Goal: Transaction & Acquisition: Purchase product/service

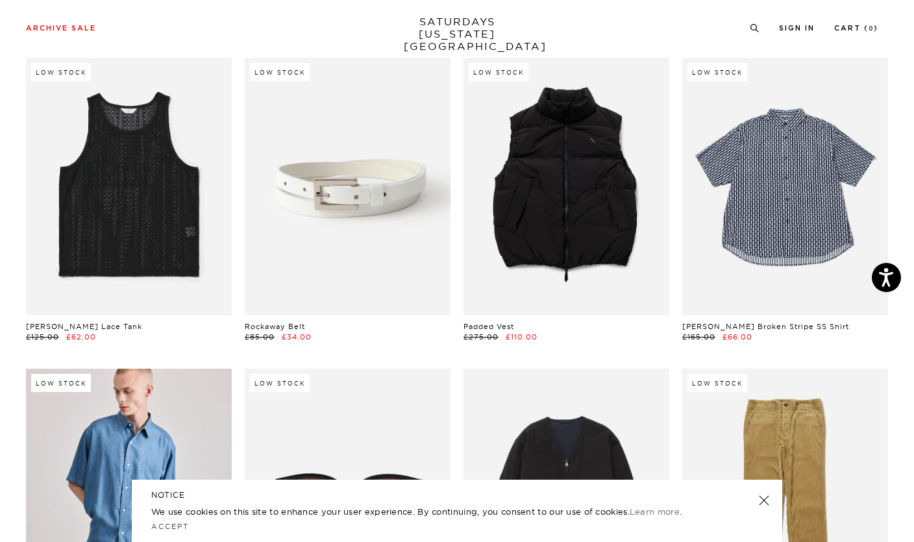
scroll to position [388, 0]
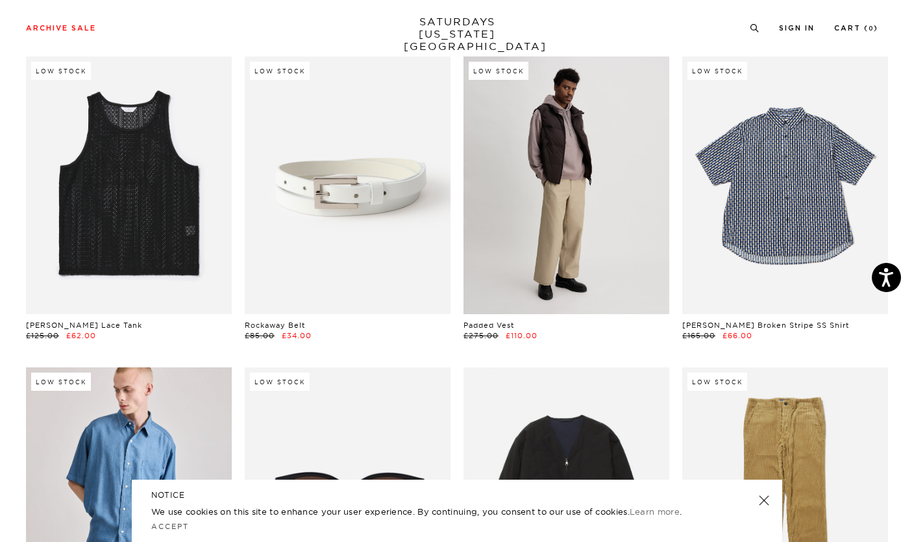
click at [603, 270] on link at bounding box center [567, 184] width 206 height 257
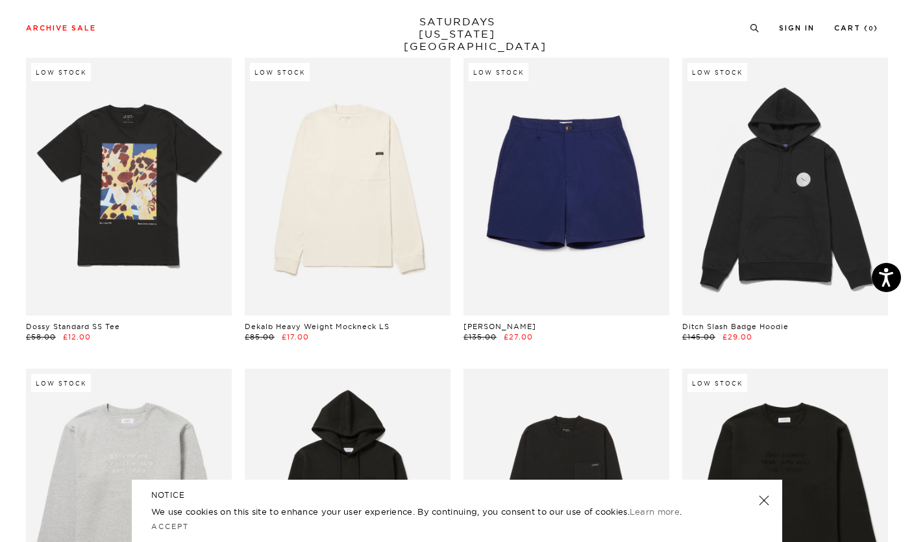
scroll to position [5348, 0]
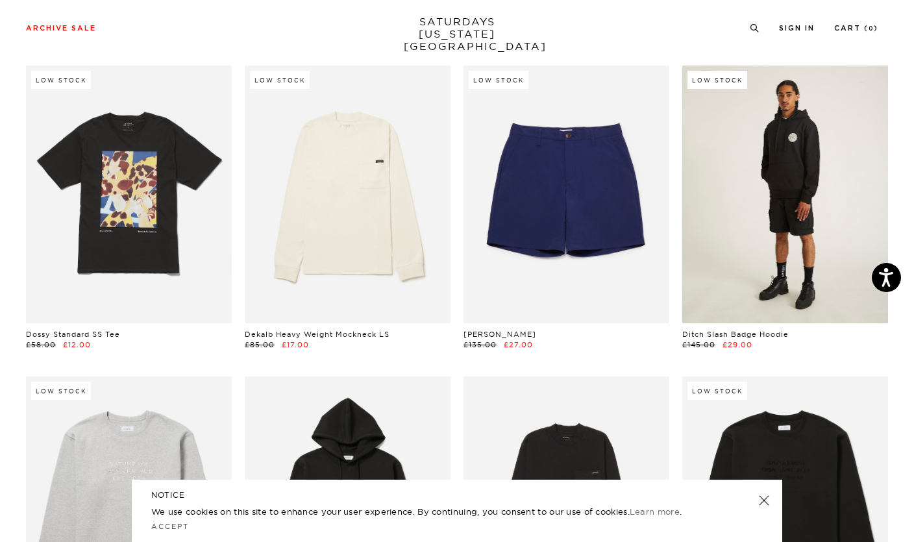
click at [805, 243] on link at bounding box center [786, 194] width 206 height 257
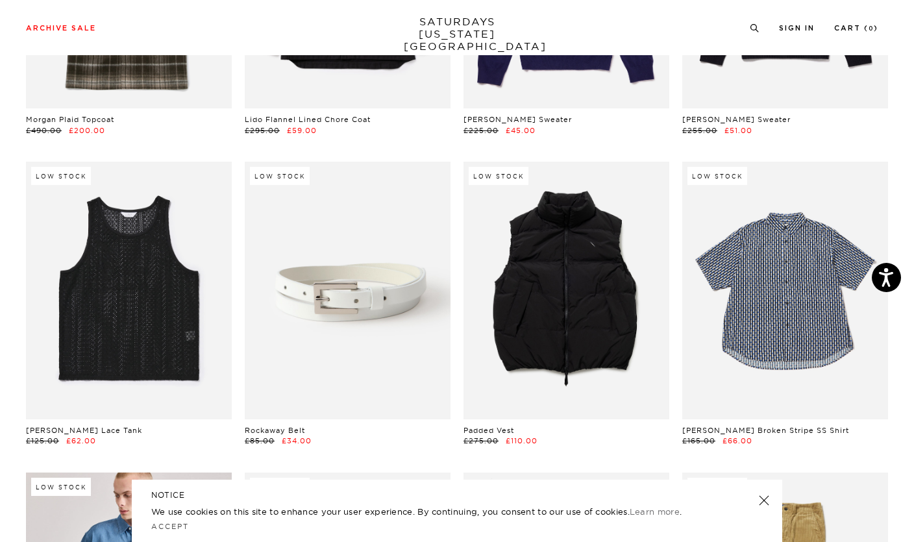
scroll to position [0, 0]
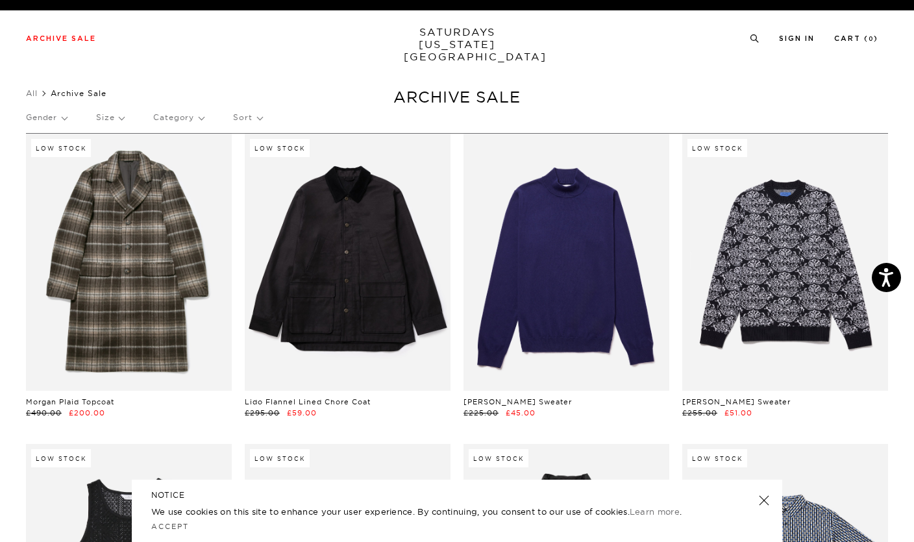
click at [123, 117] on p "Size" at bounding box center [110, 118] width 28 height 30
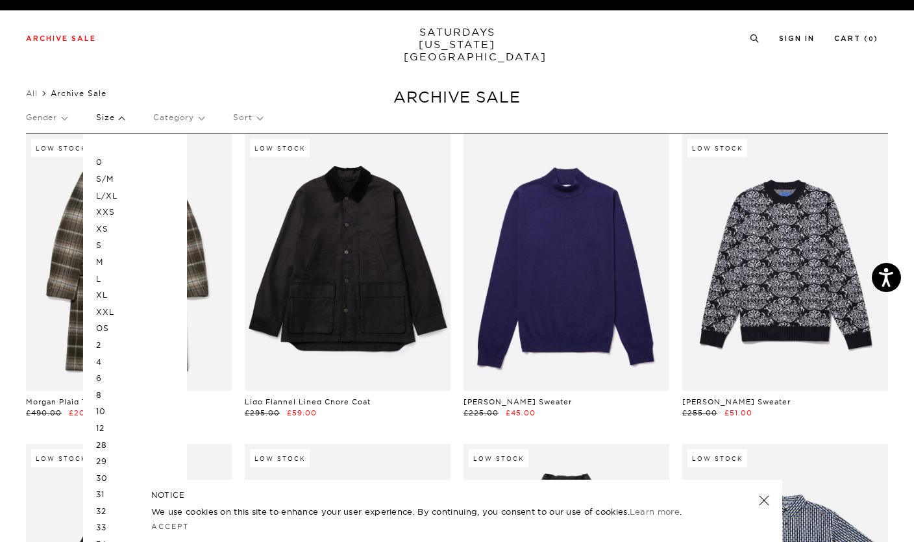
click at [109, 291] on p "XL" at bounding box center [135, 295] width 78 height 17
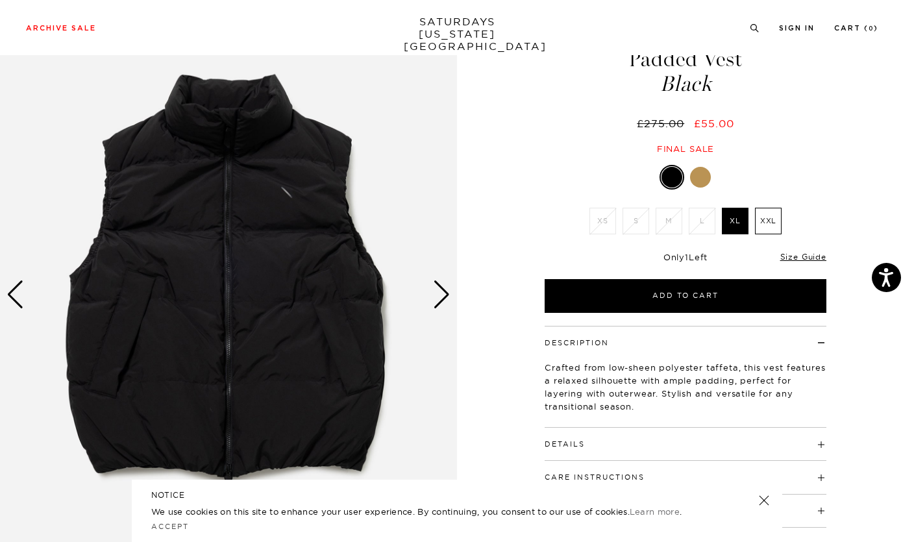
scroll to position [30, 0]
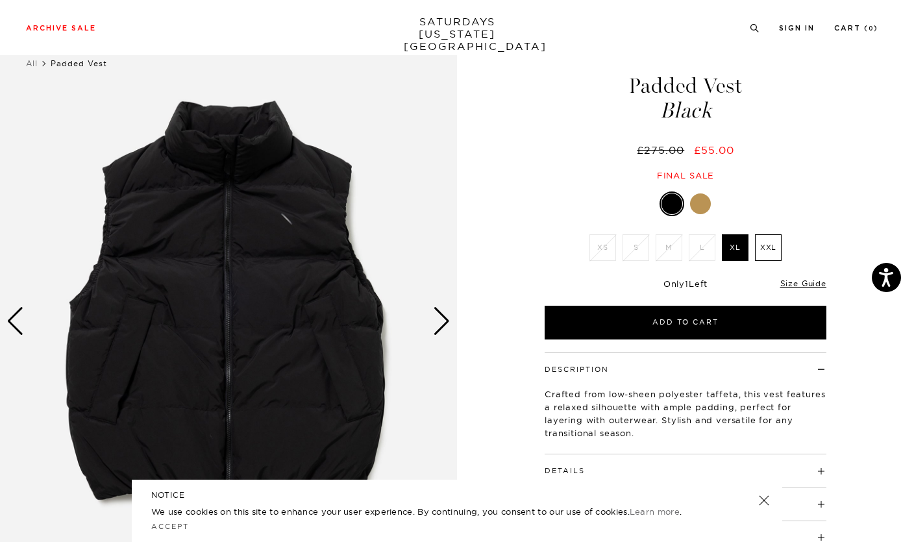
click at [440, 317] on div "Next slide" at bounding box center [442, 321] width 18 height 29
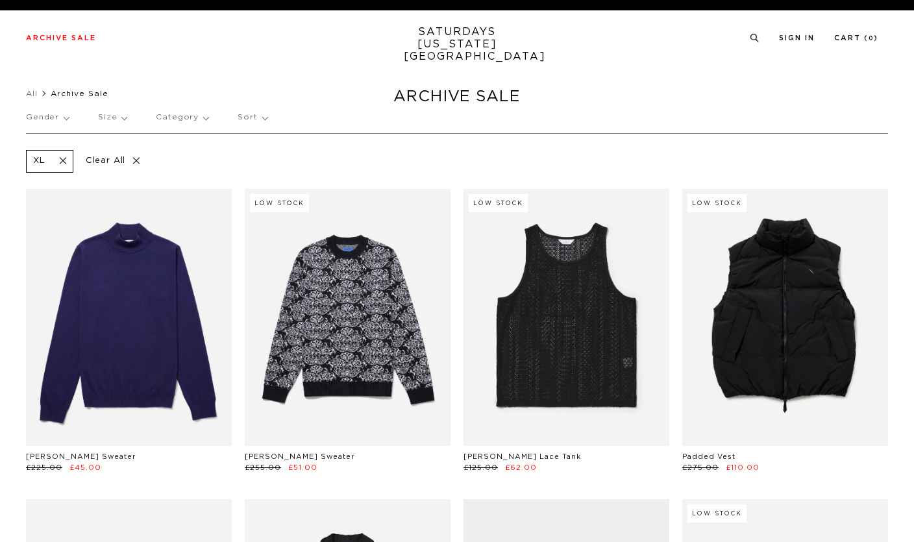
click at [102, 276] on link at bounding box center [129, 317] width 206 height 257
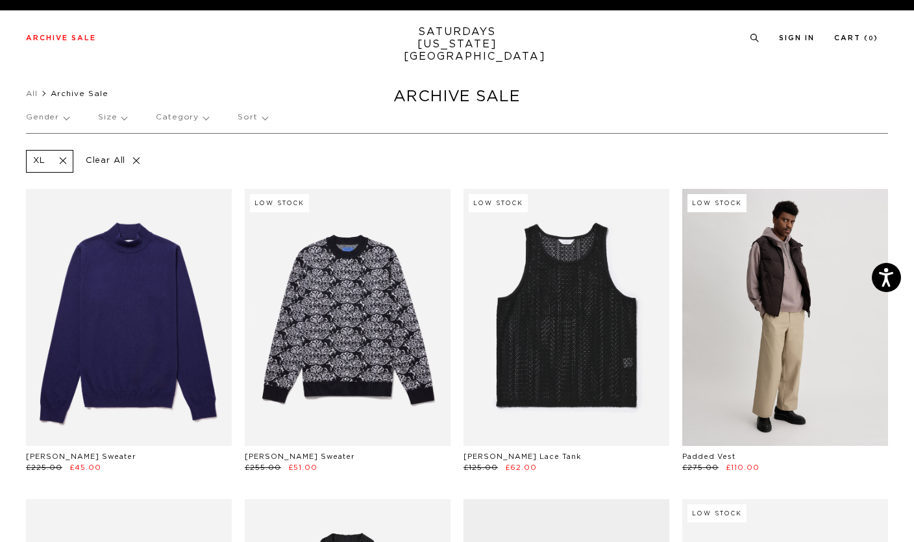
click at [826, 381] on link at bounding box center [786, 317] width 206 height 257
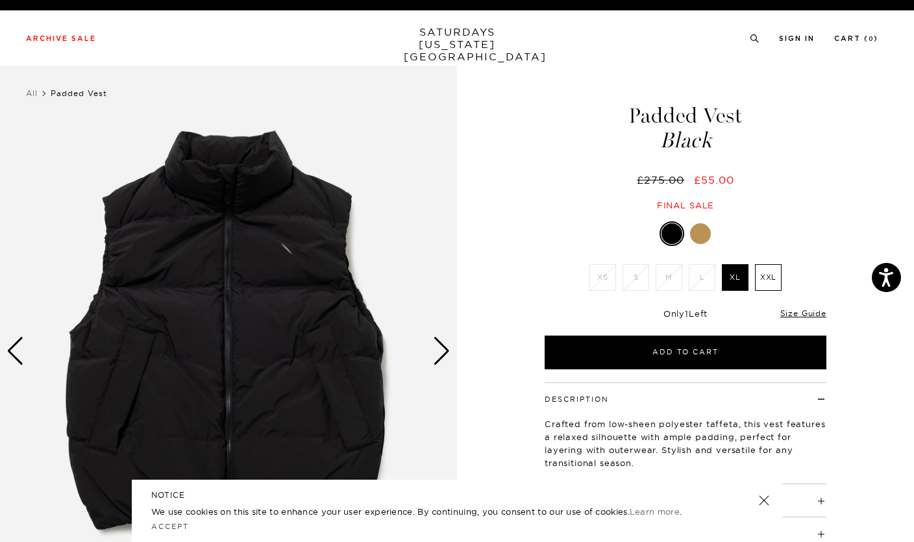
click at [707, 226] on div at bounding box center [700, 233] width 21 height 21
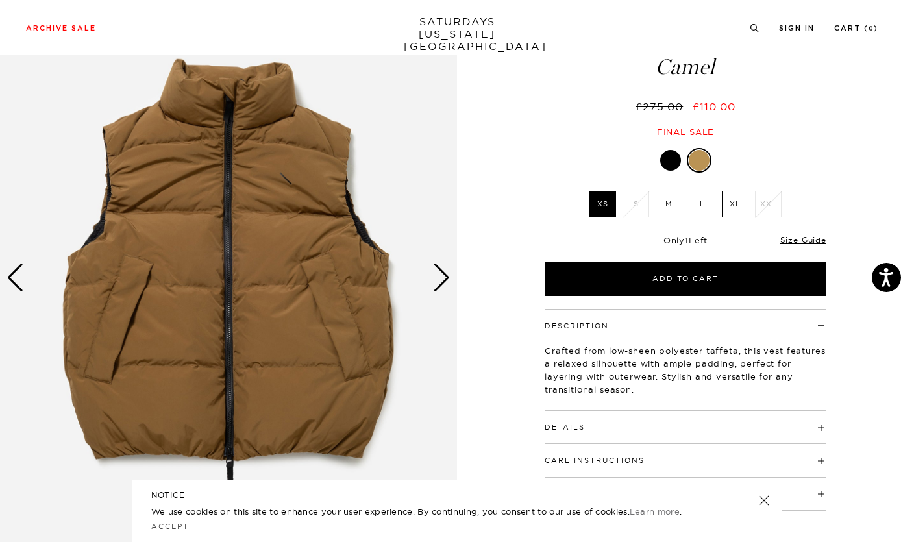
scroll to position [71, 0]
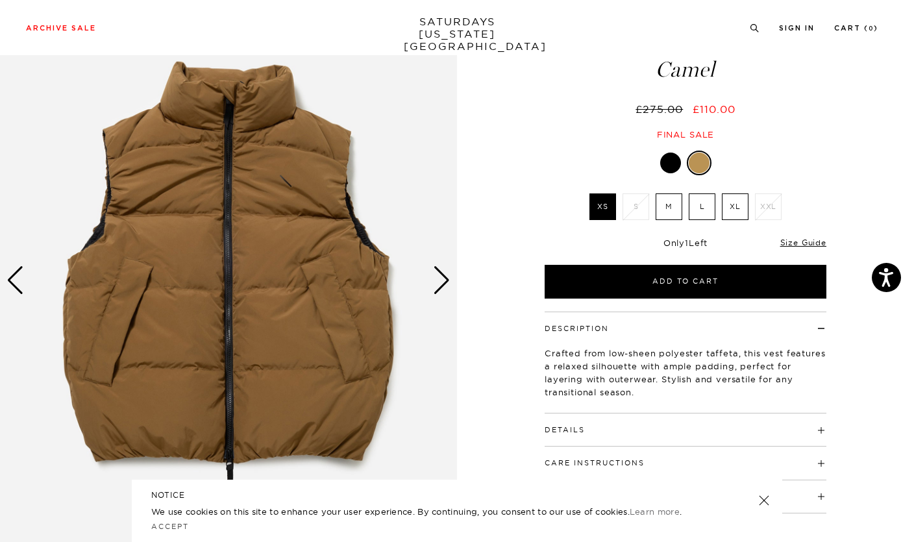
click at [443, 275] on div "Next slide" at bounding box center [442, 280] width 18 height 29
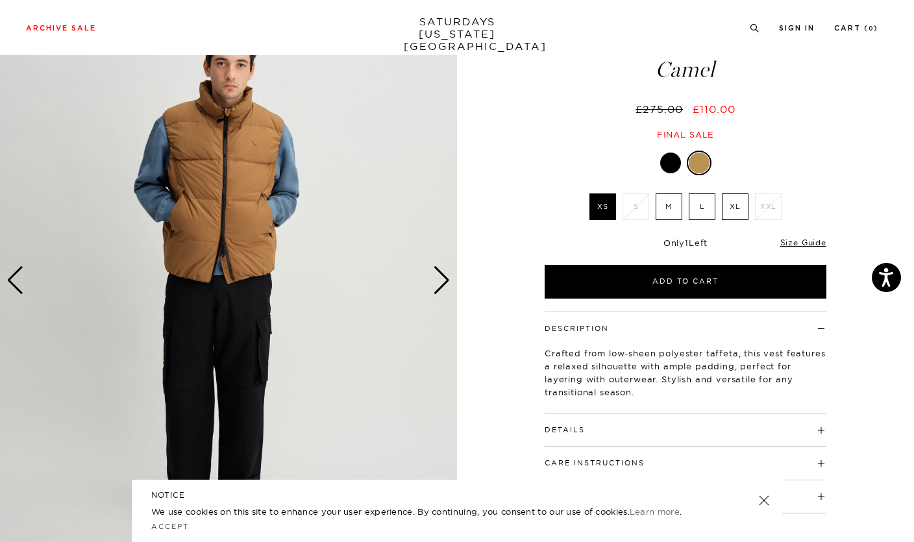
click at [442, 283] on div "Next slide" at bounding box center [442, 280] width 18 height 29
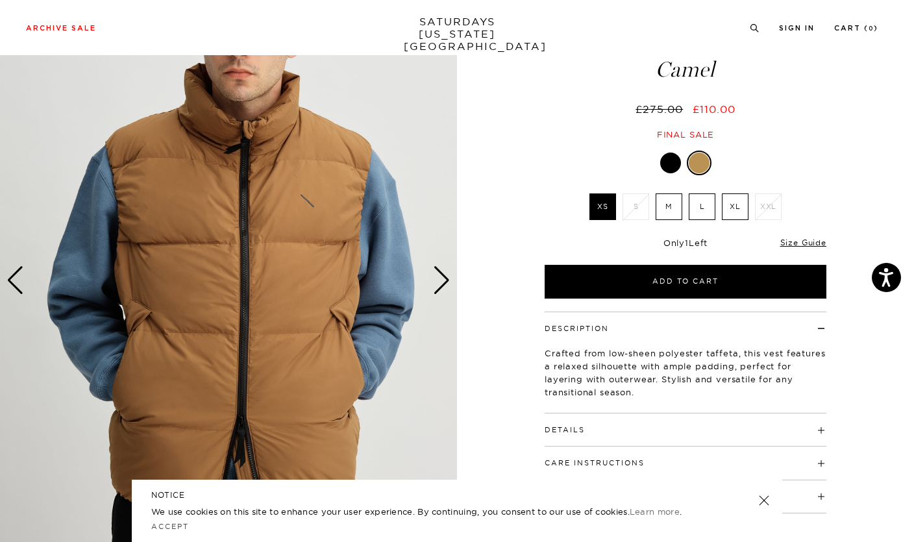
click at [441, 281] on div "Next slide" at bounding box center [442, 280] width 18 height 29
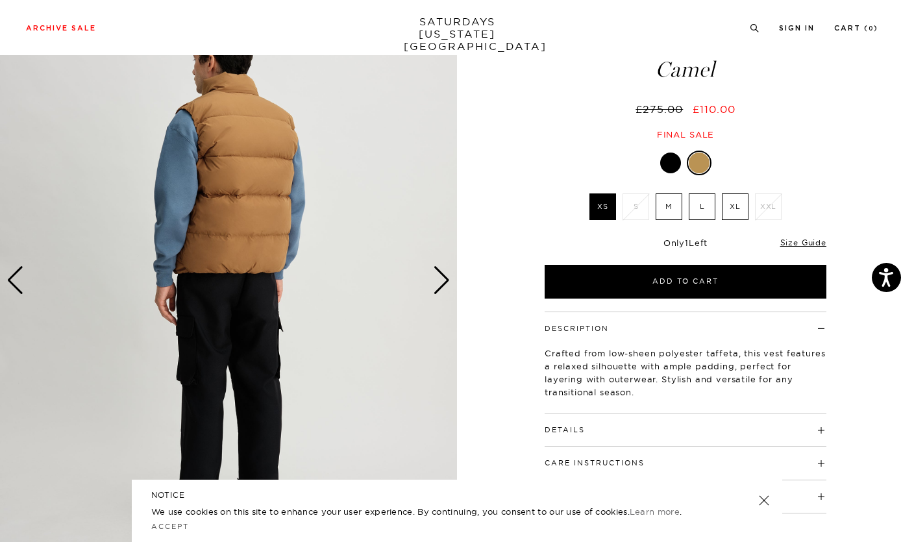
click at [447, 281] on div "Next slide" at bounding box center [442, 280] width 18 height 29
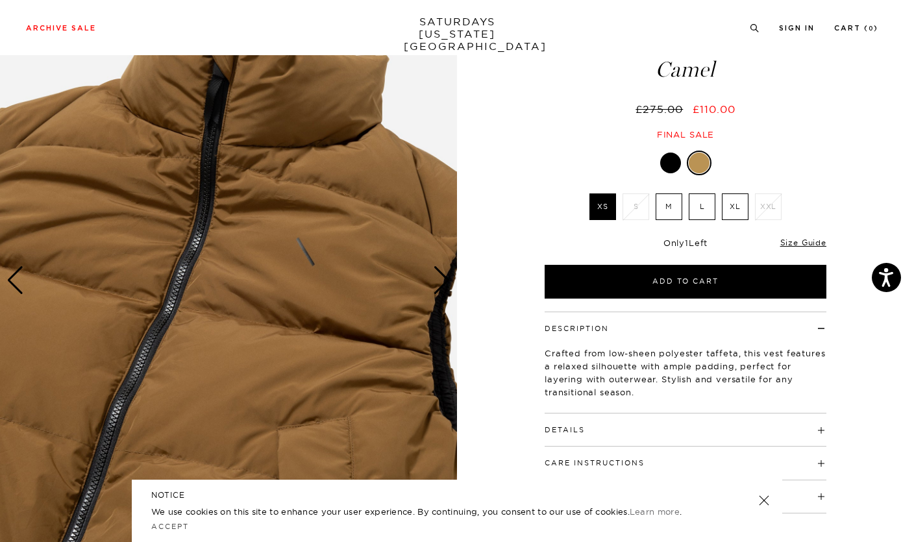
click at [820, 431] on h4 "Details" at bounding box center [686, 424] width 282 height 21
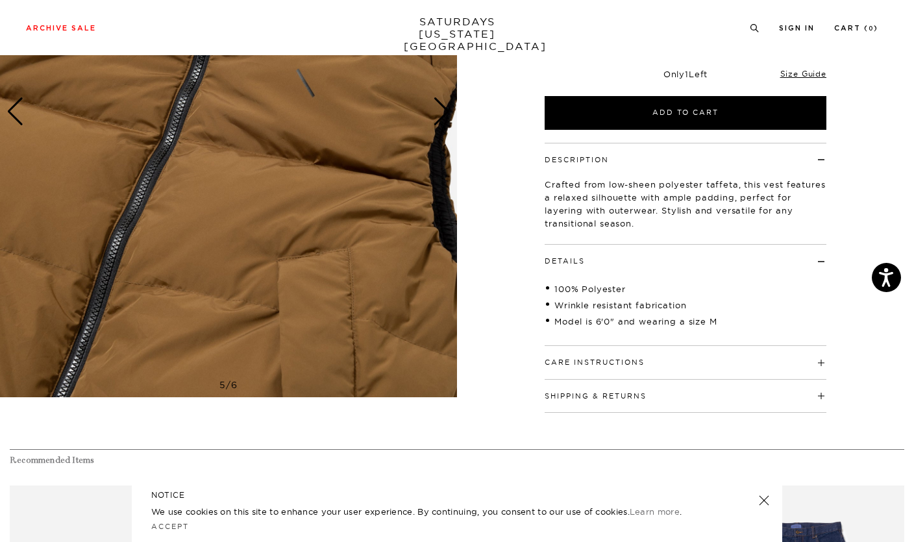
scroll to position [243, 0]
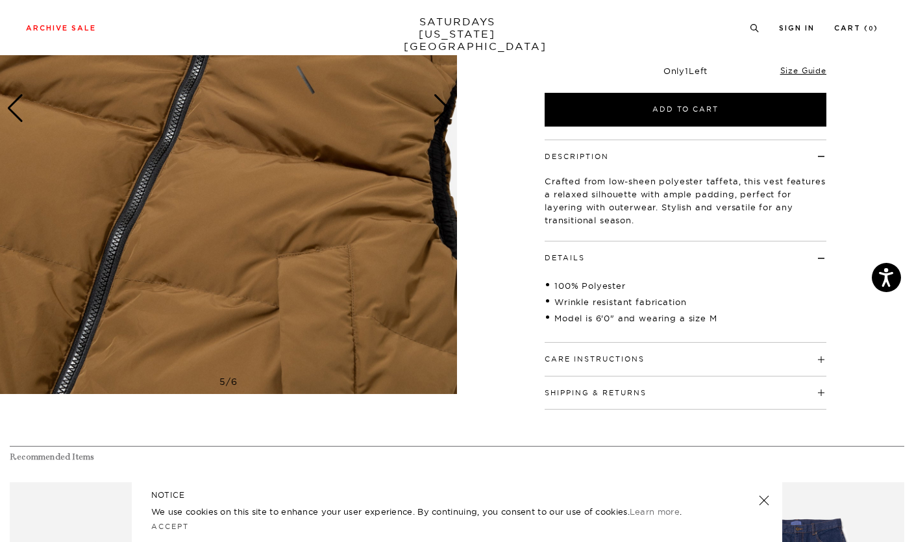
click at [817, 360] on h4 "Care Instructions" at bounding box center [686, 353] width 282 height 21
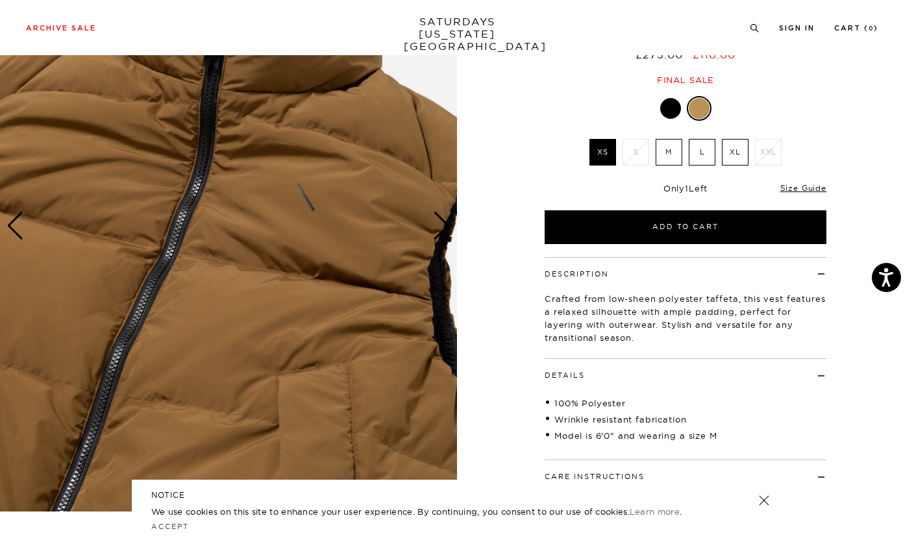
scroll to position [0, 0]
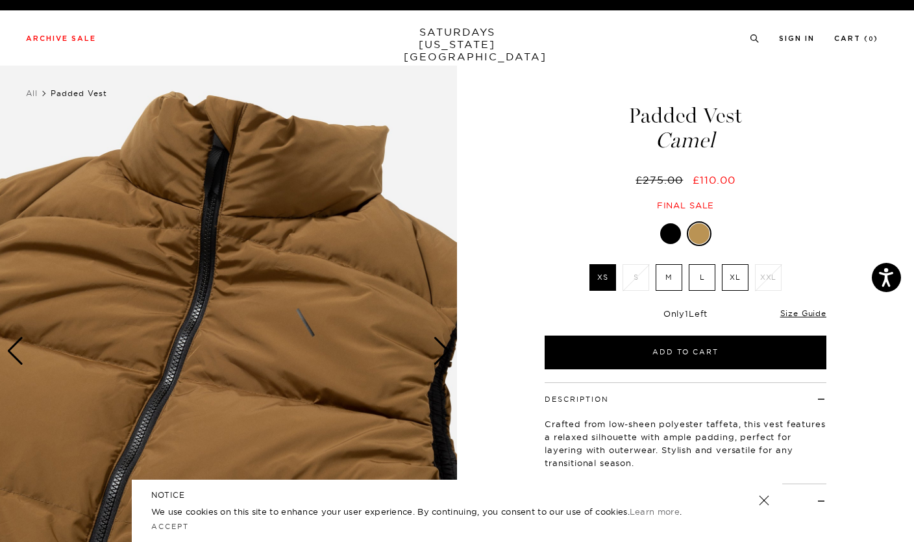
click at [449, 344] on div "Next slide" at bounding box center [442, 351] width 18 height 29
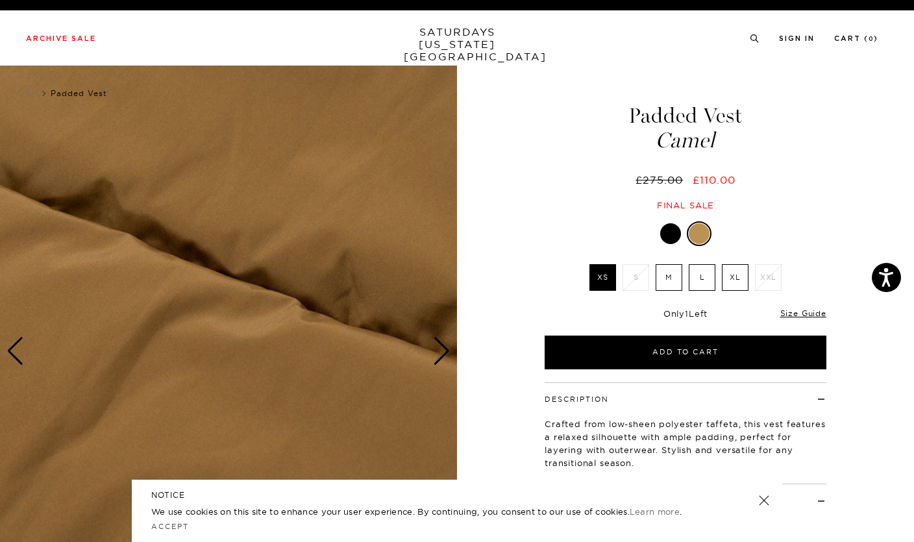
click at [434, 340] on div "Next slide" at bounding box center [442, 351] width 18 height 29
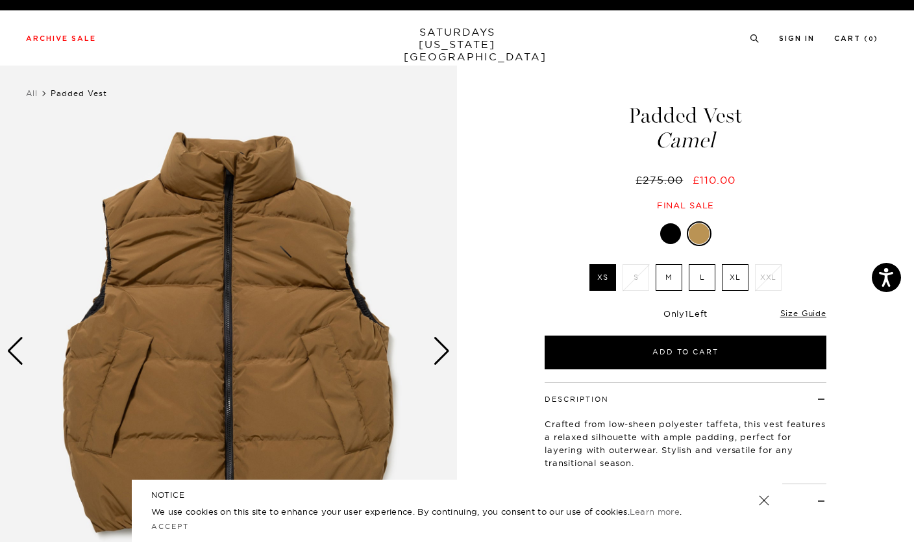
click at [429, 346] on img at bounding box center [228, 351] width 457 height 571
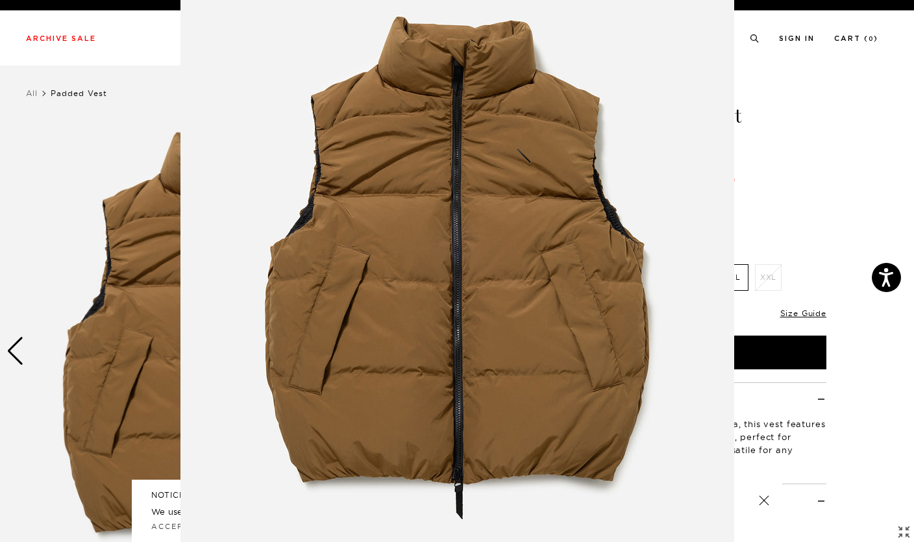
click at [654, 366] on img at bounding box center [458, 271] width 554 height 665
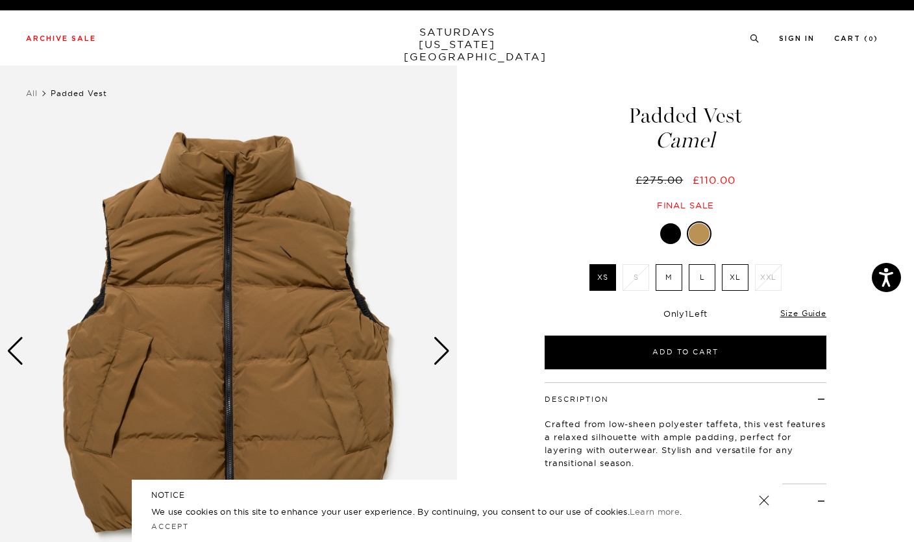
click at [445, 348] on div "Next slide" at bounding box center [442, 351] width 18 height 29
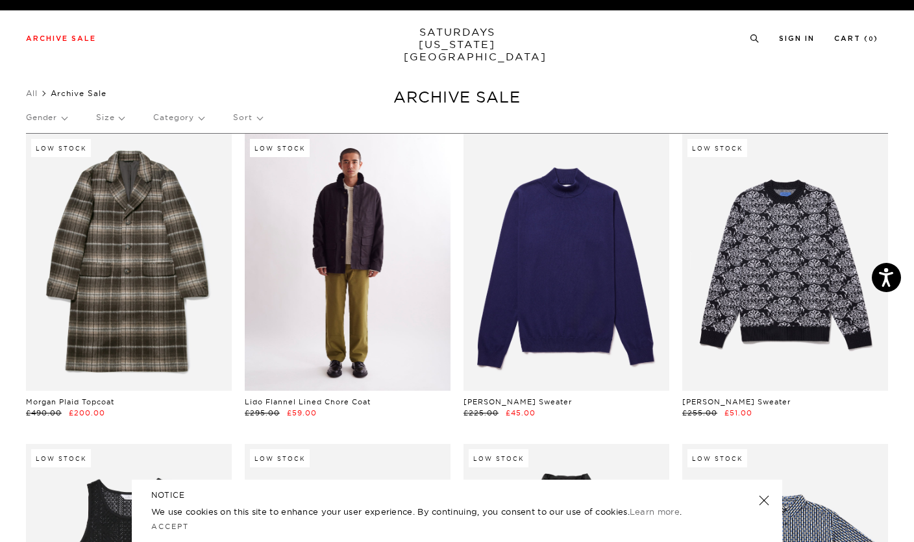
click at [358, 290] on link at bounding box center [348, 262] width 206 height 257
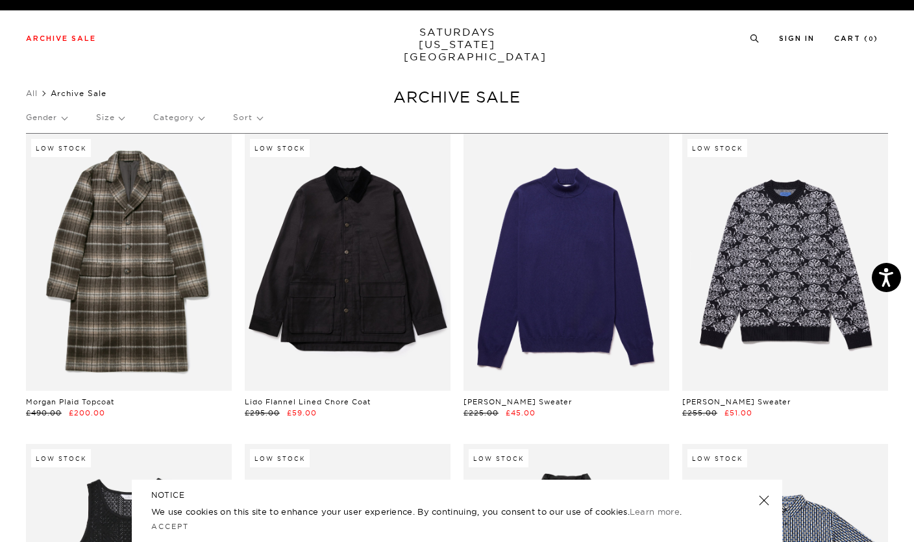
click at [107, 121] on p "Size" at bounding box center [110, 118] width 28 height 30
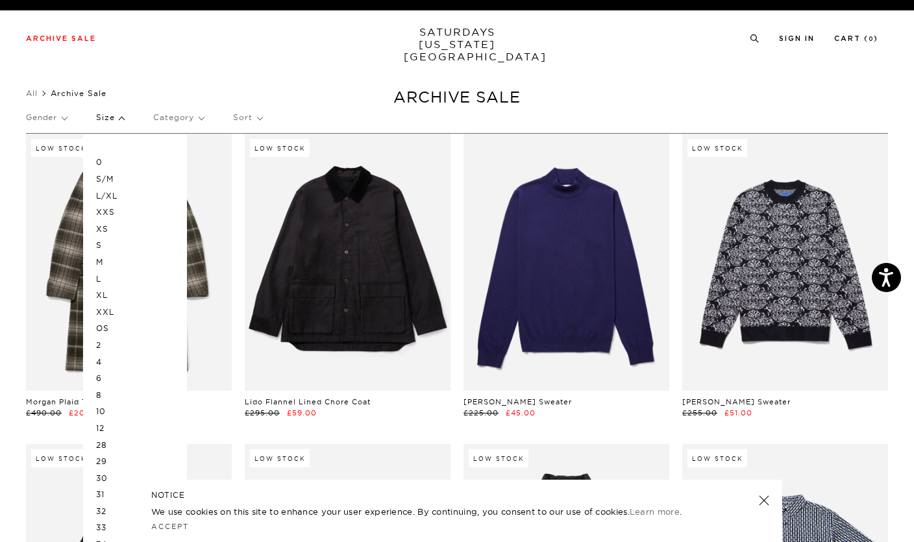
click at [105, 288] on p "XL" at bounding box center [135, 295] width 78 height 17
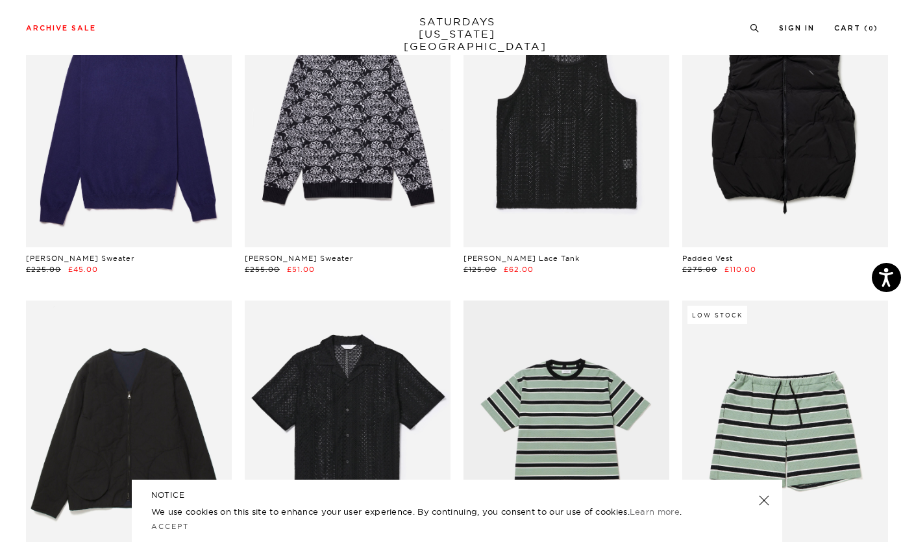
scroll to position [214, 0]
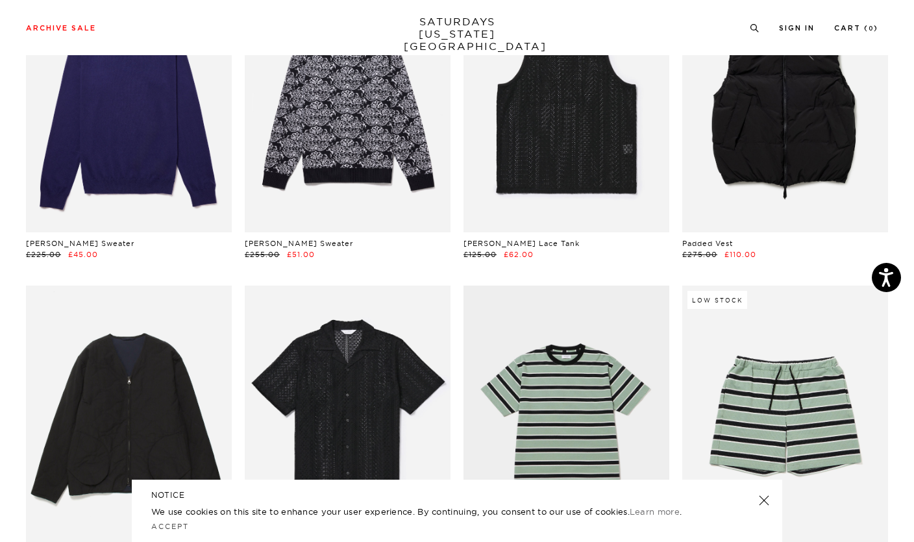
click at [767, 510] on link at bounding box center [764, 501] width 18 height 18
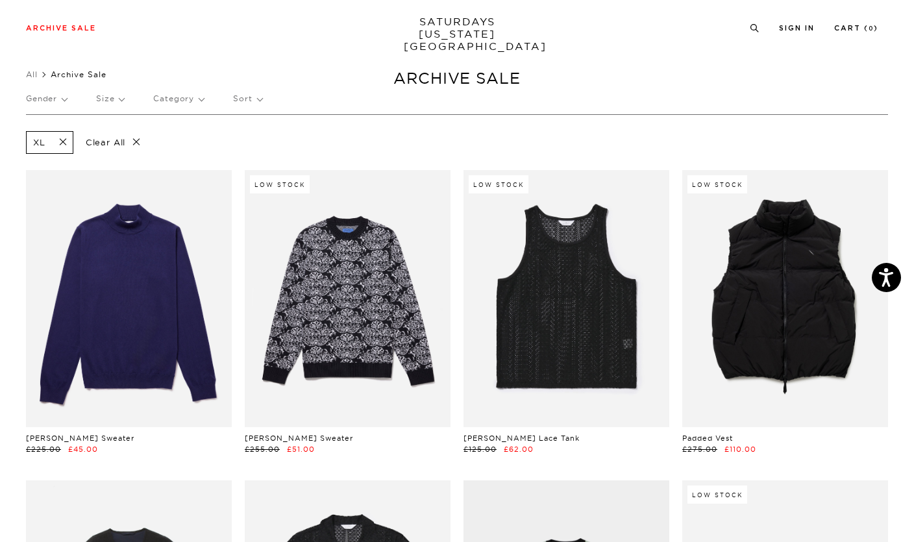
scroll to position [0, 0]
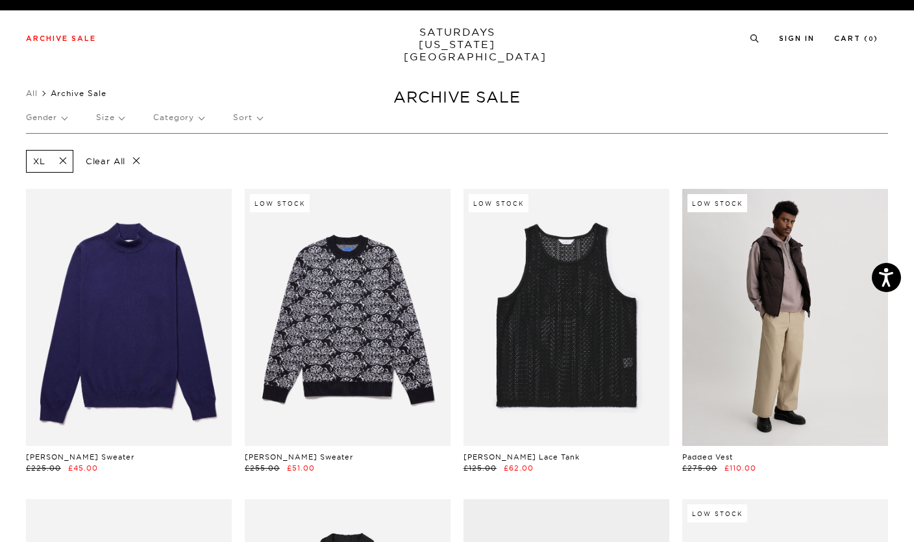
click at [802, 360] on link at bounding box center [786, 317] width 206 height 257
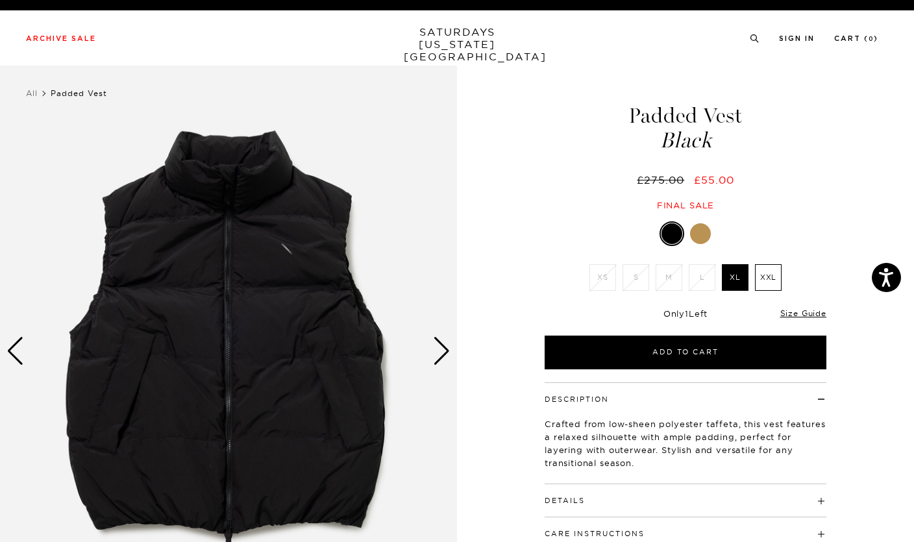
click at [707, 238] on div at bounding box center [700, 233] width 21 height 21
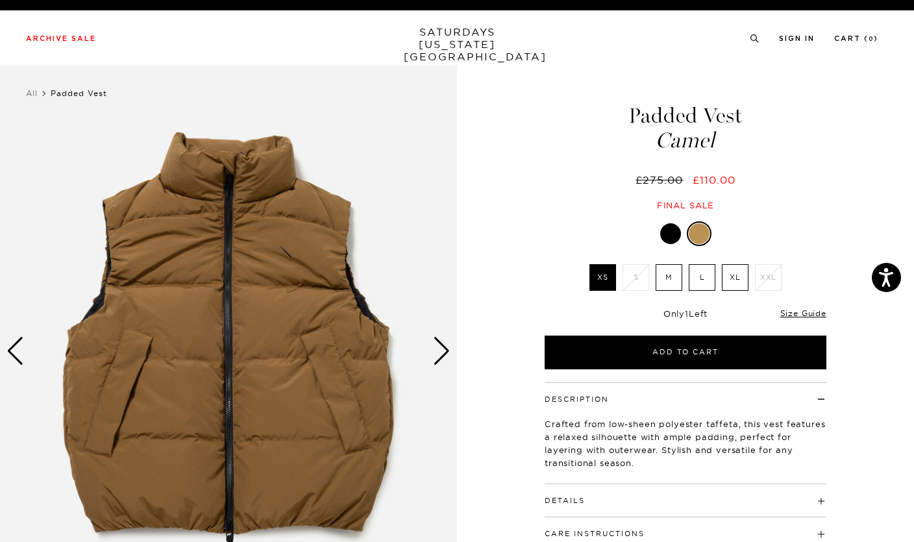
click at [672, 231] on div at bounding box center [670, 233] width 21 height 21
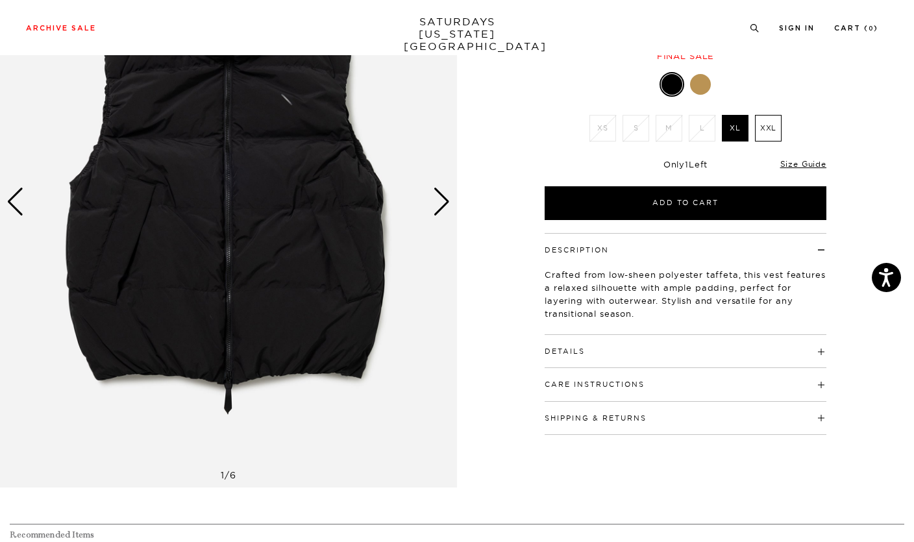
scroll to position [160, 0]
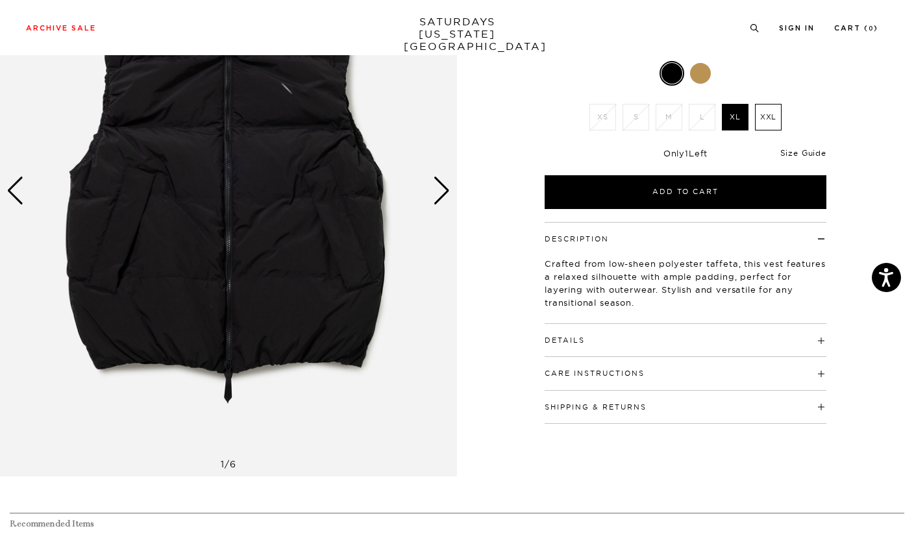
click at [803, 152] on link "Size Guide" at bounding box center [804, 153] width 46 height 10
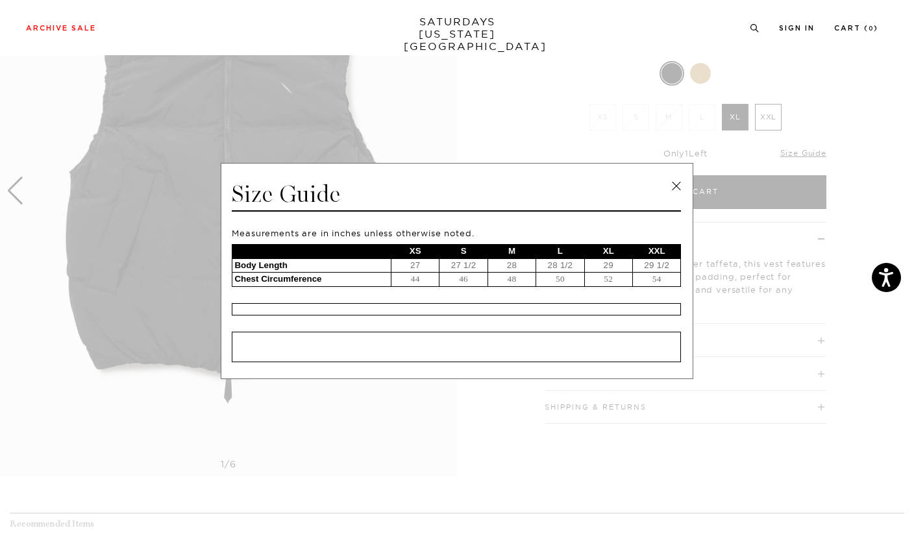
click at [805, 379] on span at bounding box center [452, 271] width 905 height 542
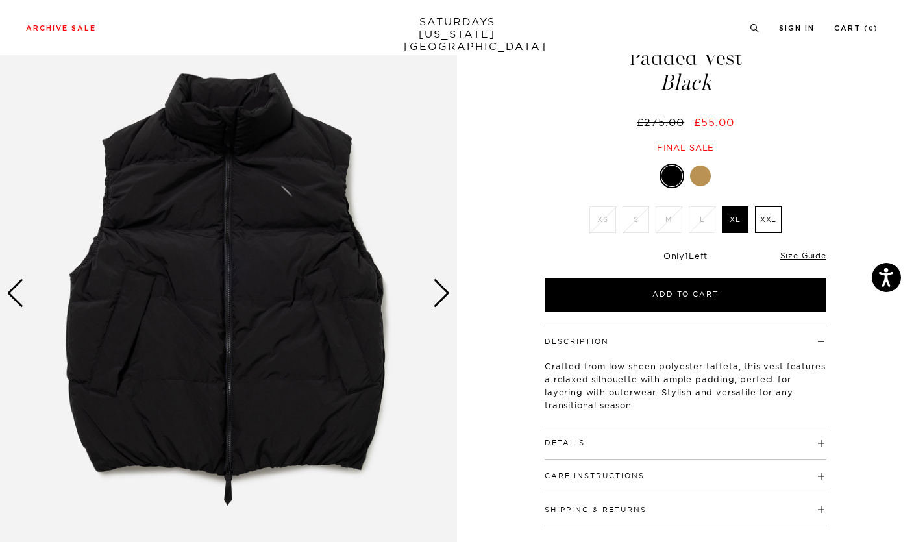
scroll to position [38, 0]
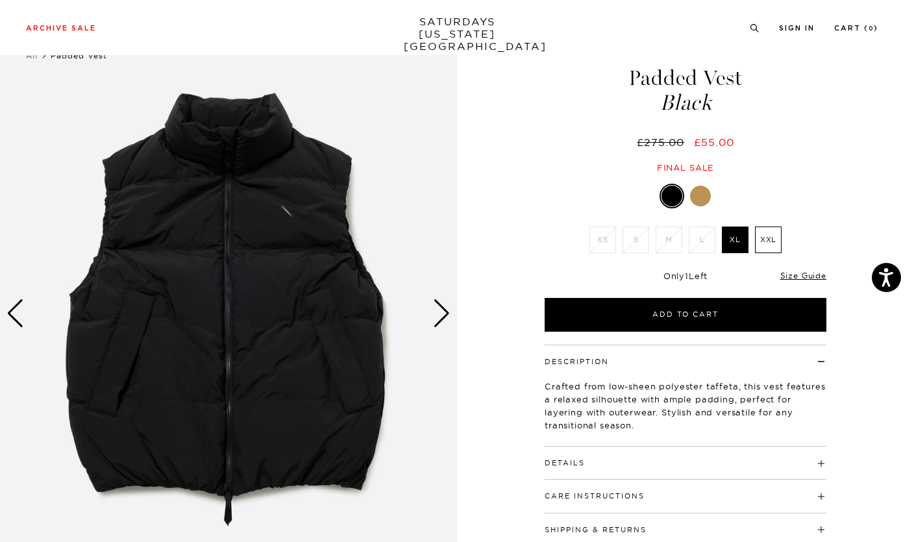
click at [707, 192] on div at bounding box center [700, 196] width 21 height 21
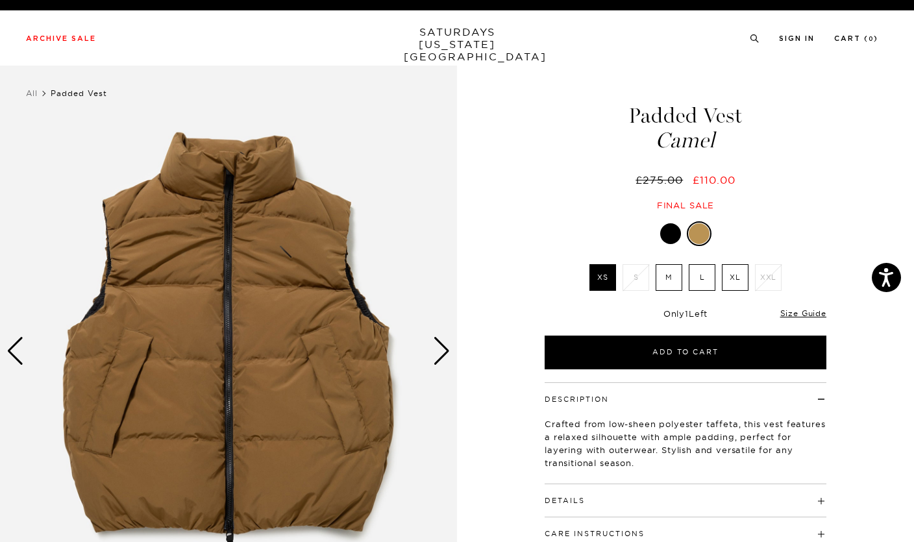
click at [709, 282] on label "L" at bounding box center [702, 277] width 27 height 27
click at [0, 0] on input "L" at bounding box center [0, 0] width 0 height 0
click at [739, 279] on label "XL" at bounding box center [735, 277] width 27 height 27
click at [0, 0] on input "XL" at bounding box center [0, 0] width 0 height 0
click at [669, 275] on label "M" at bounding box center [669, 277] width 27 height 27
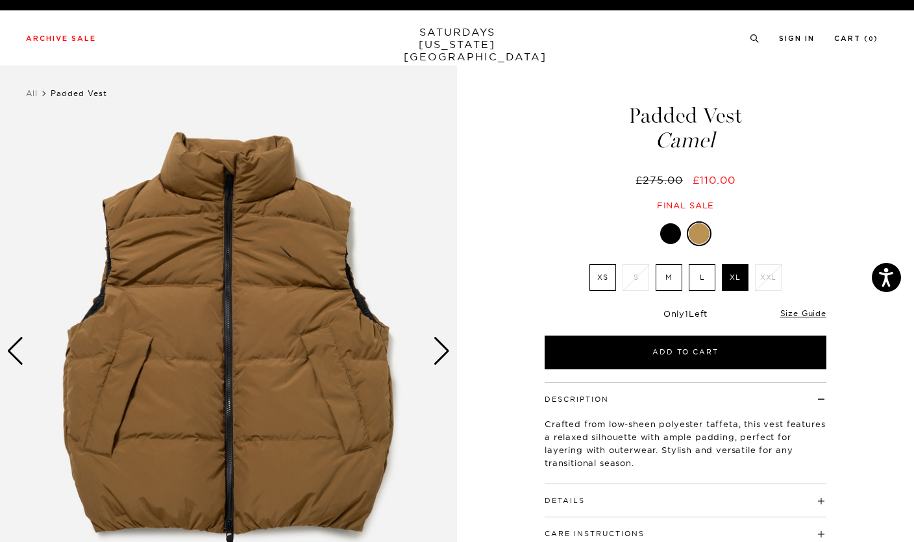
click at [0, 0] on input "M" at bounding box center [0, 0] width 0 height 0
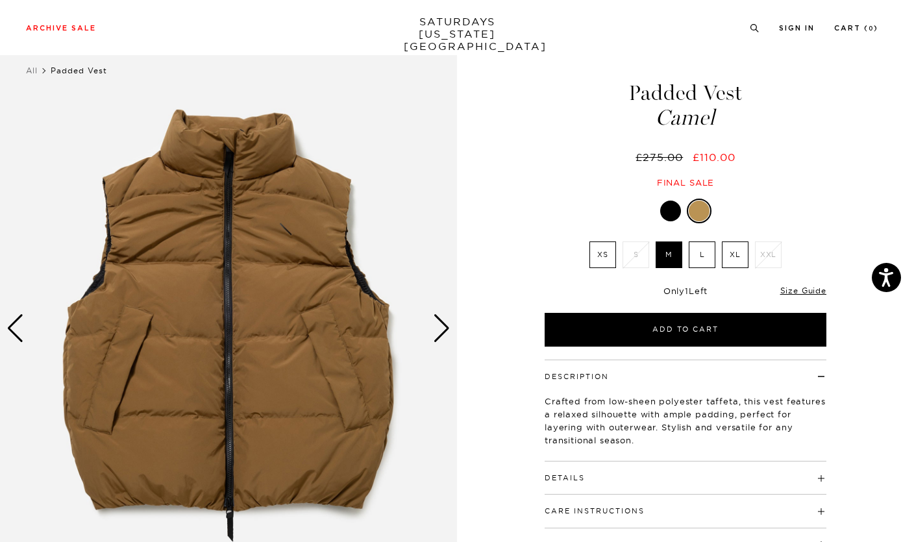
scroll to position [19, 0]
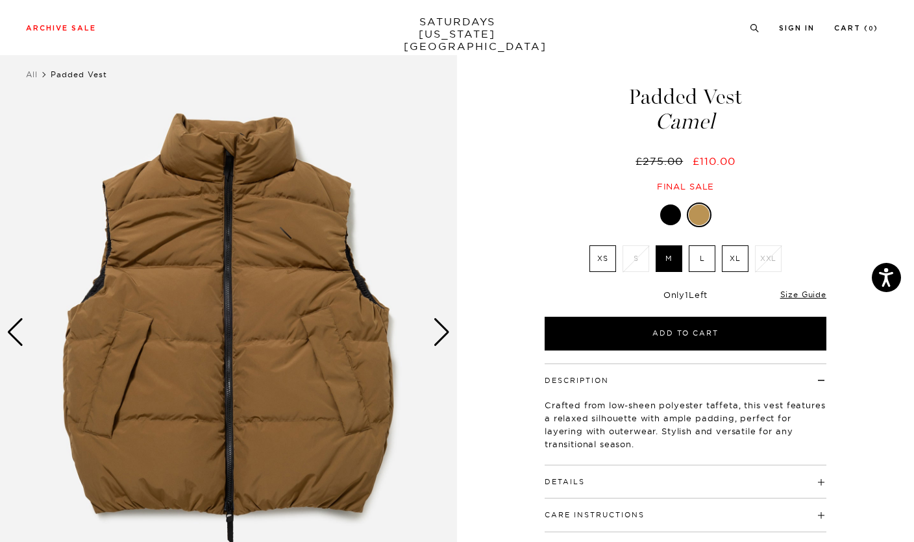
click at [454, 326] on img at bounding box center [228, 332] width 457 height 571
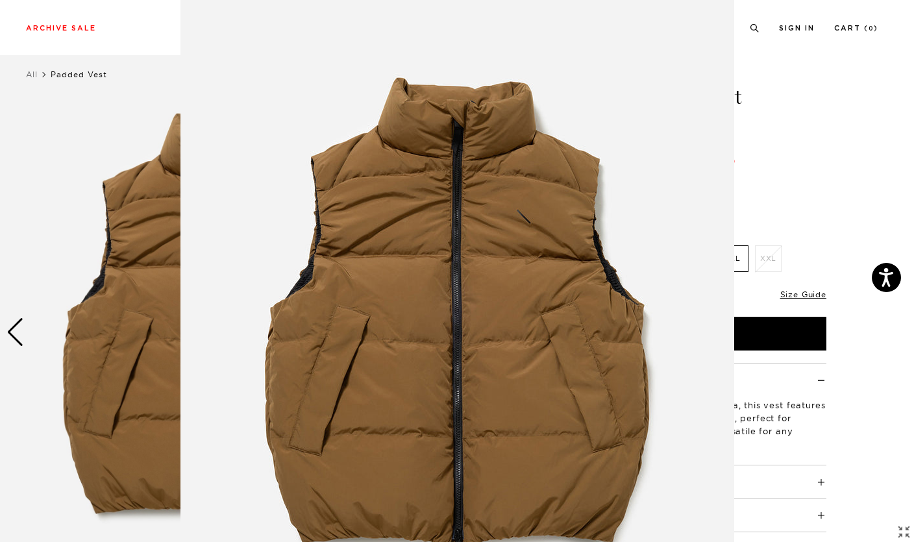
scroll to position [61, 0]
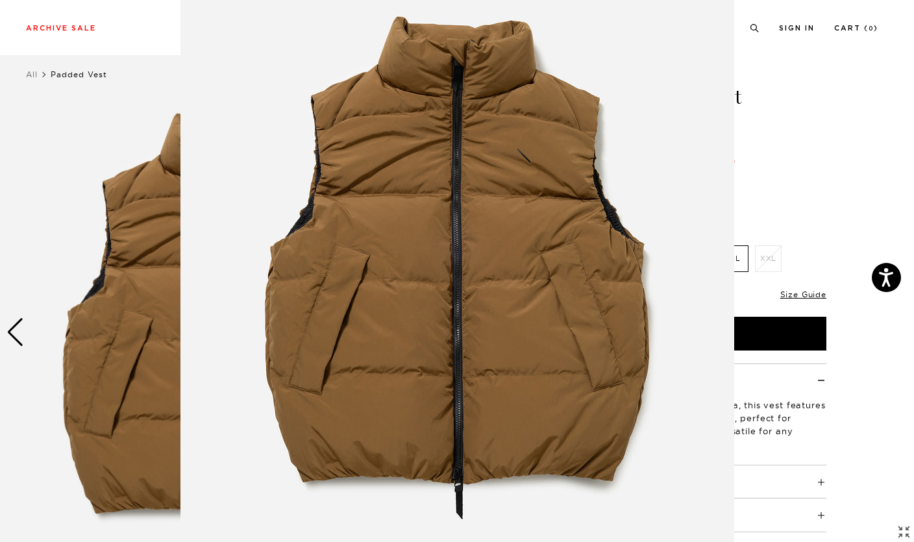
click at [833, 224] on figure at bounding box center [457, 271] width 914 height 542
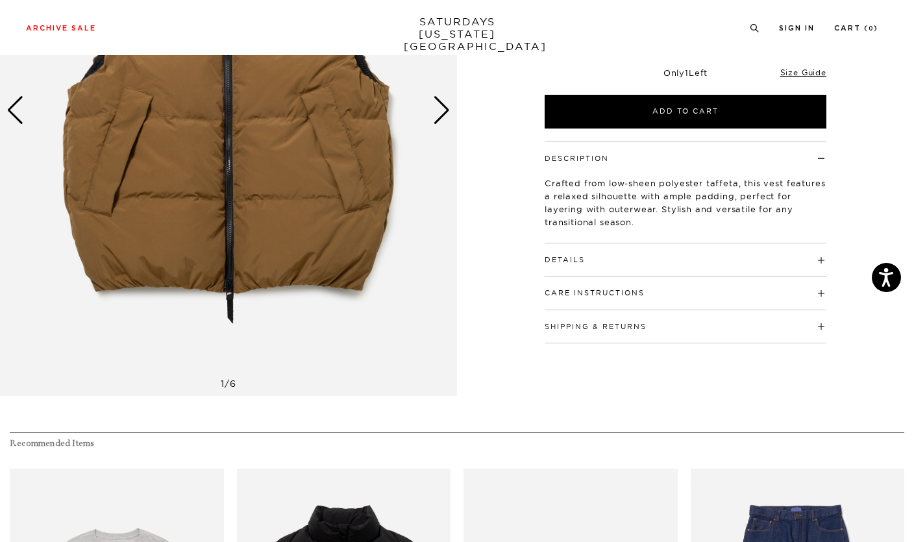
scroll to position [0, 0]
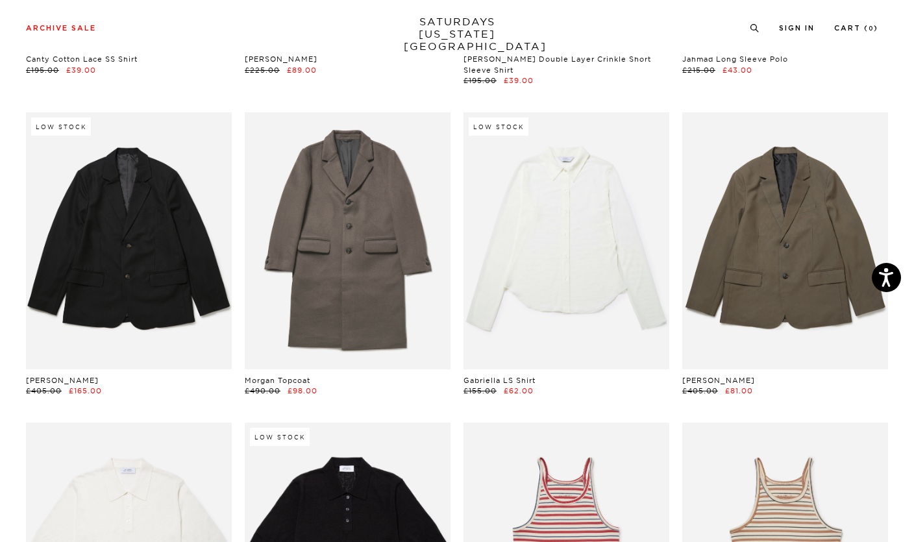
scroll to position [3806, 0]
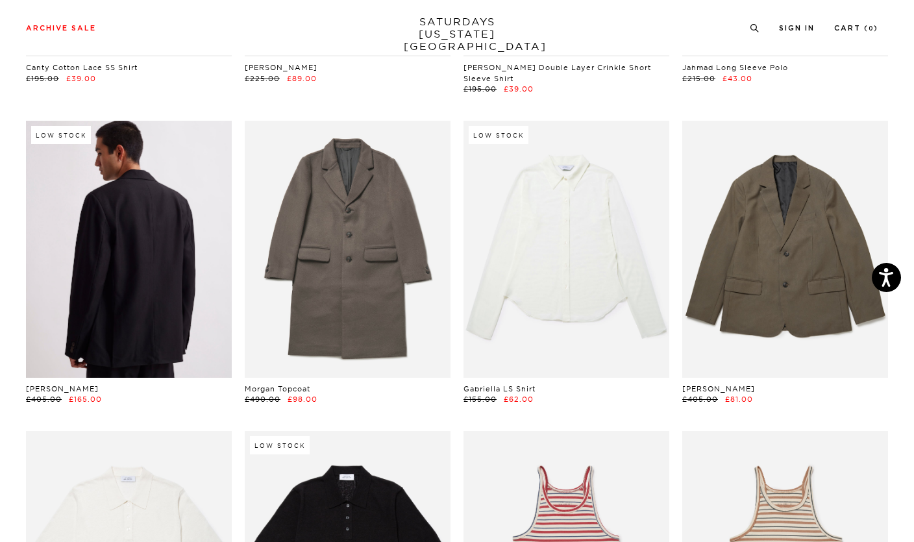
click at [140, 233] on link at bounding box center [129, 249] width 206 height 257
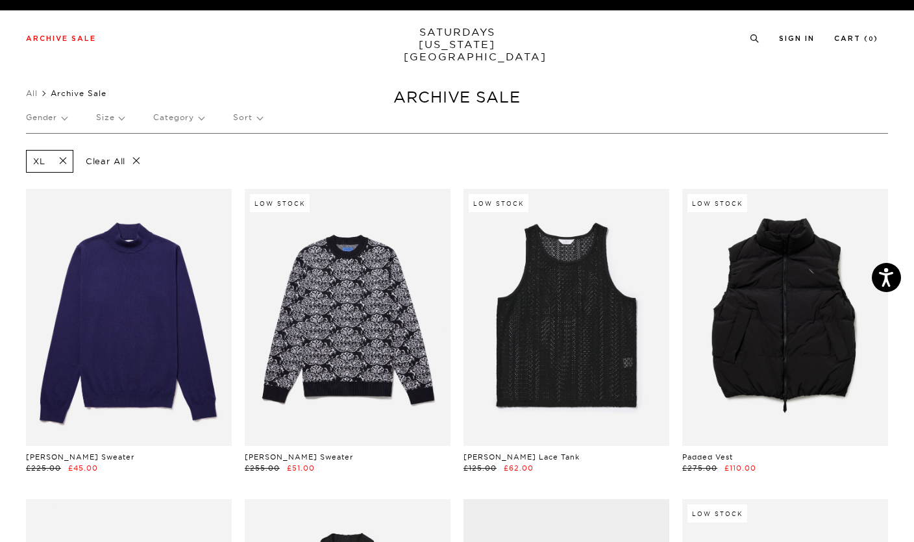
scroll to position [3855, 0]
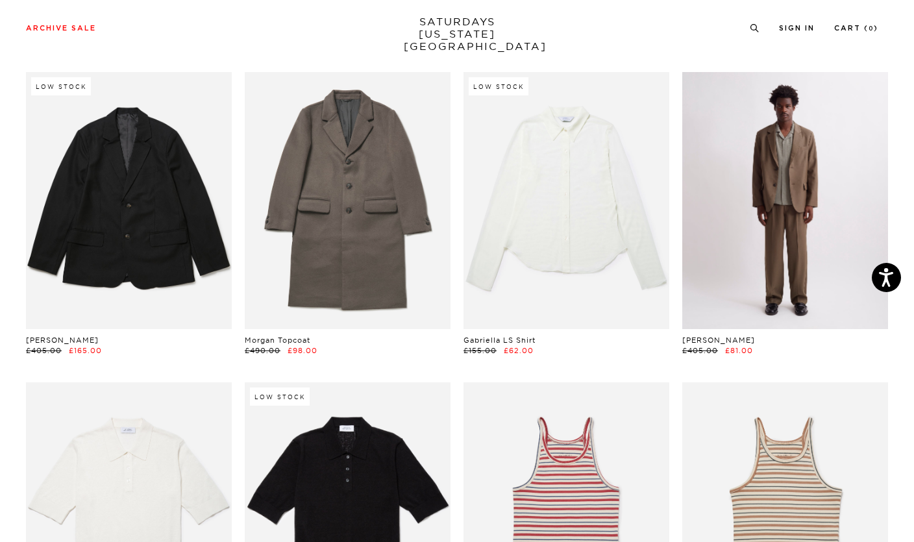
click at [797, 205] on link at bounding box center [786, 200] width 206 height 257
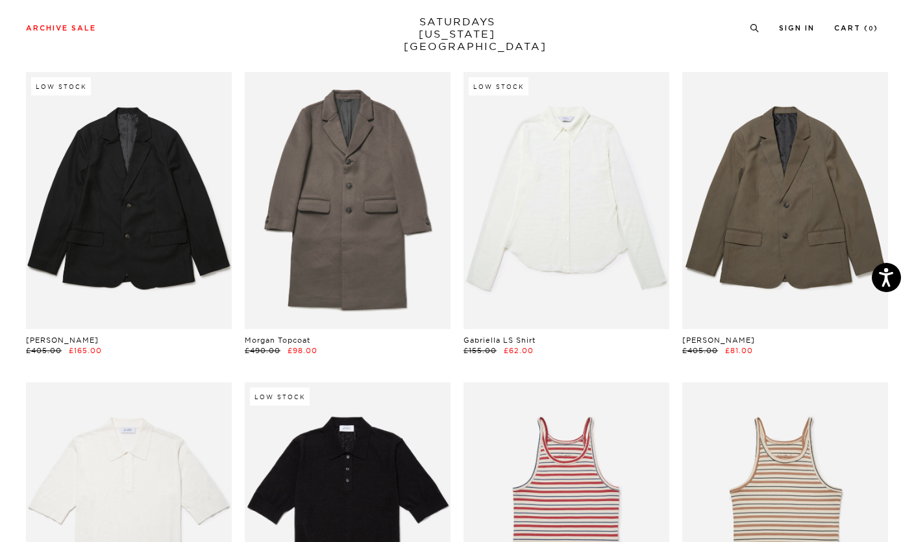
click at [853, 335] on h5 "[PERSON_NAME]" at bounding box center [786, 340] width 206 height 11
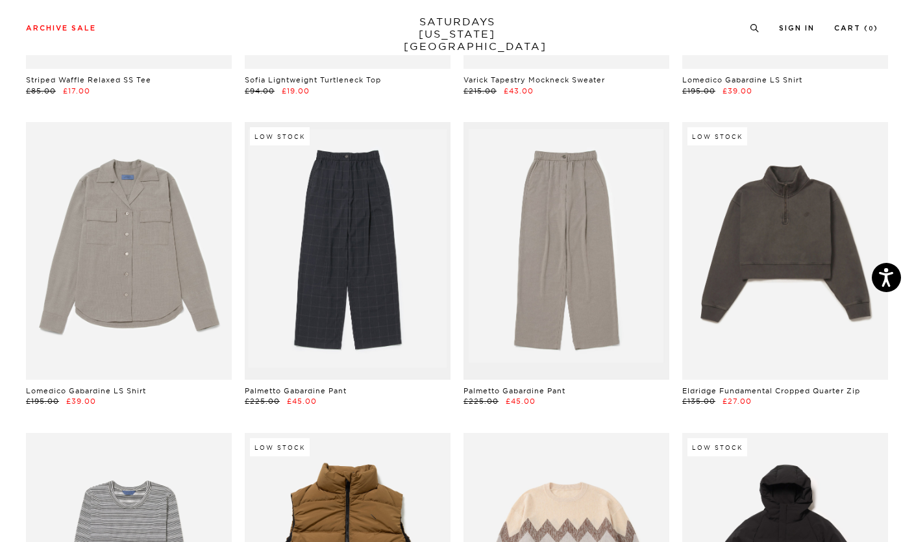
scroll to position [5944, 0]
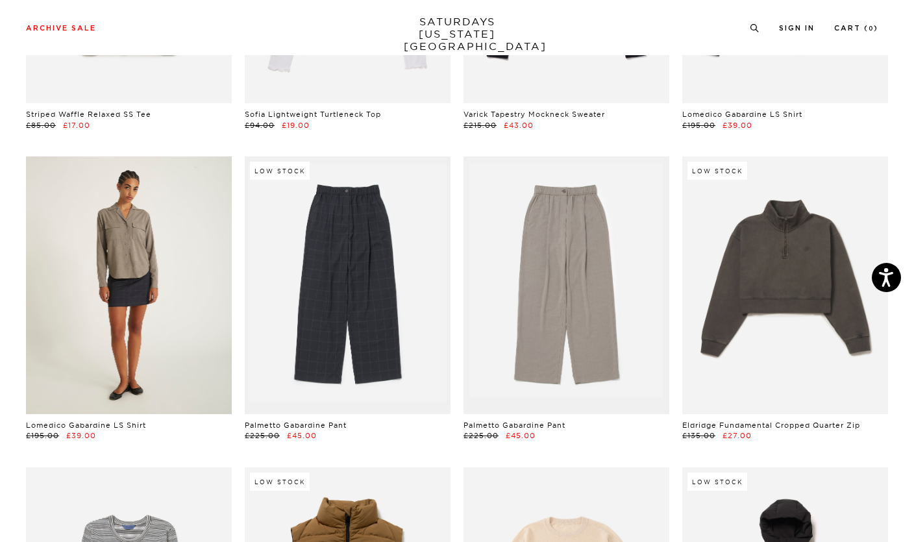
click at [102, 301] on link at bounding box center [129, 285] width 206 height 257
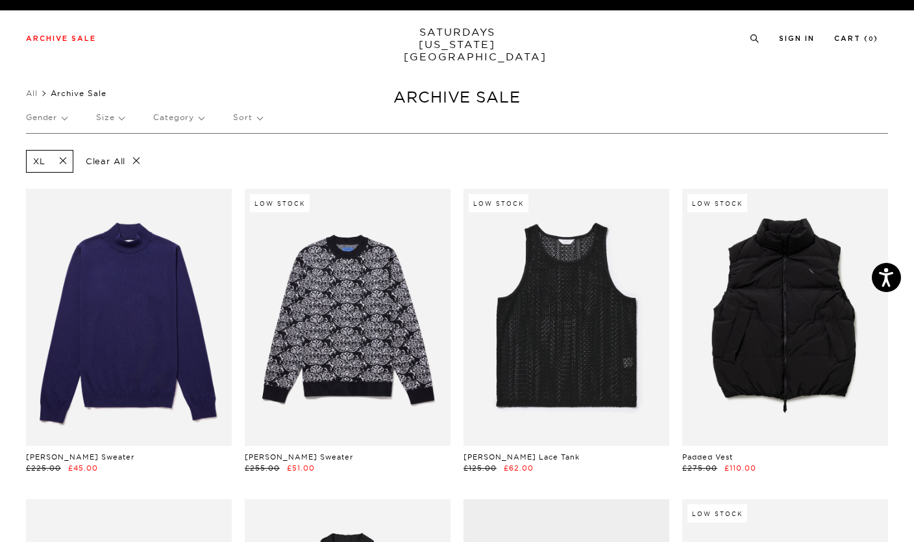
scroll to position [5993, 0]
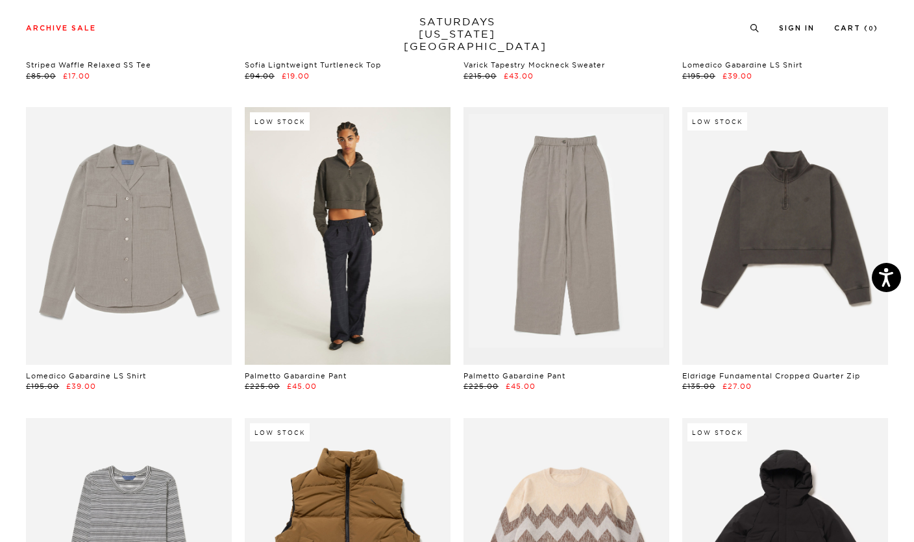
click at [371, 237] on link at bounding box center [348, 235] width 206 height 257
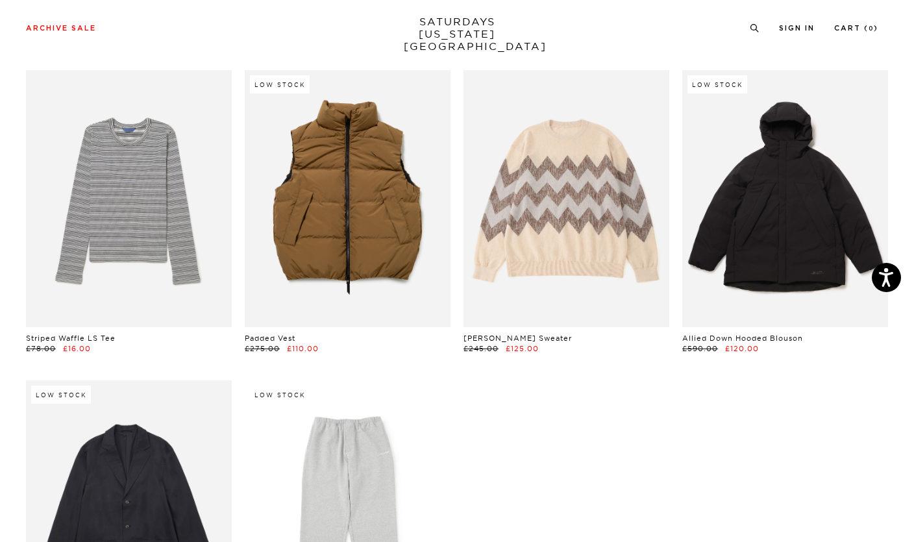
scroll to position [6346, 0]
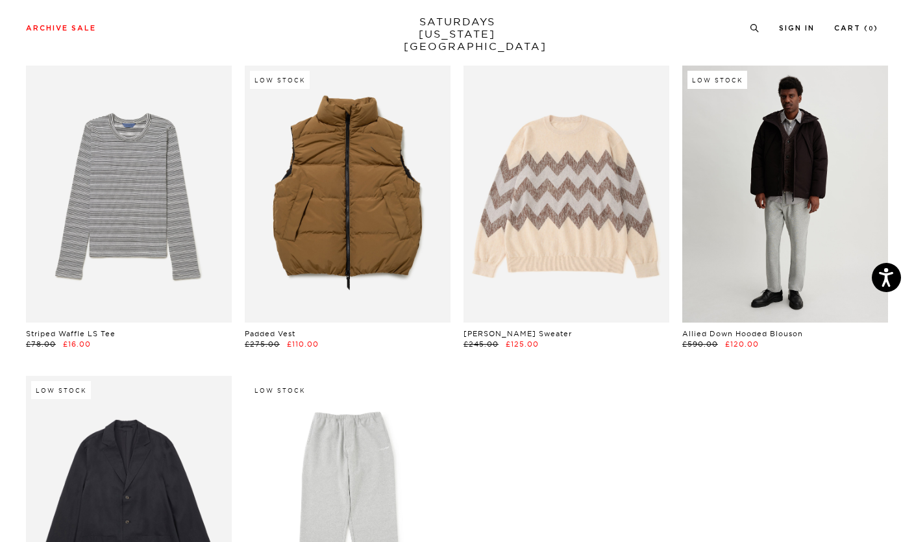
click at [807, 201] on link at bounding box center [786, 194] width 206 height 257
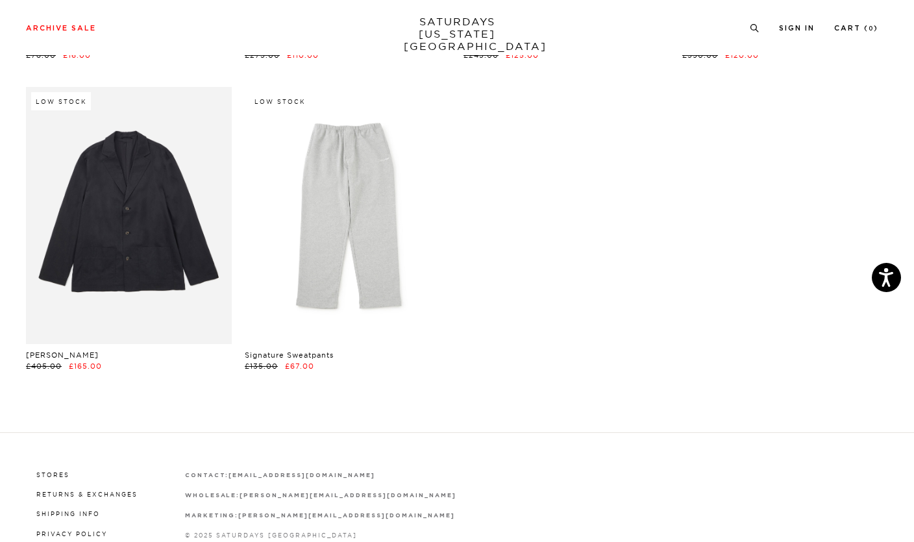
scroll to position [6636, 0]
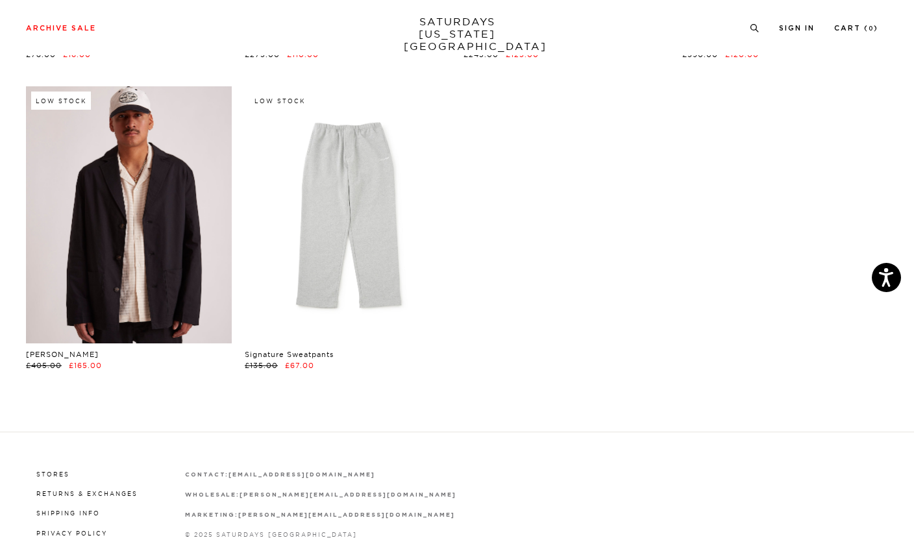
click at [132, 187] on link at bounding box center [129, 214] width 206 height 257
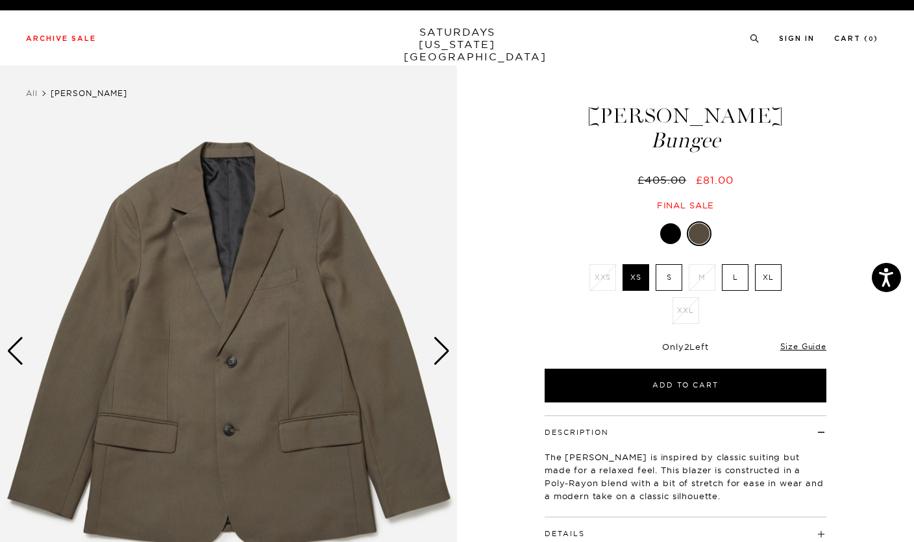
click at [441, 349] on div "Next slide" at bounding box center [442, 351] width 18 height 29
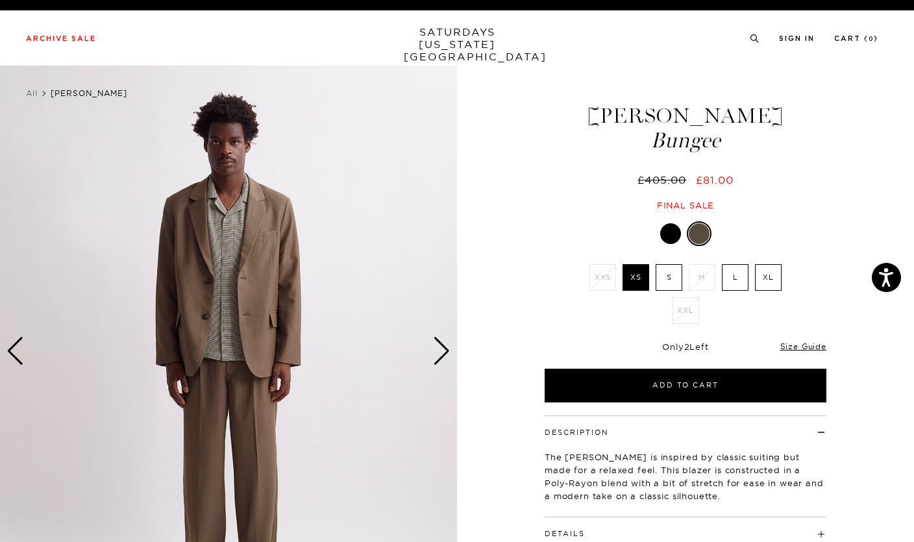
click at [446, 343] on div "Next slide" at bounding box center [442, 351] width 18 height 29
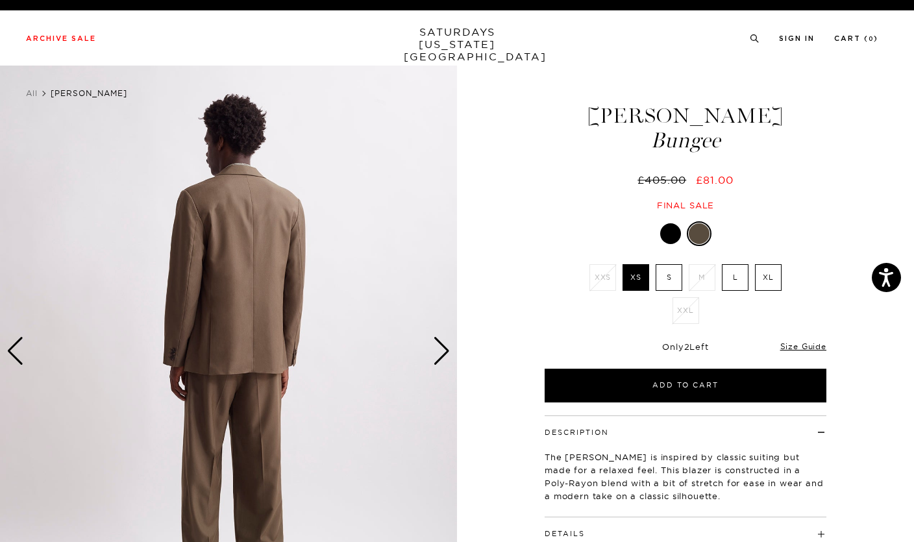
click at [449, 342] on div "Next slide" at bounding box center [442, 351] width 18 height 29
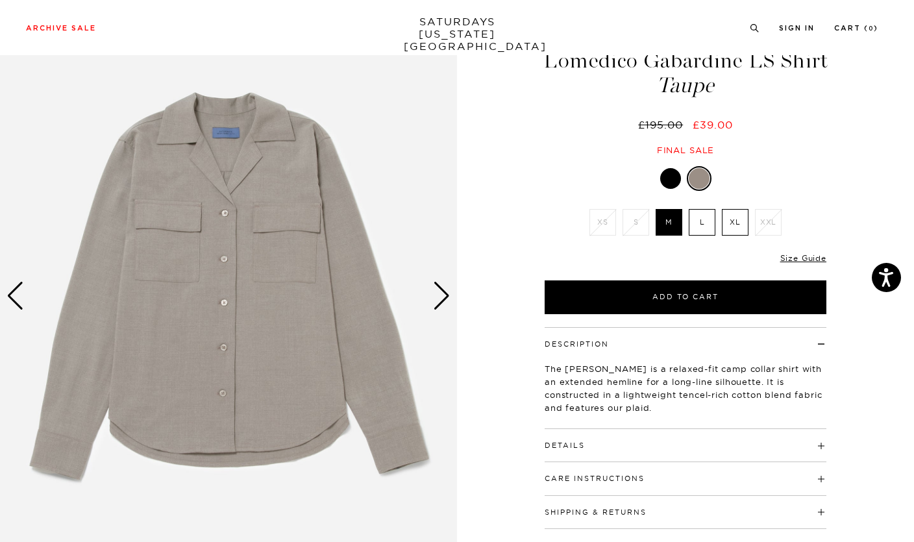
scroll to position [36, 0]
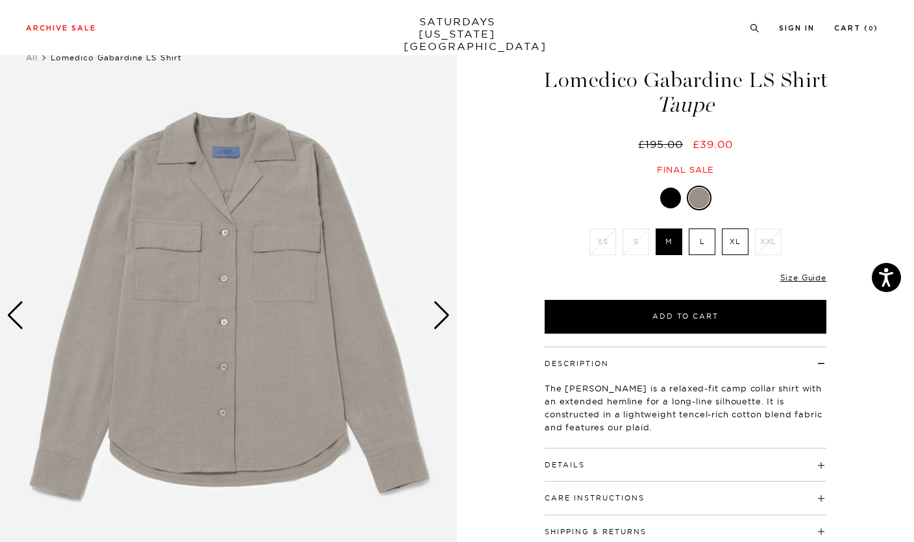
click at [445, 310] on div "Next slide" at bounding box center [442, 315] width 18 height 29
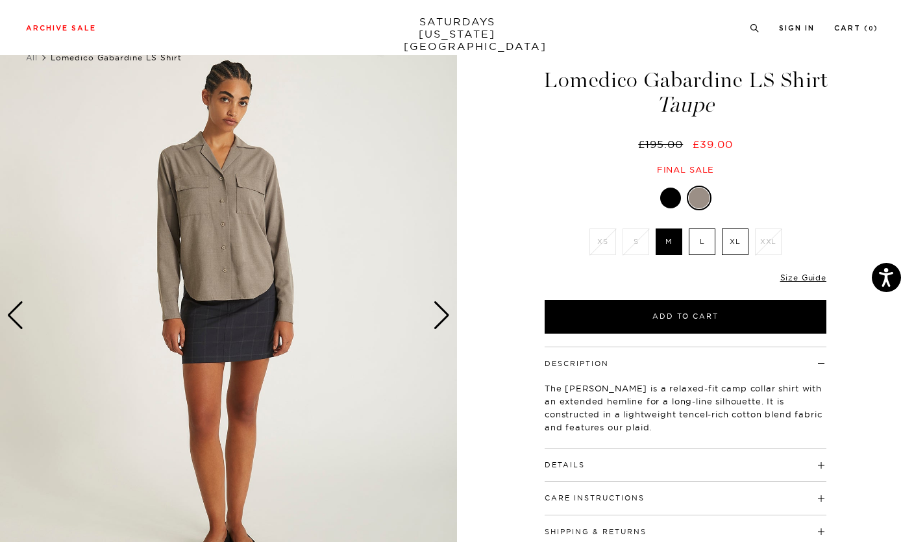
click at [444, 316] on div "Next slide" at bounding box center [442, 315] width 18 height 29
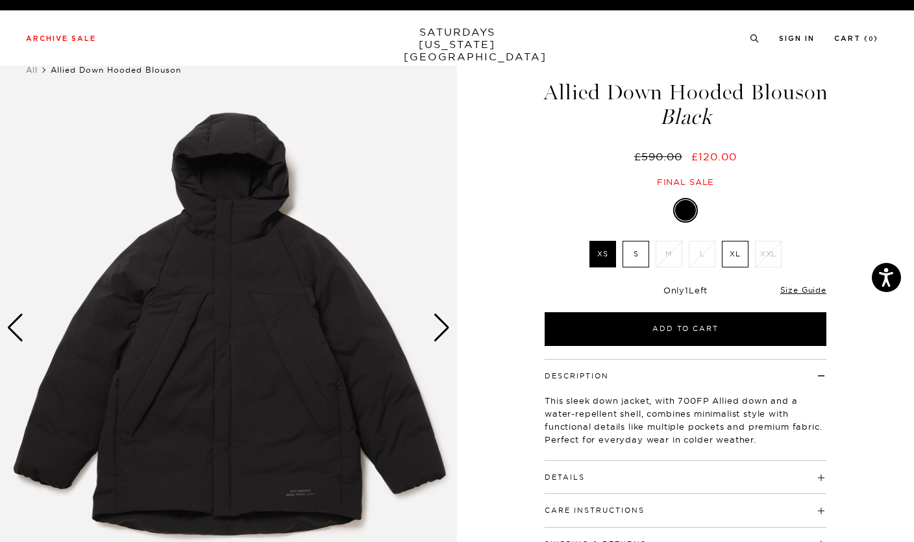
scroll to position [27, 0]
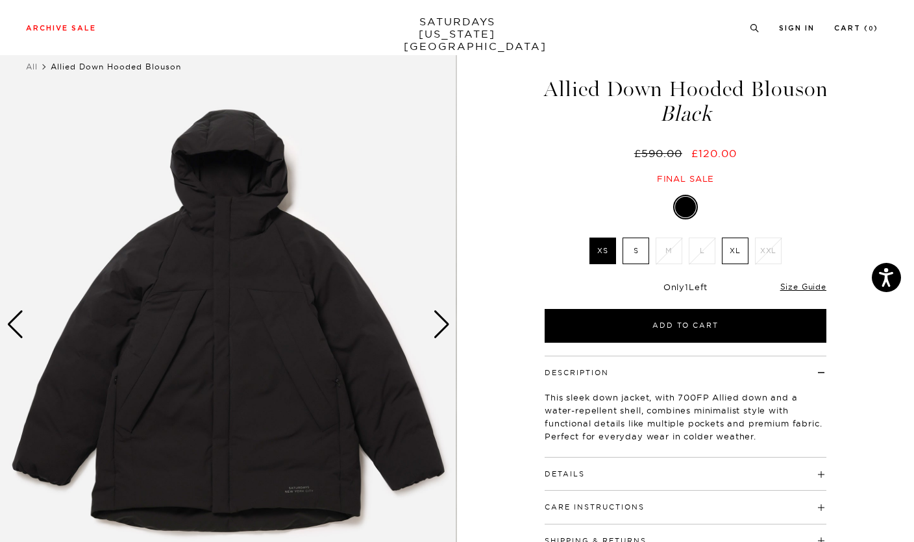
click at [443, 320] on div "Next slide" at bounding box center [442, 324] width 18 height 29
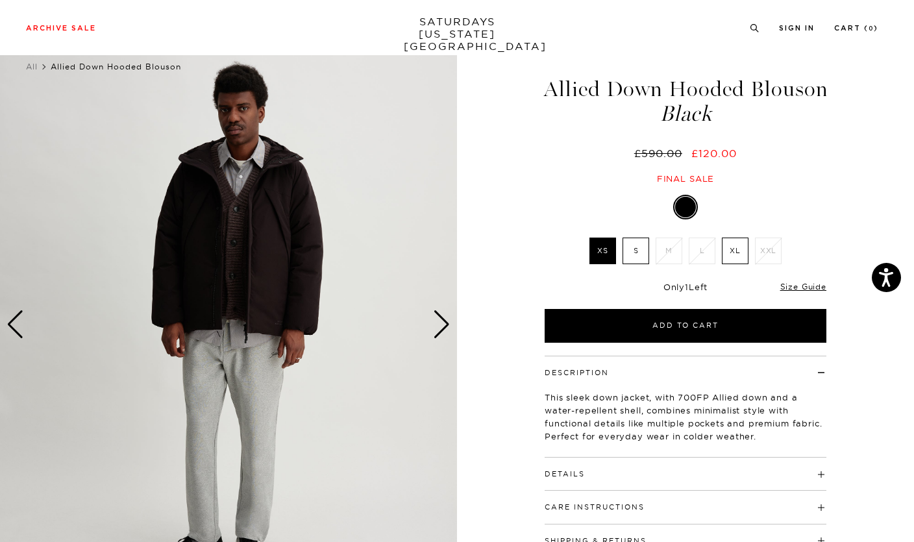
click at [440, 319] on div "Next slide" at bounding box center [442, 324] width 18 height 29
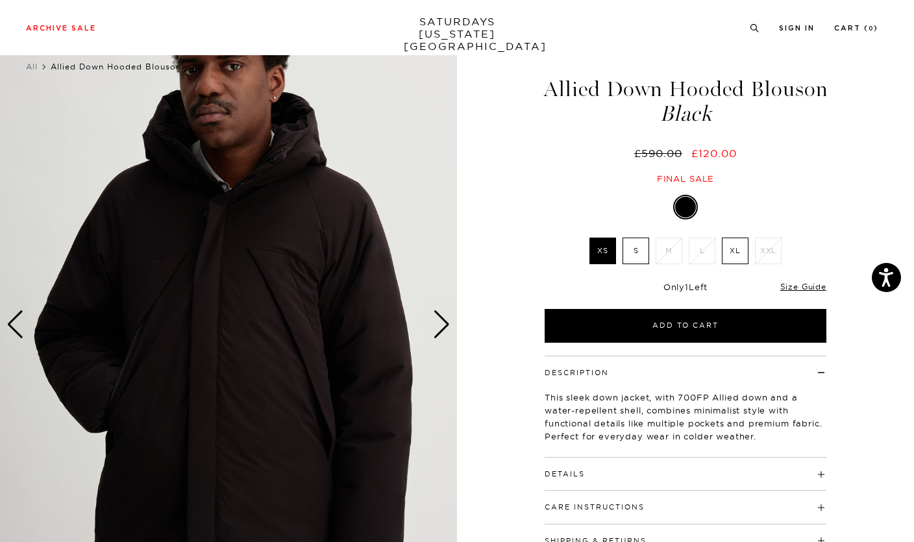
click at [444, 323] on div "Next slide" at bounding box center [442, 324] width 18 height 29
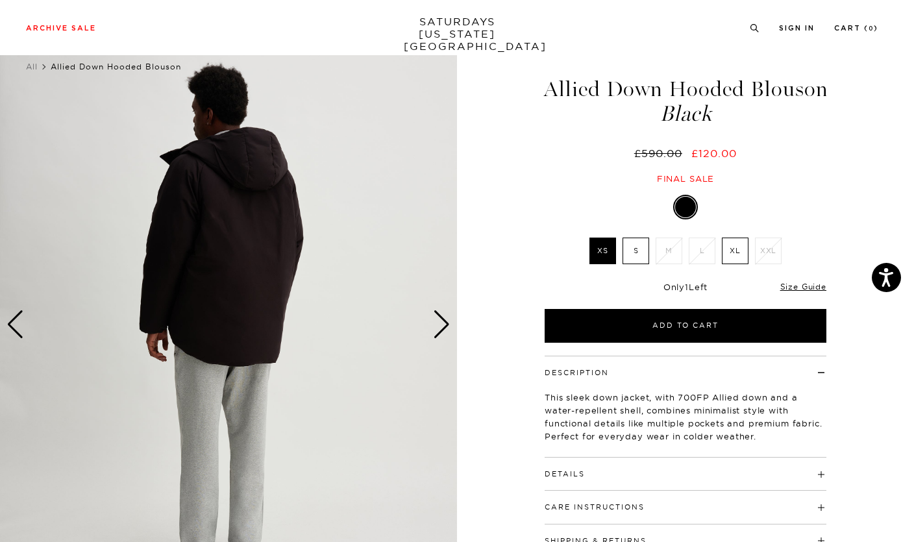
click at [449, 321] on div "Next slide" at bounding box center [442, 324] width 18 height 29
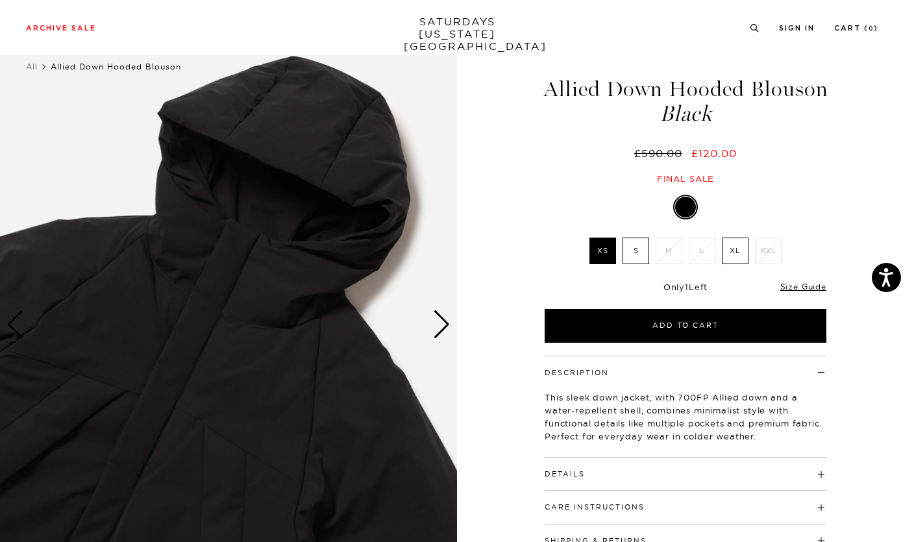
click at [447, 318] on div "Next slide" at bounding box center [442, 324] width 18 height 29
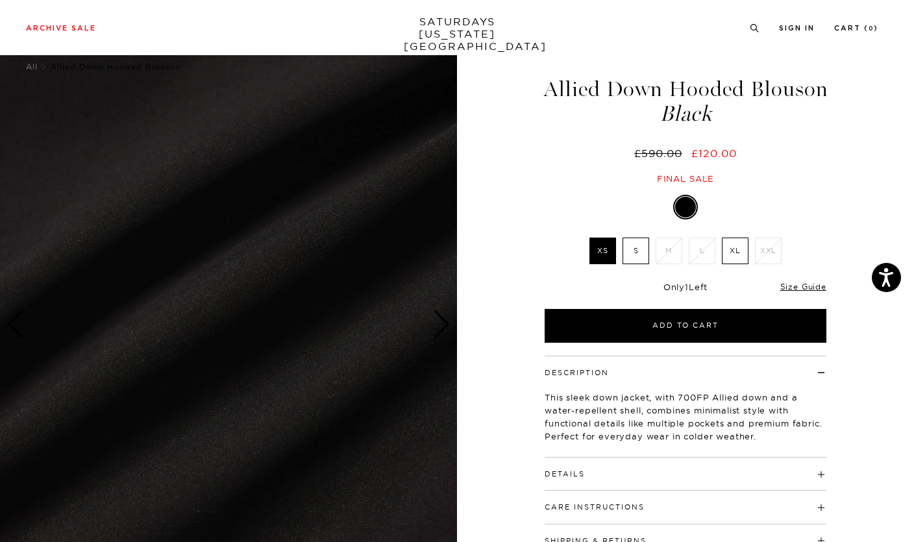
click at [444, 320] on div "Next slide" at bounding box center [442, 324] width 18 height 29
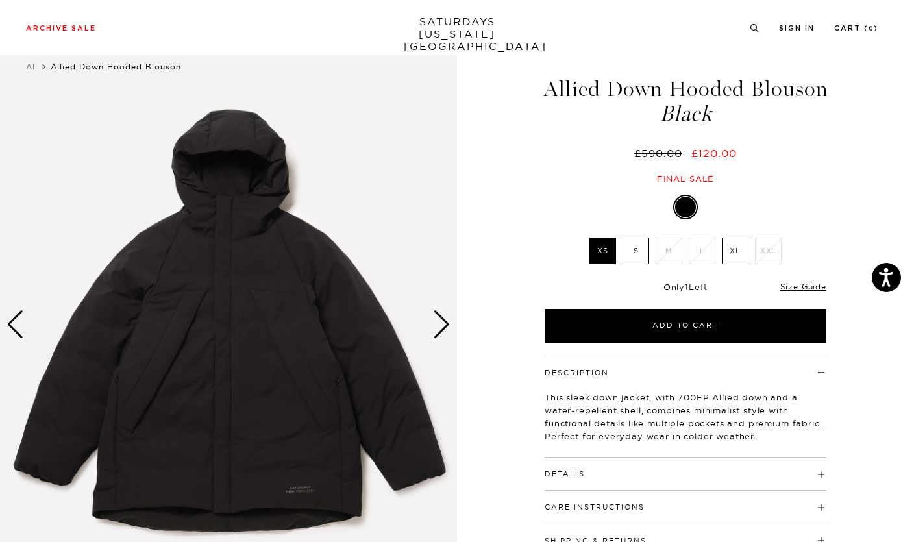
click at [473, 303] on div "1 / 6" at bounding box center [457, 324] width 914 height 571
click at [445, 331] on div "Next slide" at bounding box center [442, 324] width 18 height 29
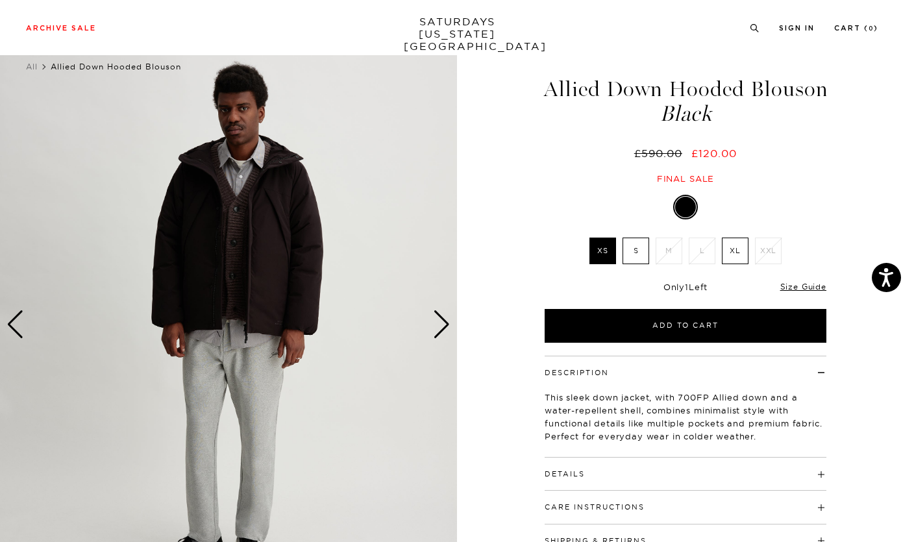
click at [444, 321] on div "Next slide" at bounding box center [442, 324] width 18 height 29
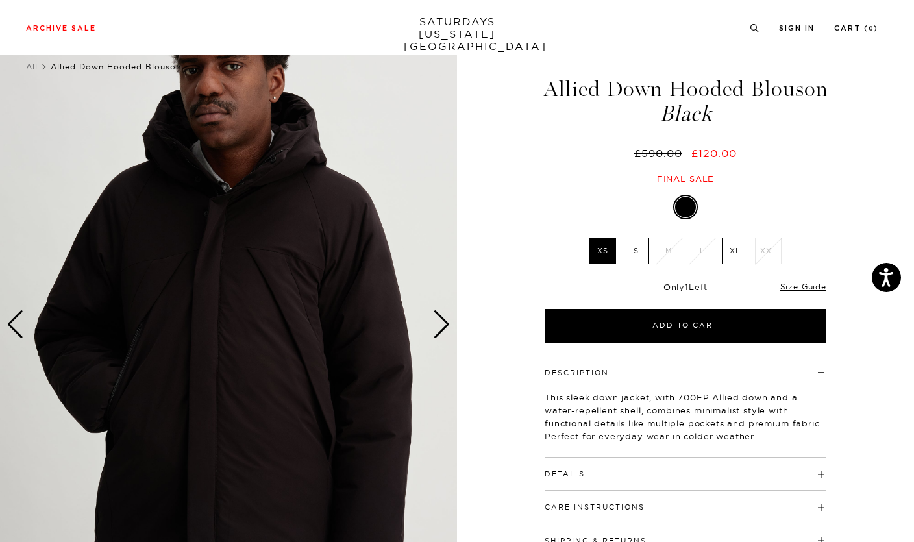
click at [444, 322] on div "Next slide" at bounding box center [442, 324] width 18 height 29
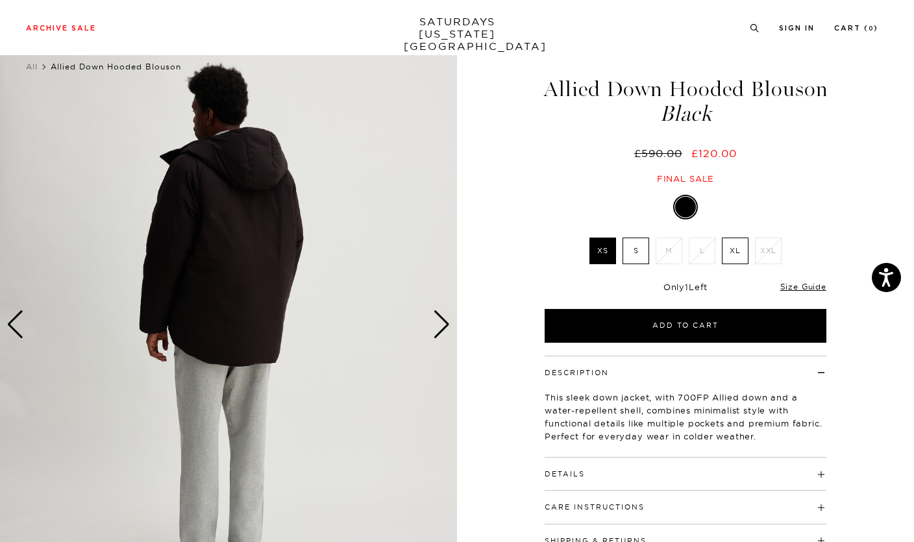
click at [514, 288] on div "4 / 6" at bounding box center [457, 324] width 914 height 571
click at [451, 327] on img at bounding box center [228, 324] width 457 height 571
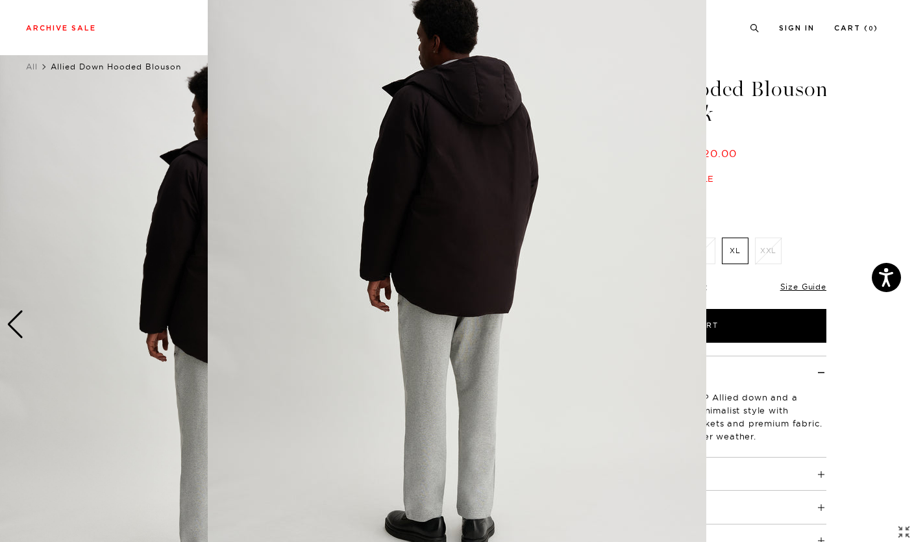
scroll to position [63, 0]
click at [855, 393] on figure at bounding box center [457, 271] width 914 height 542
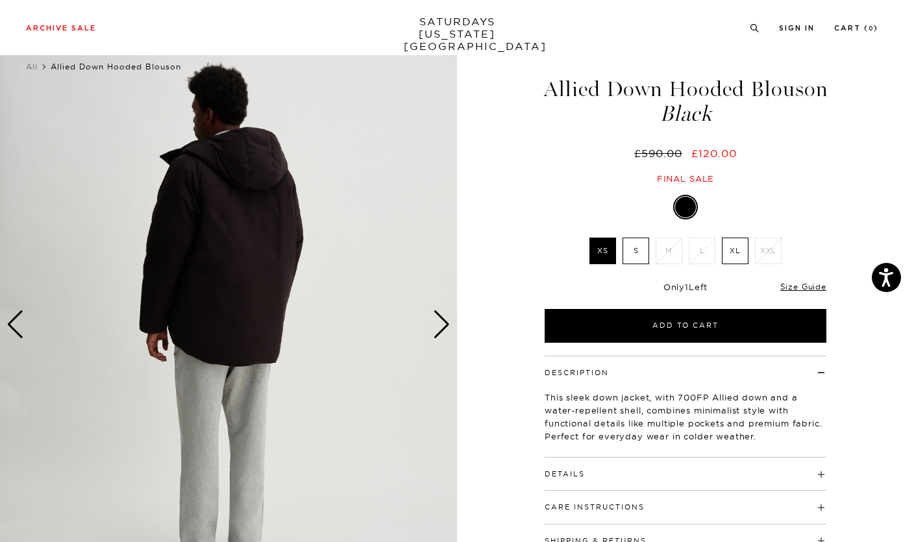
click at [445, 323] on div "Next slide" at bounding box center [442, 324] width 18 height 29
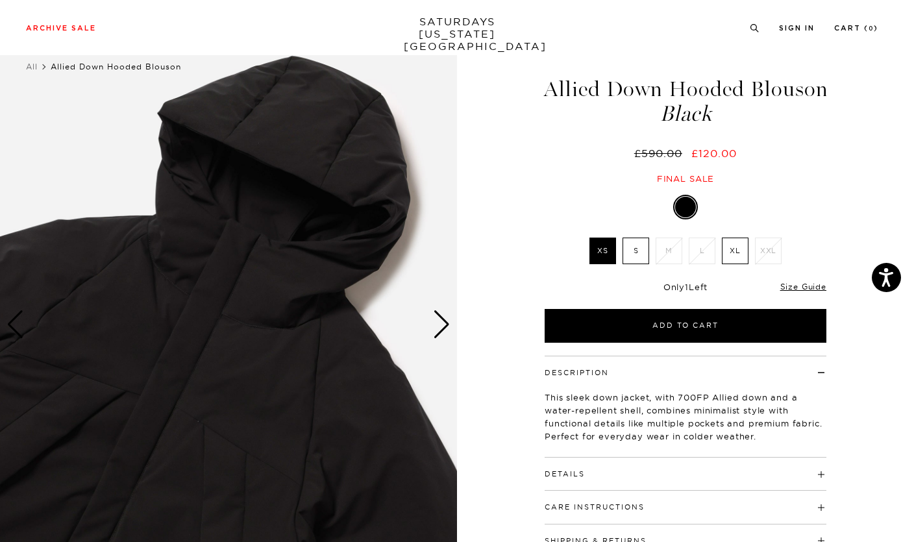
click at [438, 328] on div "Next slide" at bounding box center [442, 324] width 18 height 29
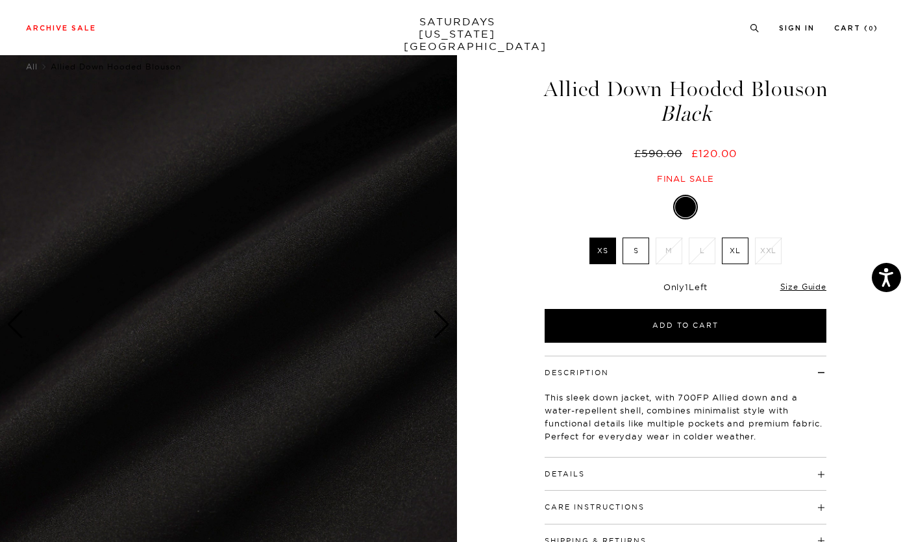
click at [440, 321] on div "Next slide" at bounding box center [442, 324] width 18 height 29
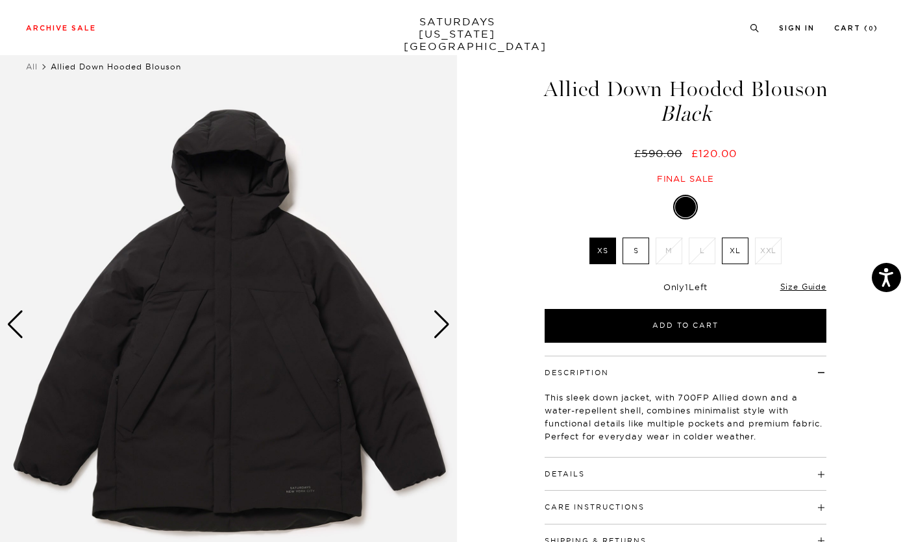
click at [443, 323] on div "Next slide" at bounding box center [442, 324] width 18 height 29
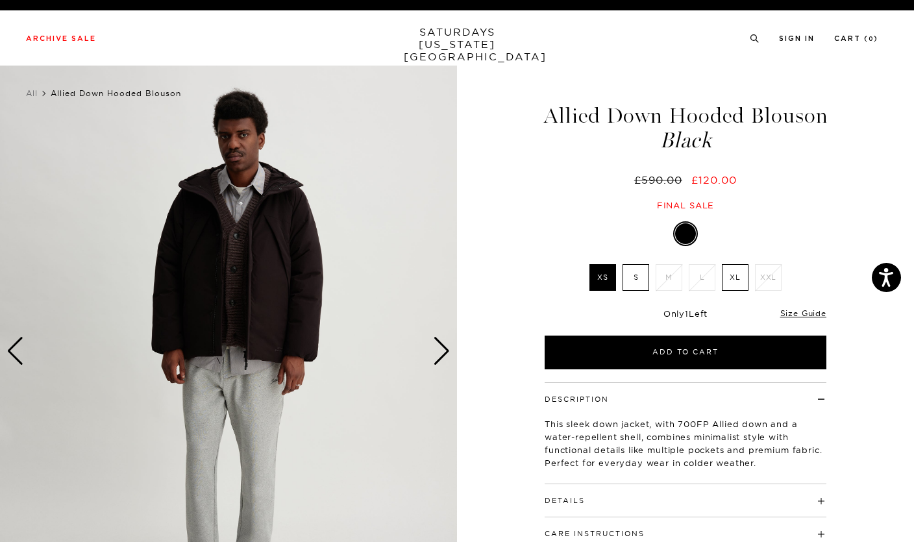
click at [438, 347] on div "Next slide" at bounding box center [442, 351] width 18 height 29
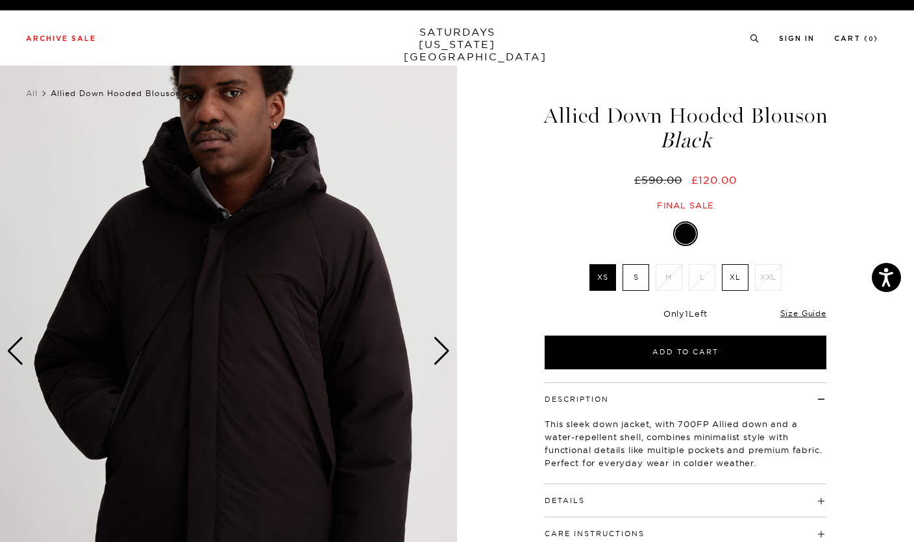
click at [434, 350] on div "Next slide" at bounding box center [442, 351] width 18 height 29
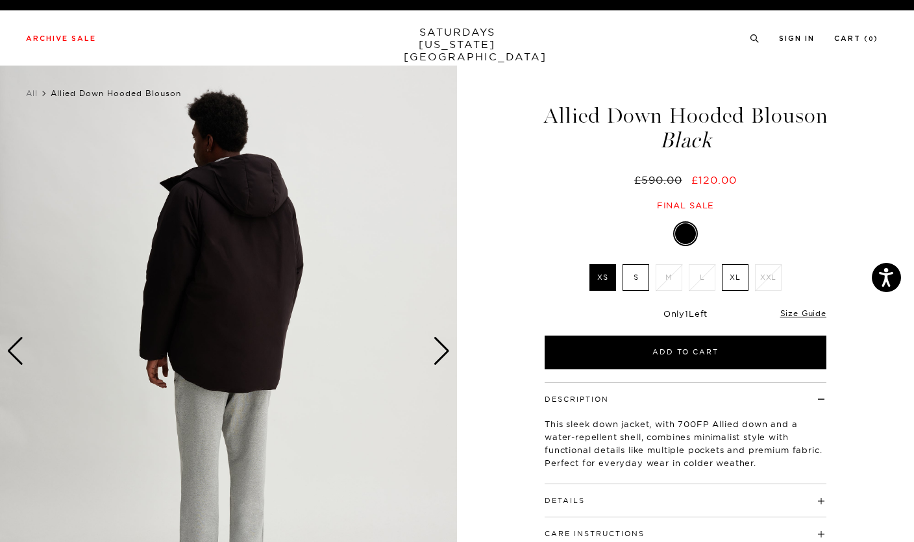
click at [438, 340] on div "Next slide" at bounding box center [442, 351] width 18 height 29
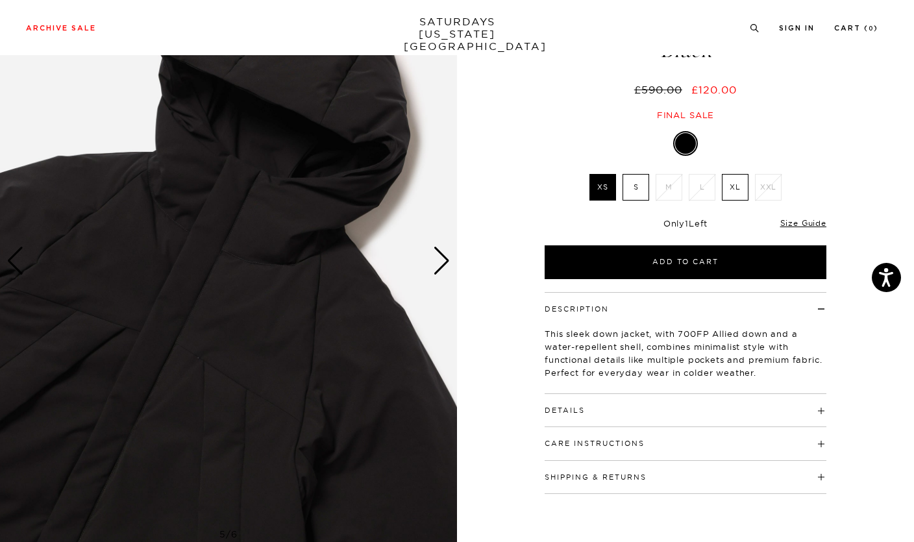
scroll to position [40, 0]
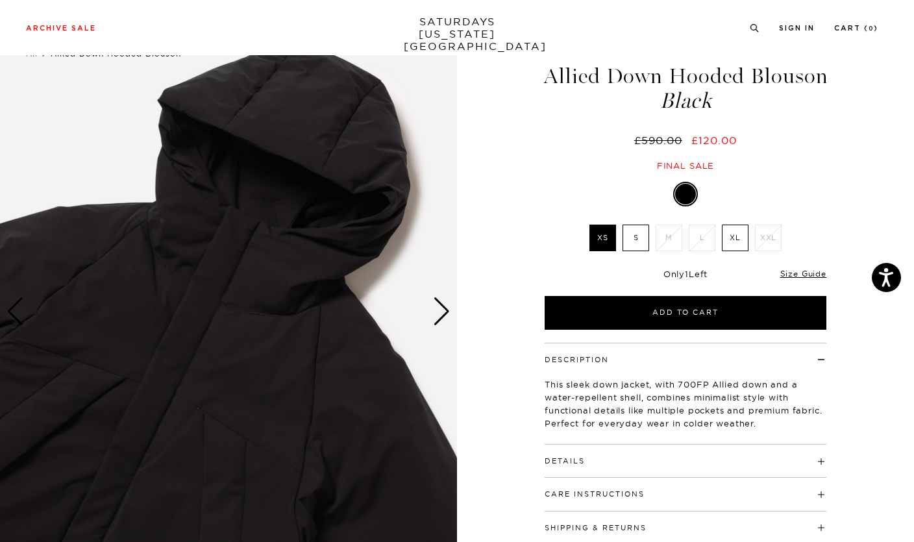
click at [445, 307] on div "Next slide" at bounding box center [442, 311] width 18 height 29
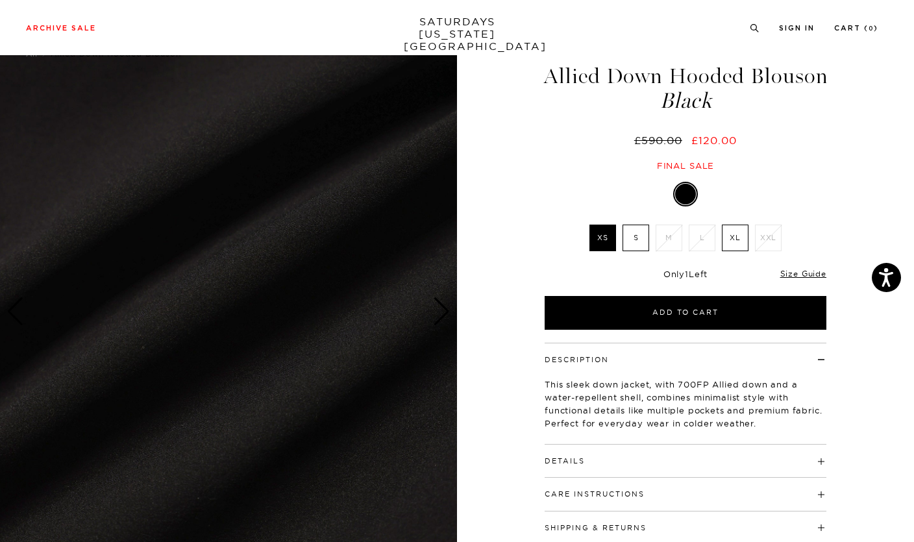
click at [824, 452] on h4 "Details" at bounding box center [686, 455] width 282 height 21
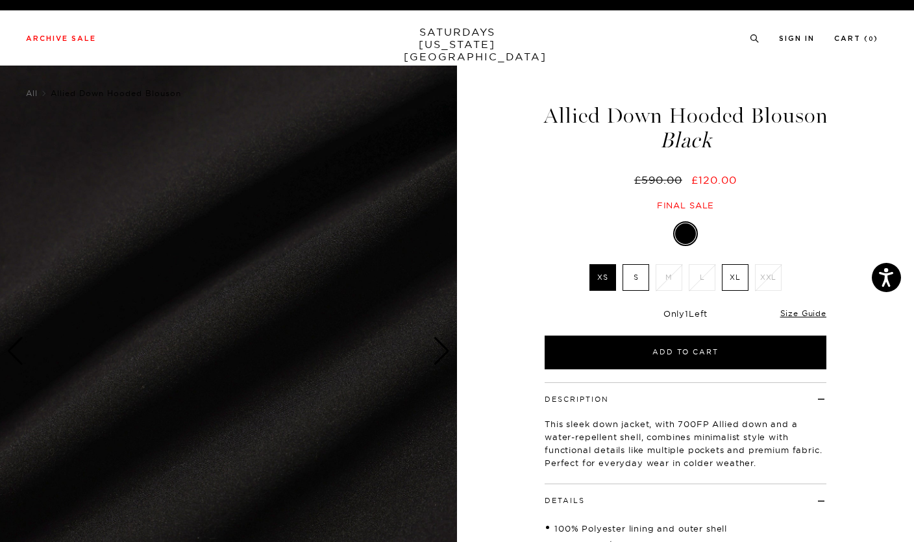
scroll to position [4, 0]
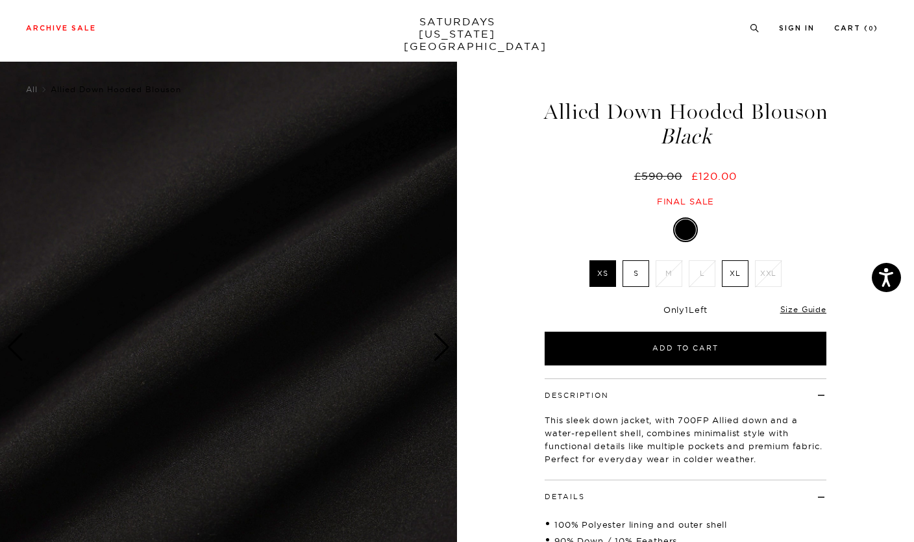
click at [383, 254] on img at bounding box center [228, 347] width 457 height 571
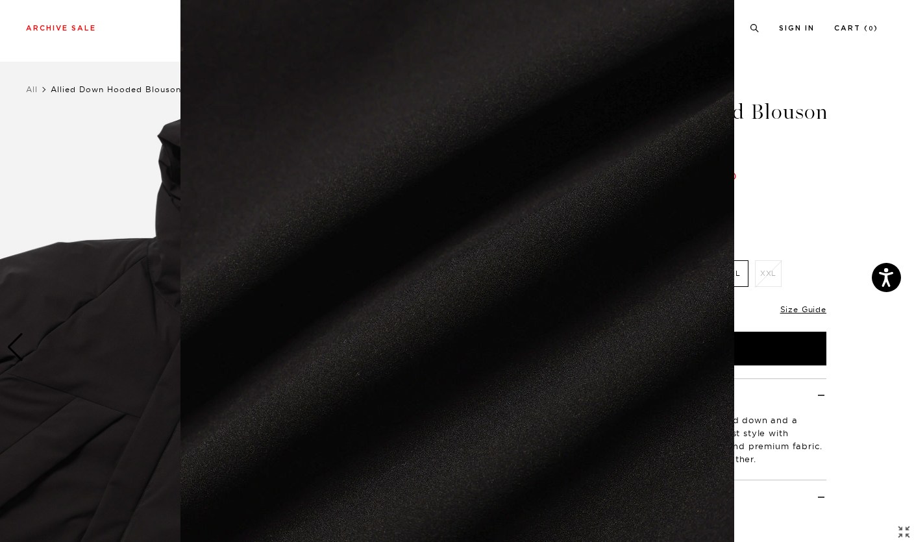
scroll to position [0, 0]
click at [110, 241] on figure at bounding box center [457, 271] width 914 height 542
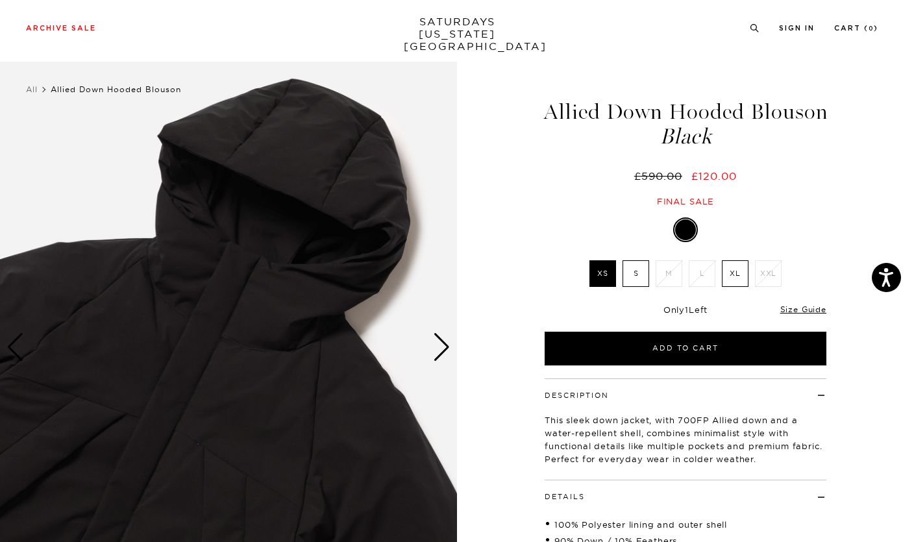
click at [438, 343] on div "Next slide" at bounding box center [442, 347] width 18 height 29
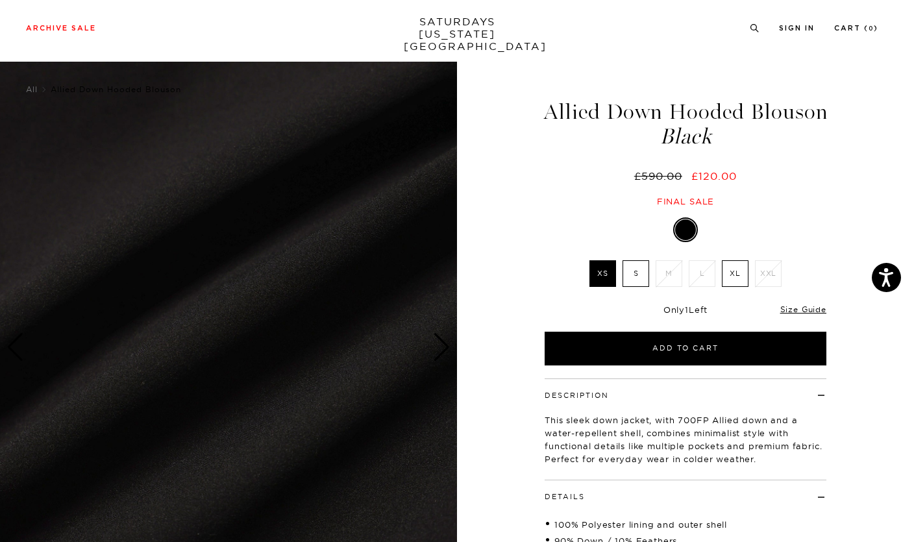
click at [429, 335] on img at bounding box center [228, 347] width 457 height 571
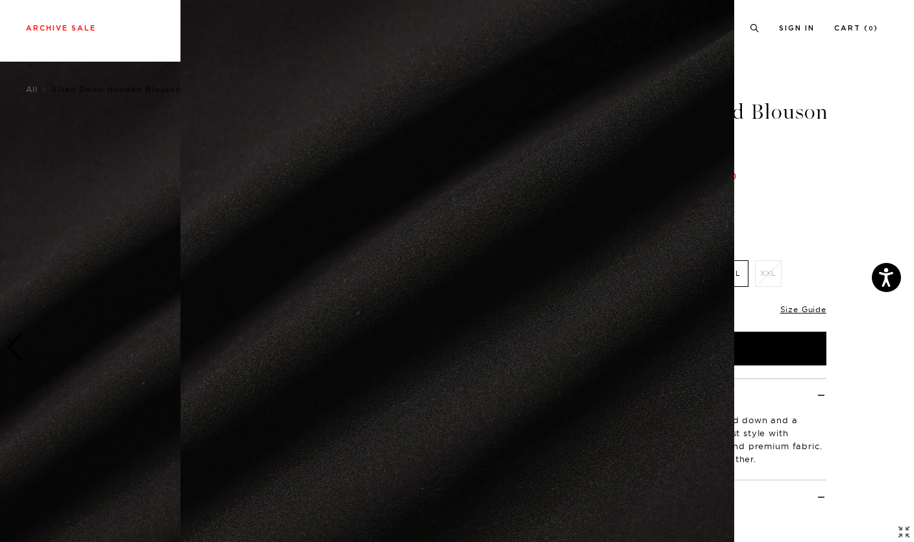
click at [812, 457] on figure at bounding box center [457, 271] width 914 height 542
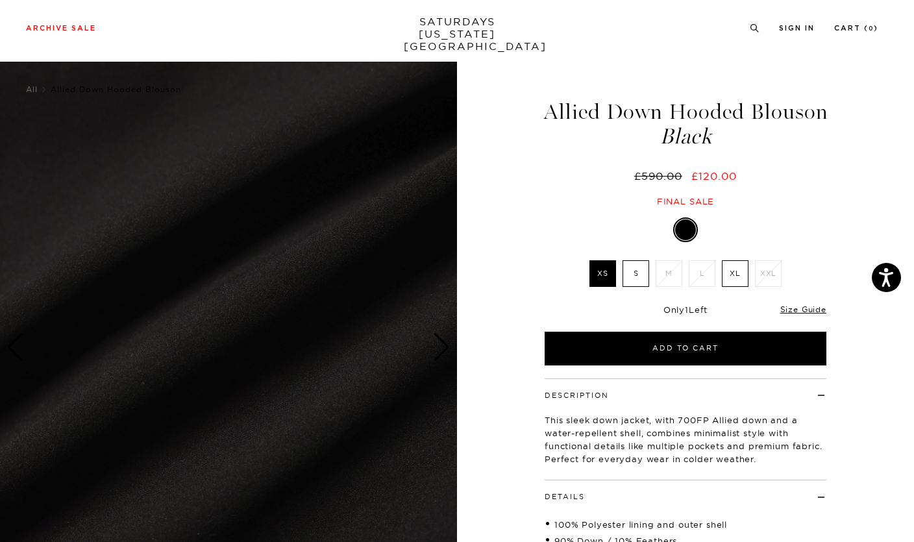
scroll to position [0, 0]
click at [499, 264] on div "6 / 6" at bounding box center [457, 372] width 914 height 620
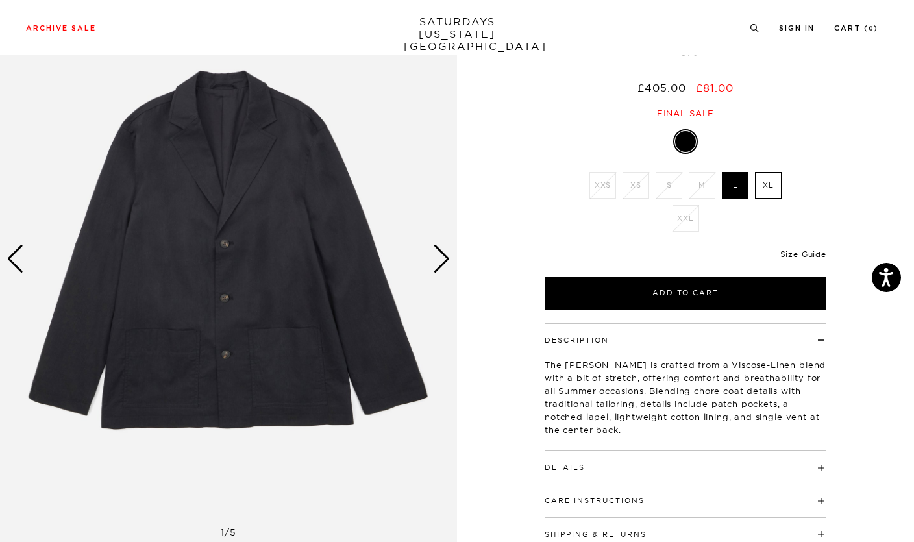
scroll to position [91, 0]
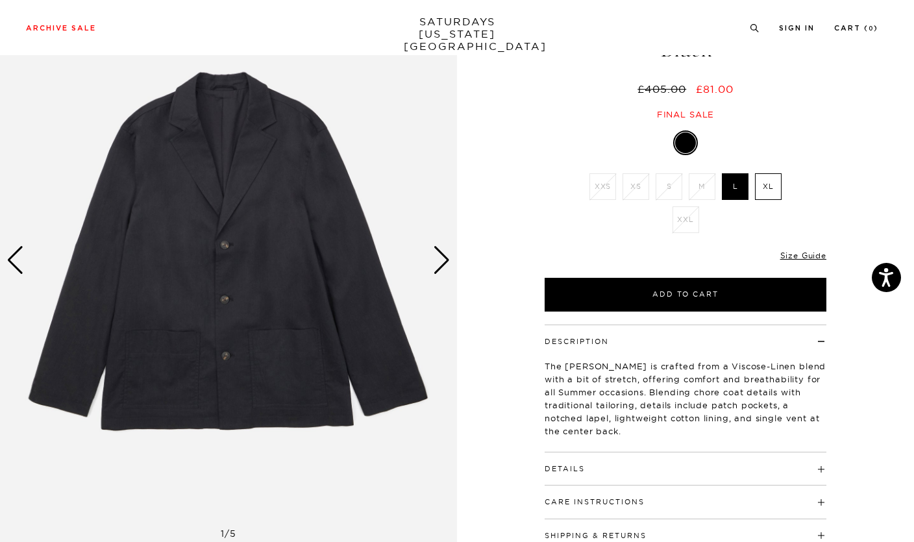
click at [448, 255] on div "Next slide" at bounding box center [442, 260] width 18 height 29
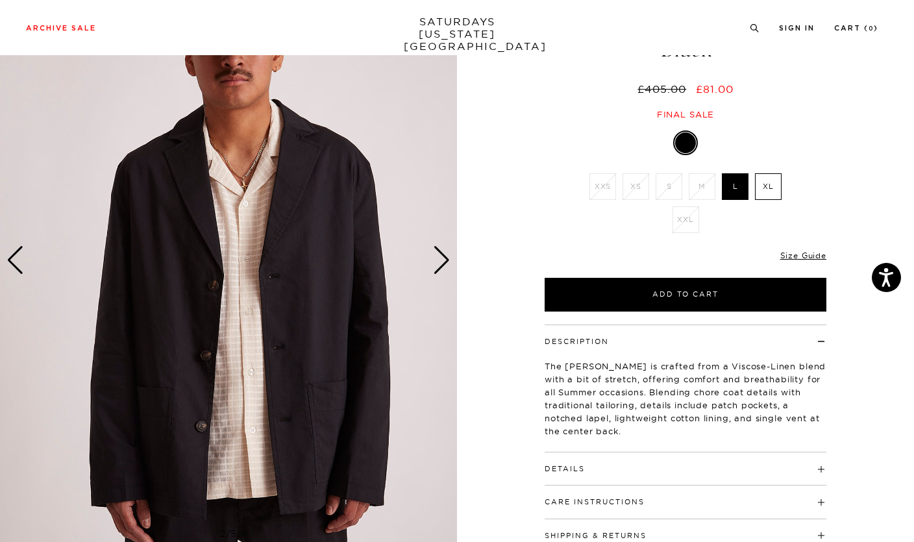
click at [452, 253] on img at bounding box center [228, 260] width 457 height 571
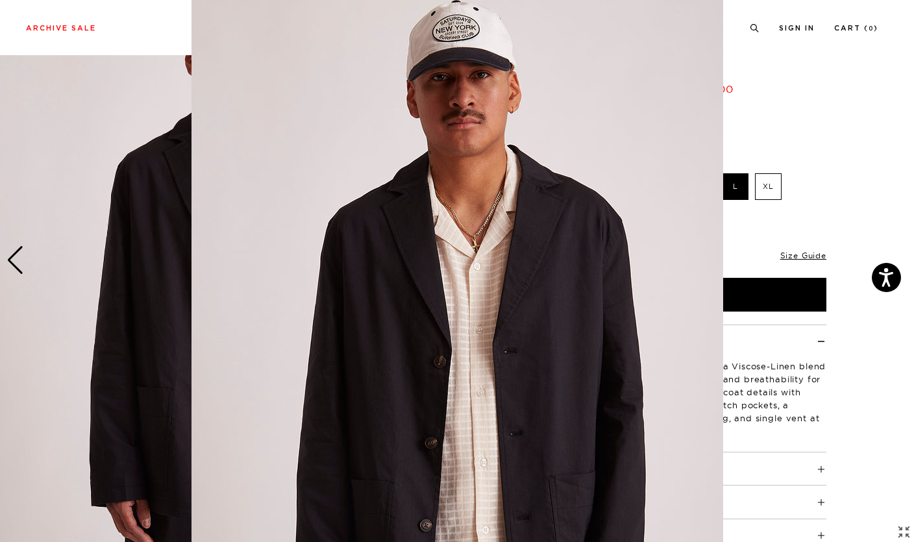
scroll to position [61, 0]
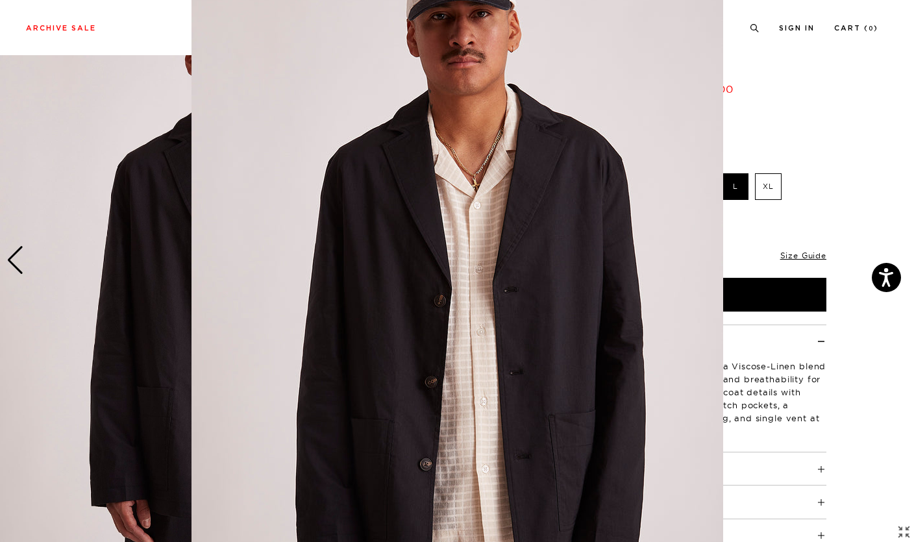
click at [444, 261] on img at bounding box center [458, 271] width 532 height 665
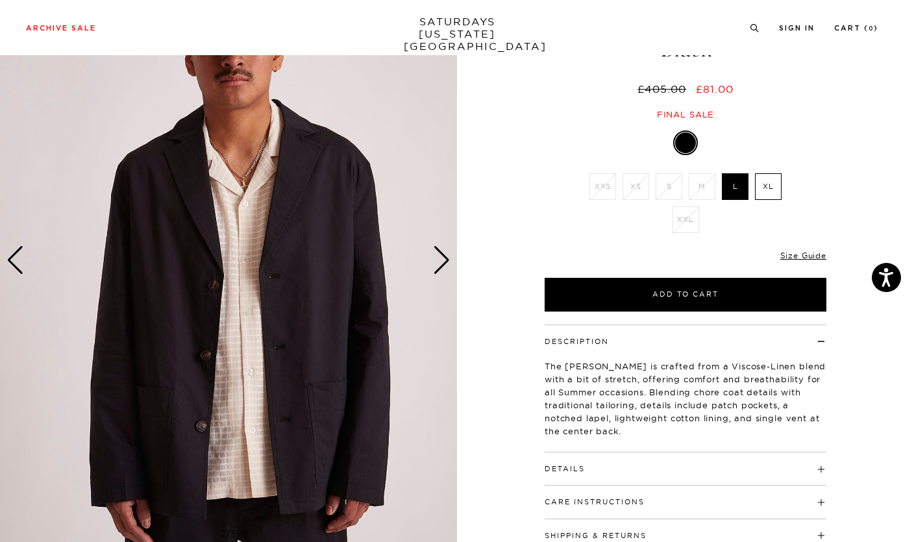
scroll to position [0, 0]
click at [826, 466] on h4 "Details" at bounding box center [686, 463] width 282 height 21
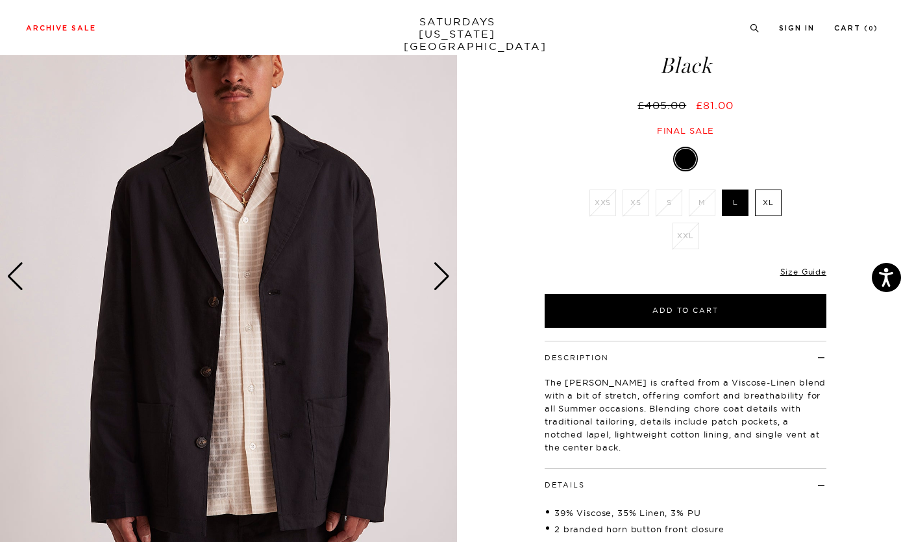
scroll to position [75, 0]
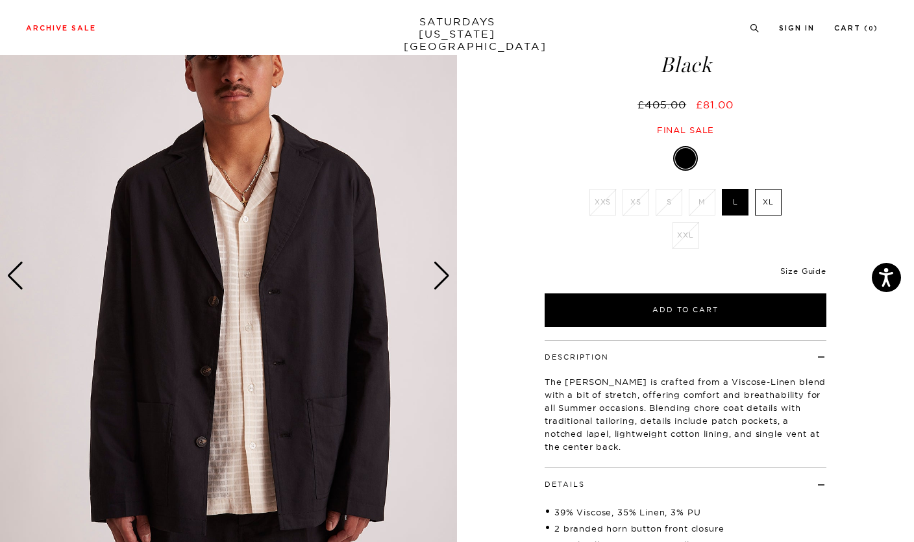
click at [808, 271] on link "Size Guide" at bounding box center [804, 271] width 46 height 10
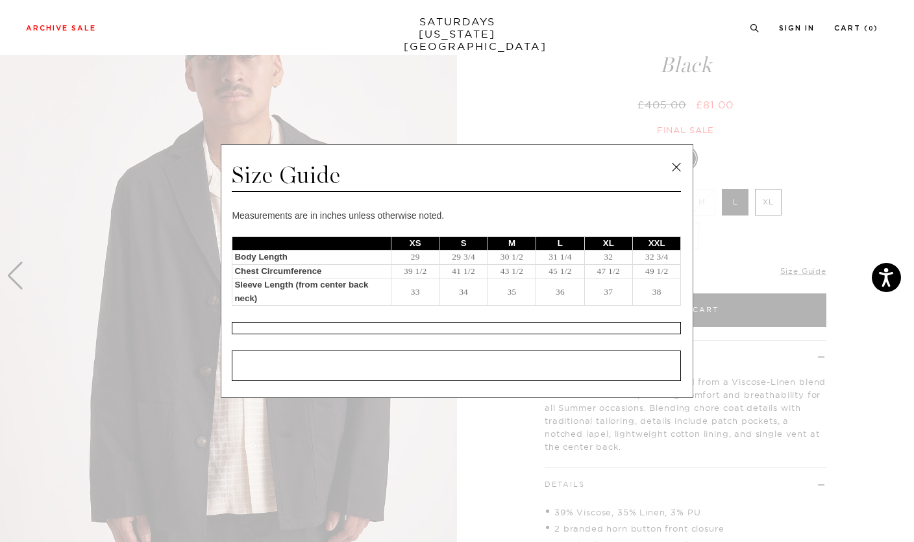
click at [836, 462] on span at bounding box center [452, 271] width 905 height 542
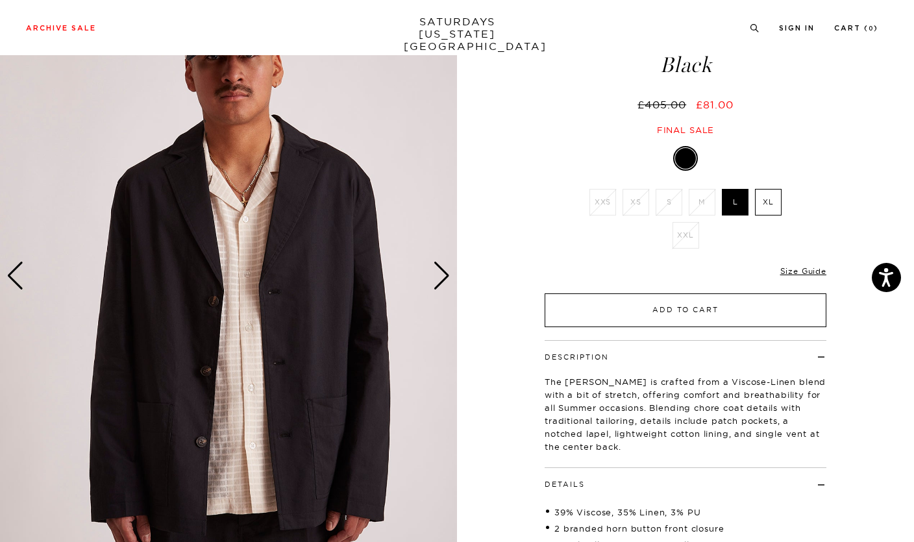
click at [700, 305] on button "Add to Cart" at bounding box center [686, 311] width 282 height 34
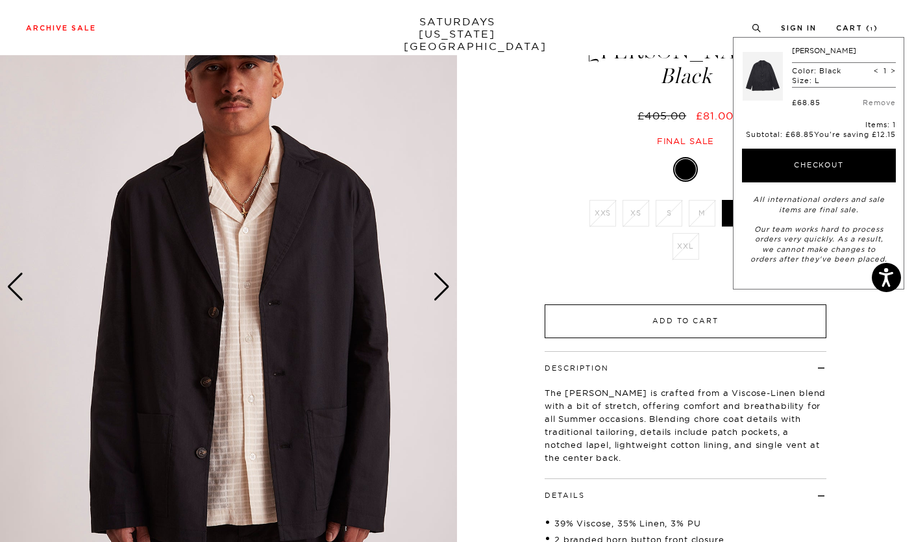
scroll to position [67, 0]
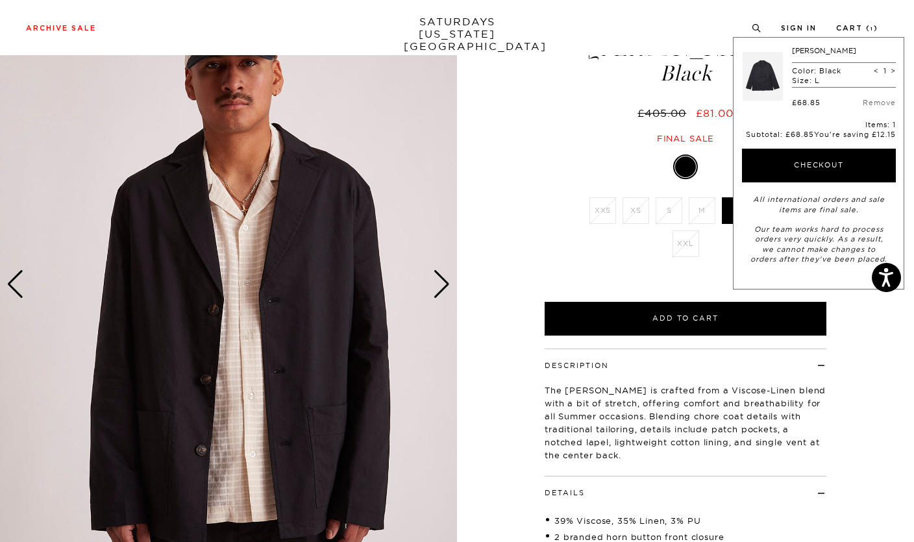
click at [439, 282] on div "Next slide" at bounding box center [442, 284] width 18 height 29
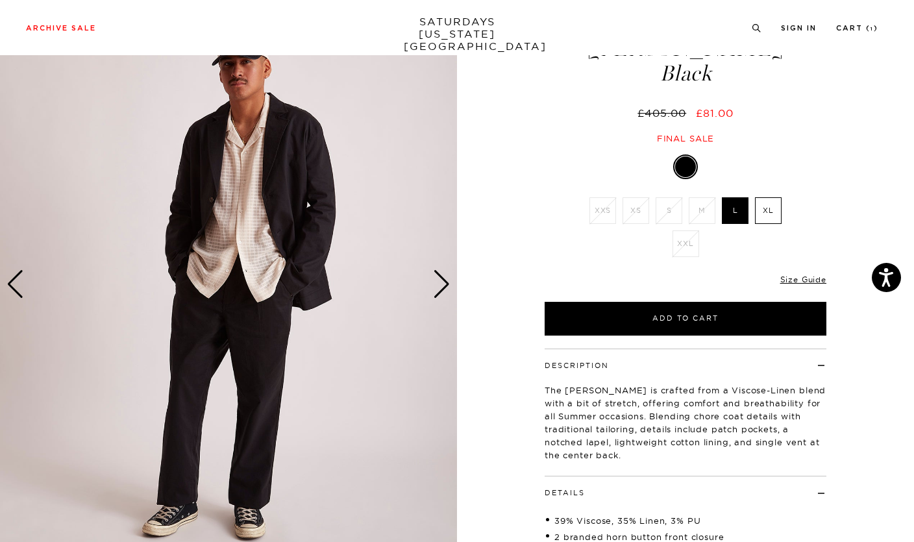
click at [449, 286] on div "Next slide" at bounding box center [442, 284] width 18 height 29
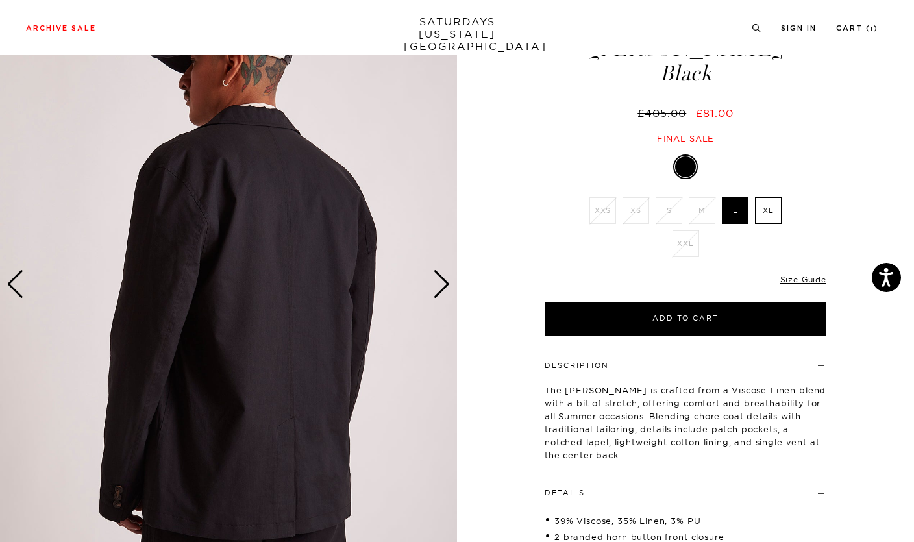
click at [451, 282] on img at bounding box center [228, 284] width 457 height 571
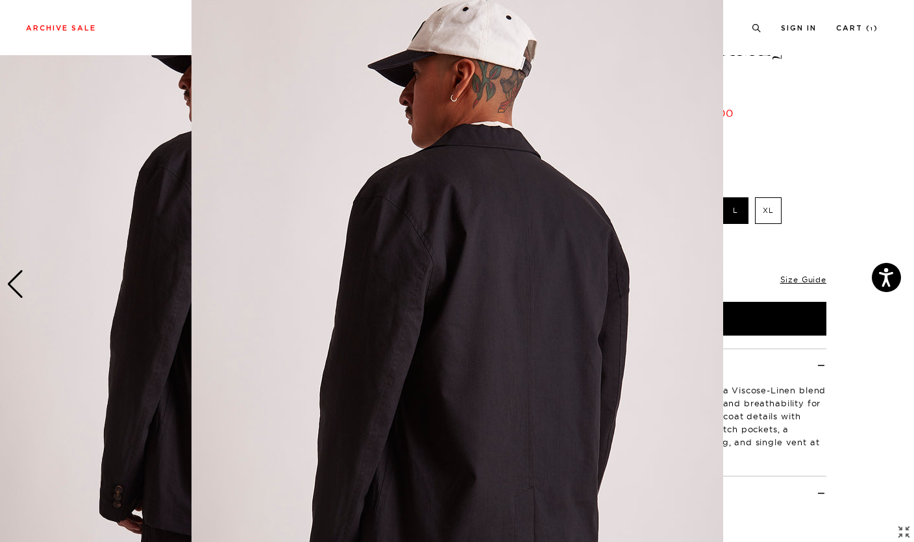
scroll to position [61, 0]
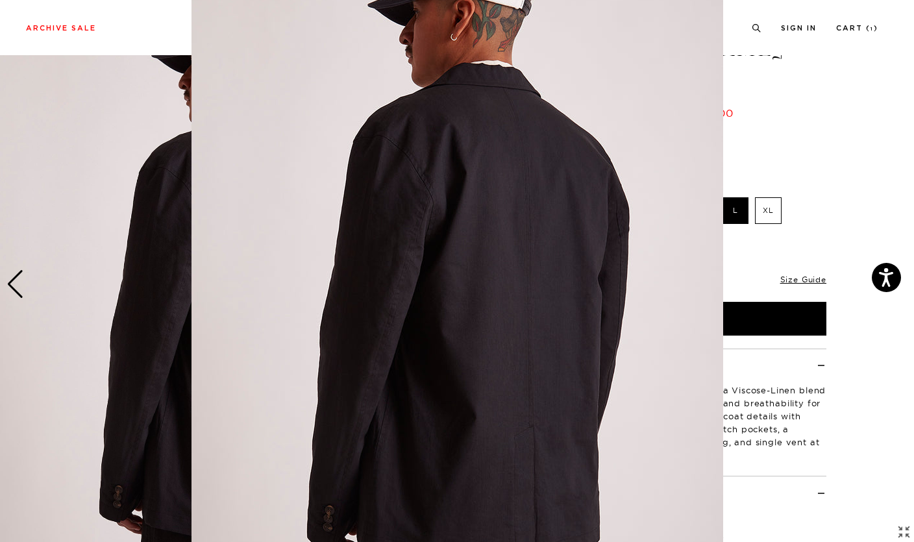
click at [824, 438] on figure at bounding box center [457, 271] width 914 height 542
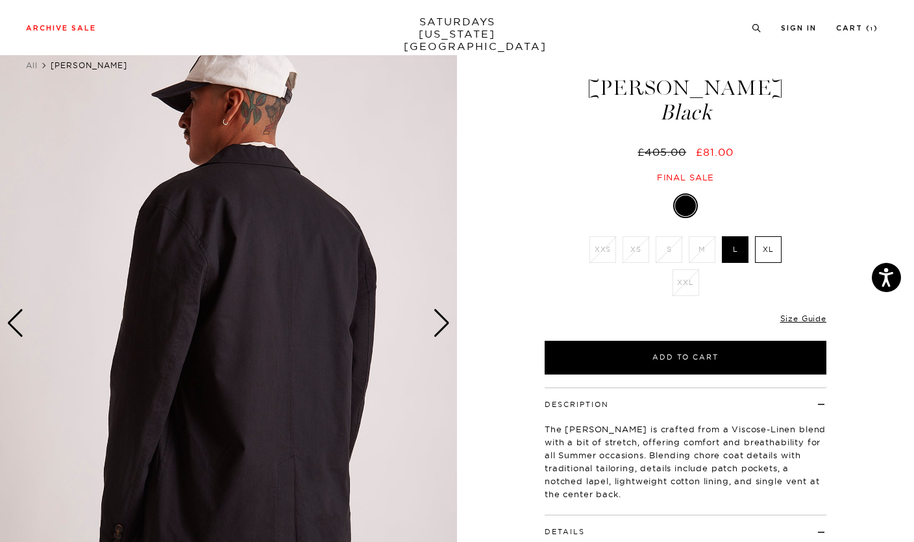
scroll to position [0, 0]
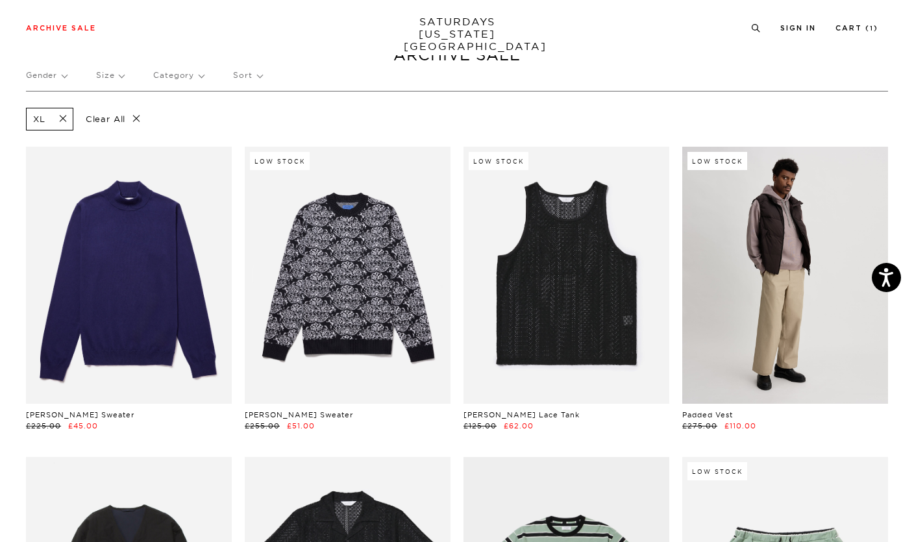
click at [813, 314] on link at bounding box center [786, 275] width 206 height 257
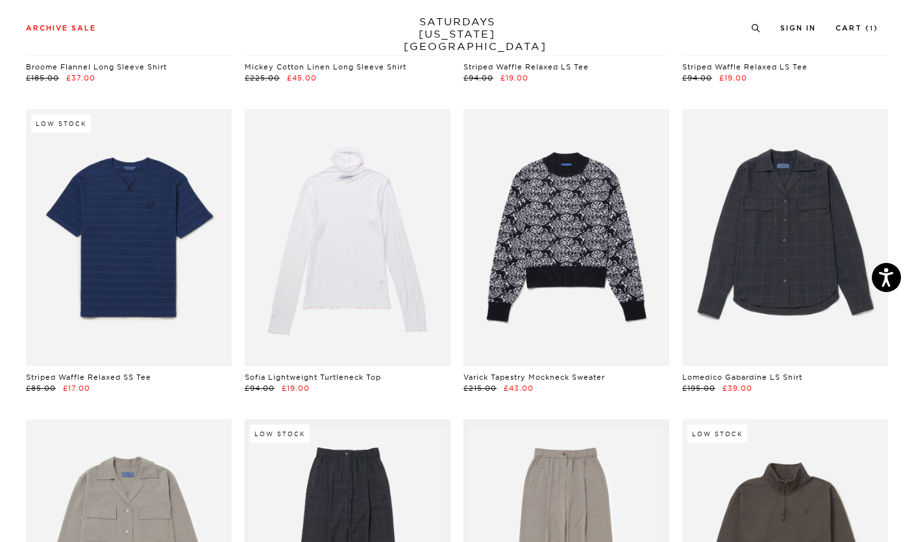
scroll to position [5682, 0]
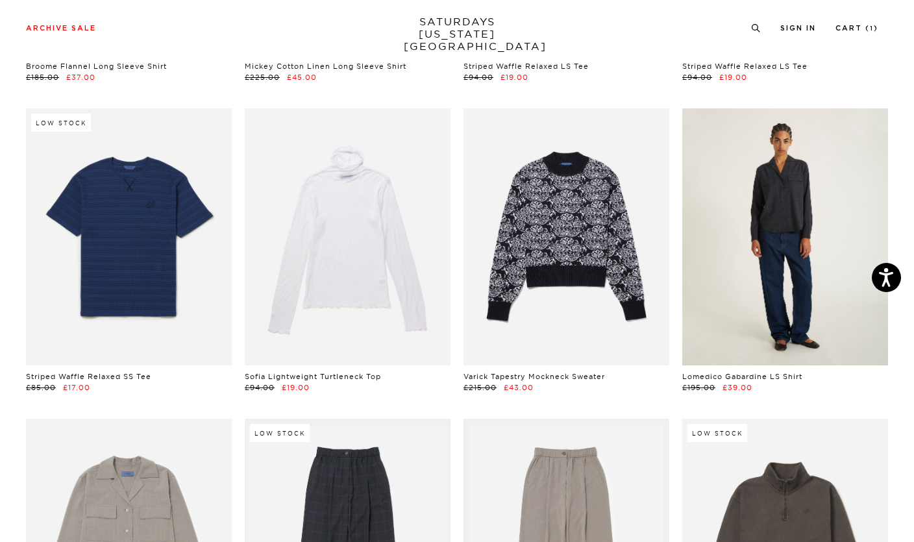
click at [814, 275] on link at bounding box center [786, 236] width 206 height 257
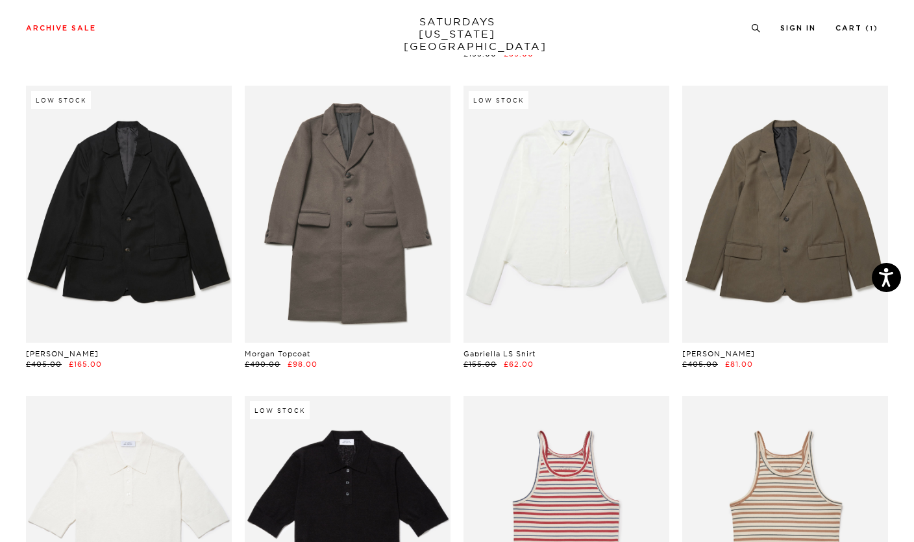
scroll to position [3826, 0]
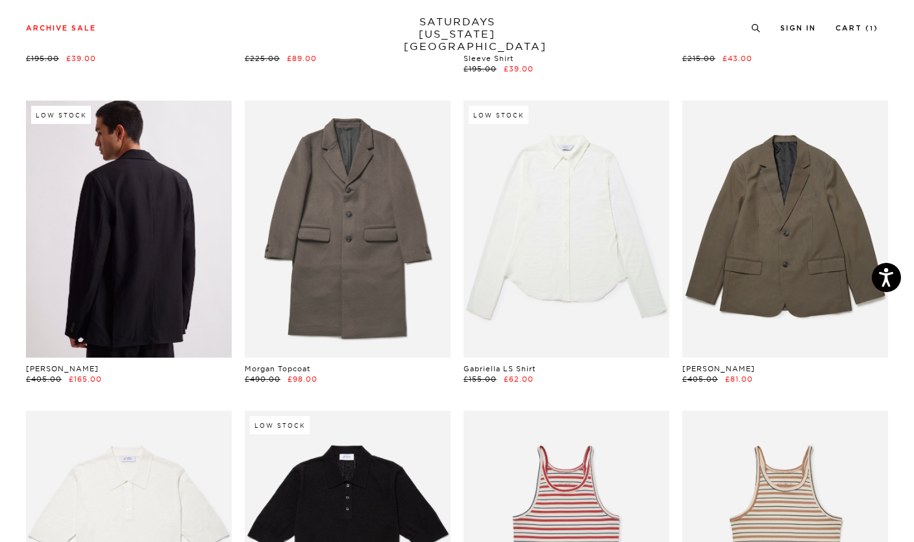
click at [155, 214] on link at bounding box center [129, 229] width 206 height 257
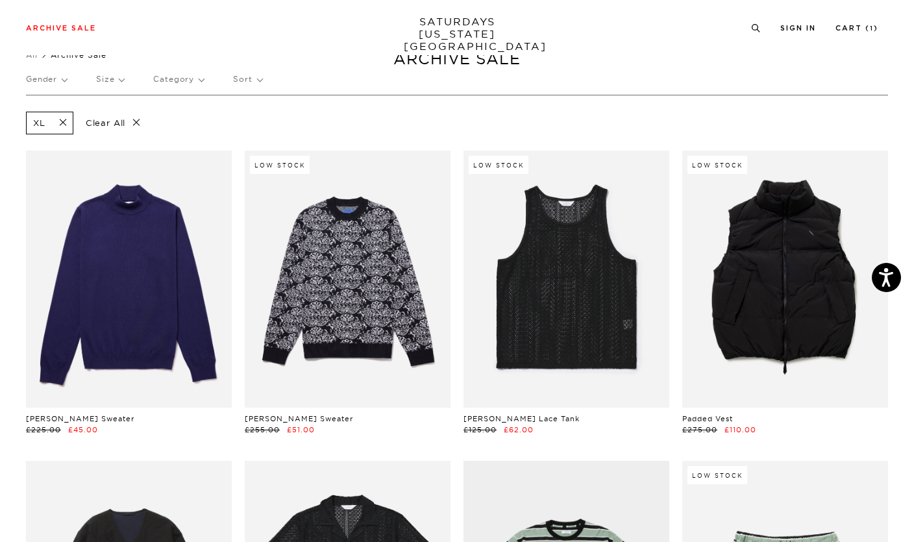
scroll to position [0, 0]
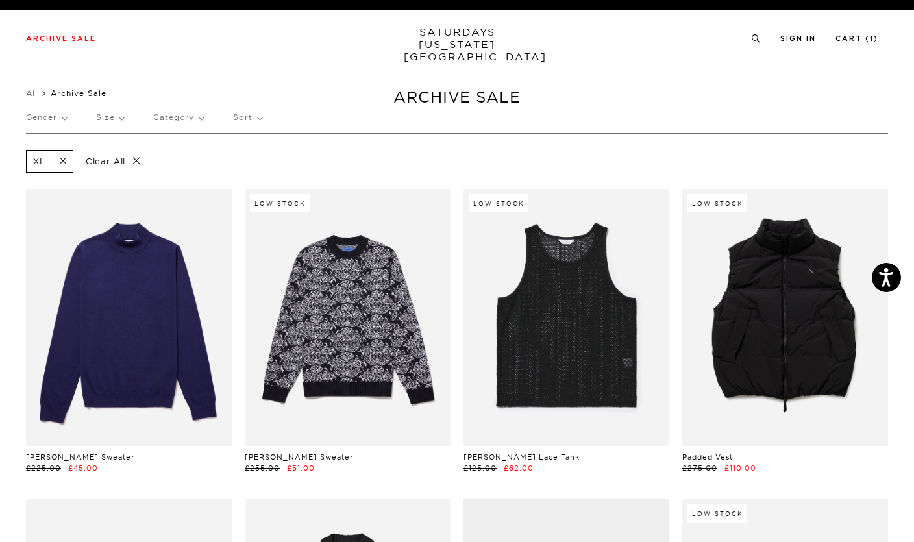
click at [117, 123] on p "Size" at bounding box center [110, 118] width 28 height 30
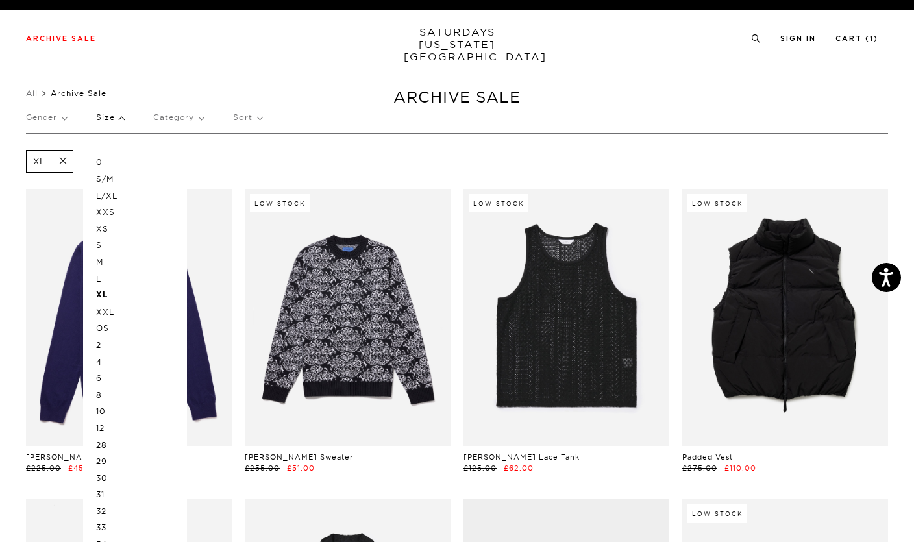
click at [107, 271] on p "L" at bounding box center [135, 279] width 78 height 17
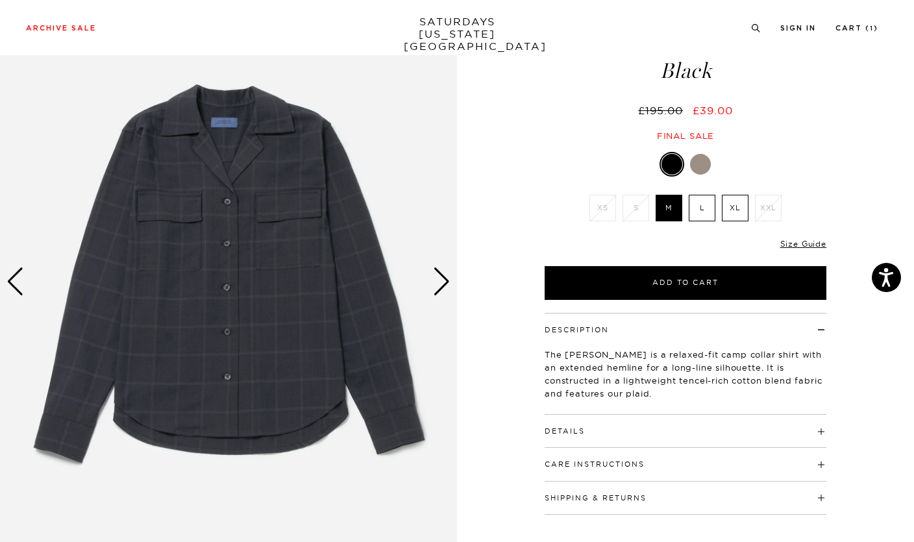
scroll to position [80, 0]
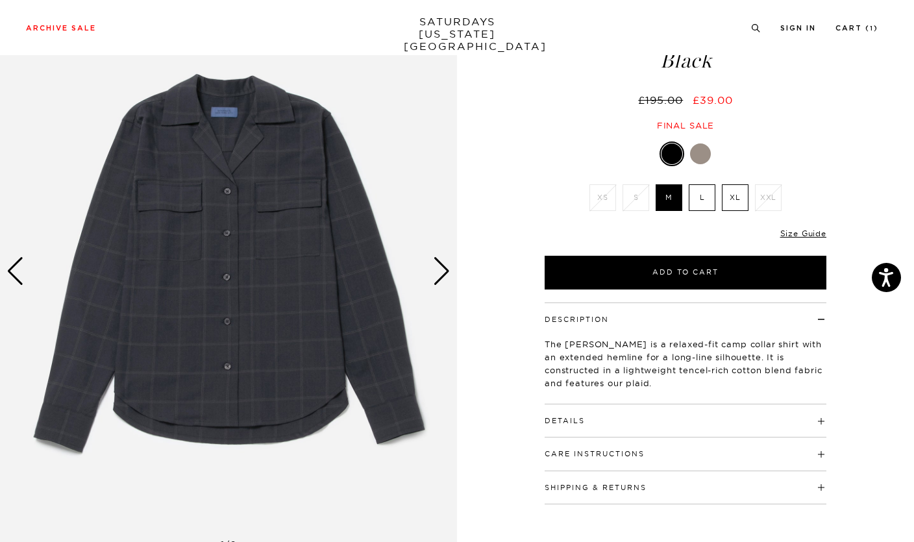
click at [455, 271] on img at bounding box center [228, 271] width 457 height 571
click at [442, 268] on div "Next slide" at bounding box center [442, 271] width 18 height 29
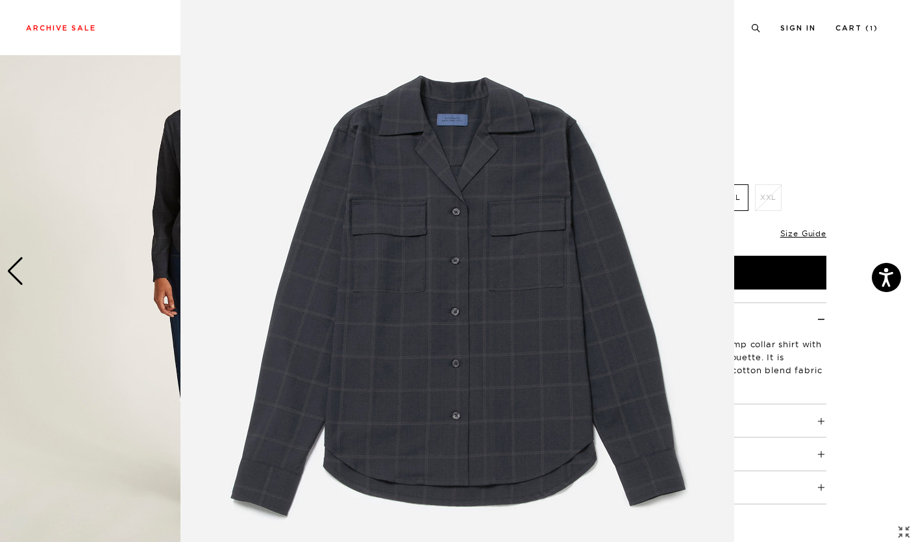
scroll to position [36, 0]
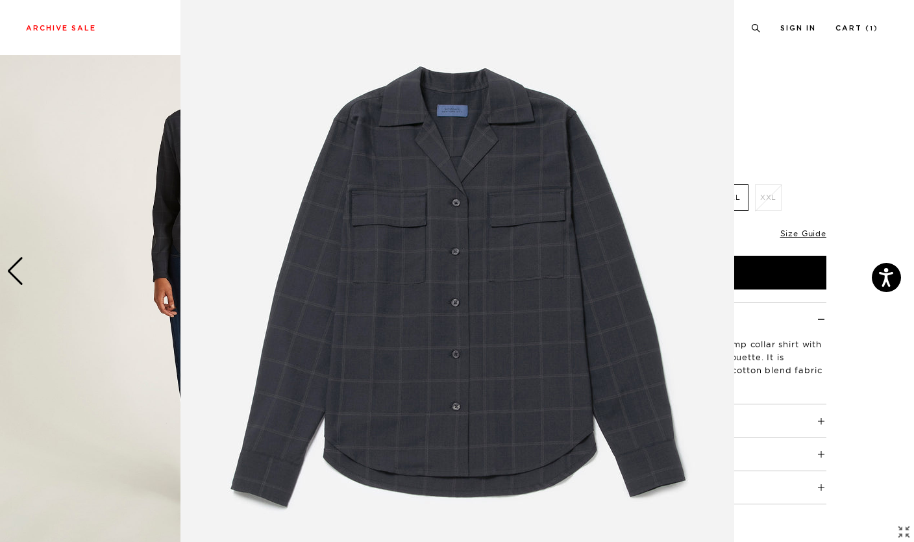
click at [110, 430] on figure at bounding box center [457, 271] width 914 height 542
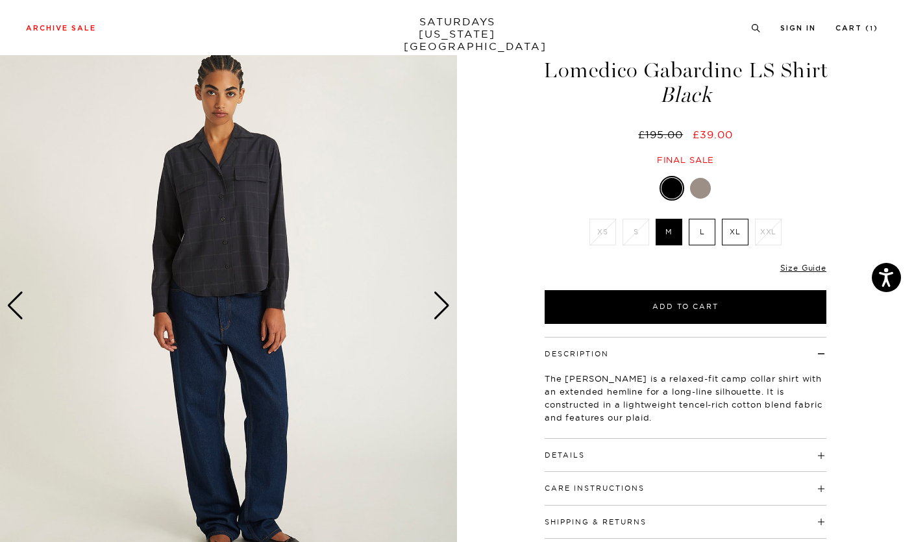
scroll to position [0, 0]
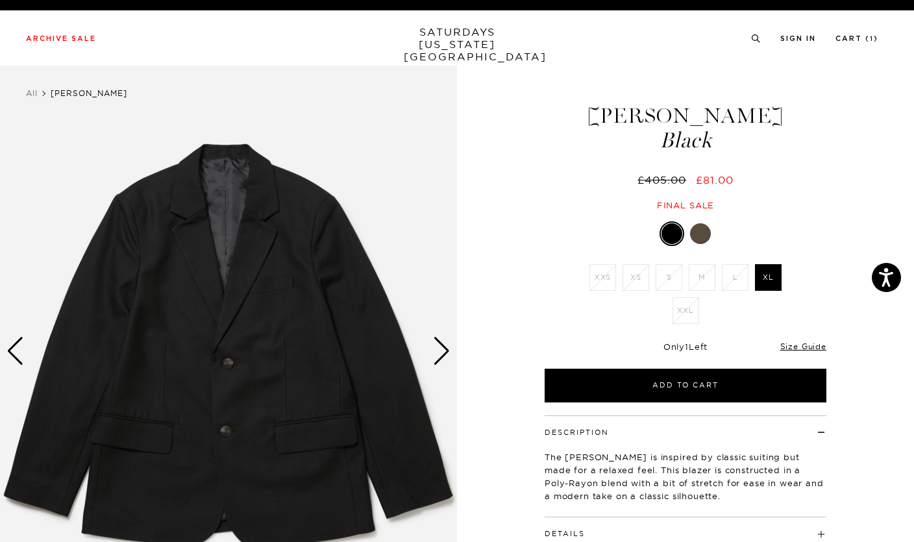
click at [440, 353] on div "Next slide" at bounding box center [442, 351] width 18 height 29
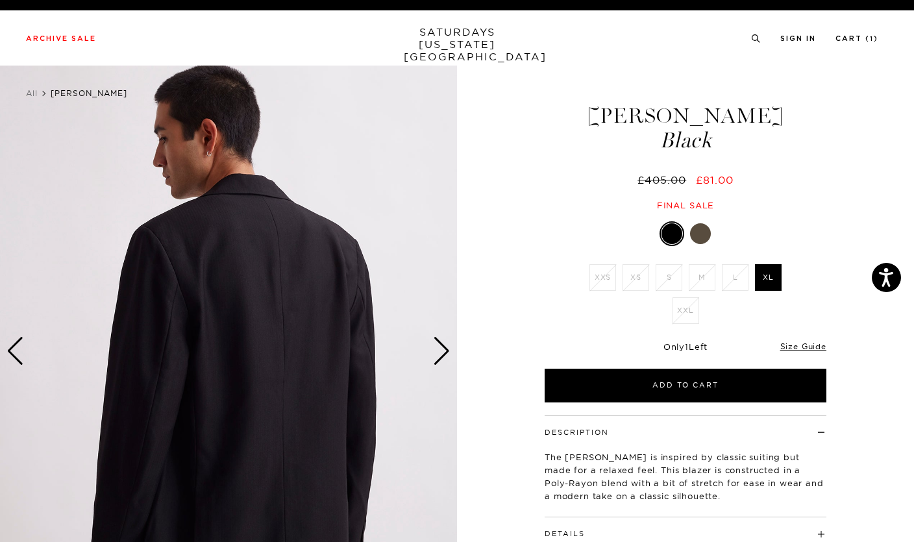
click at [441, 351] on div "Next slide" at bounding box center [442, 351] width 18 height 29
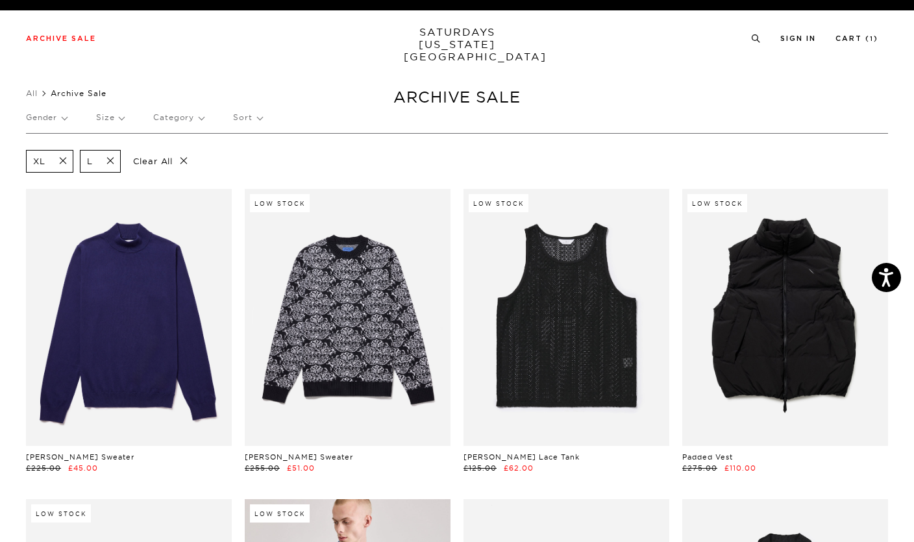
click at [63, 158] on span at bounding box center [58, 161] width 27 height 12
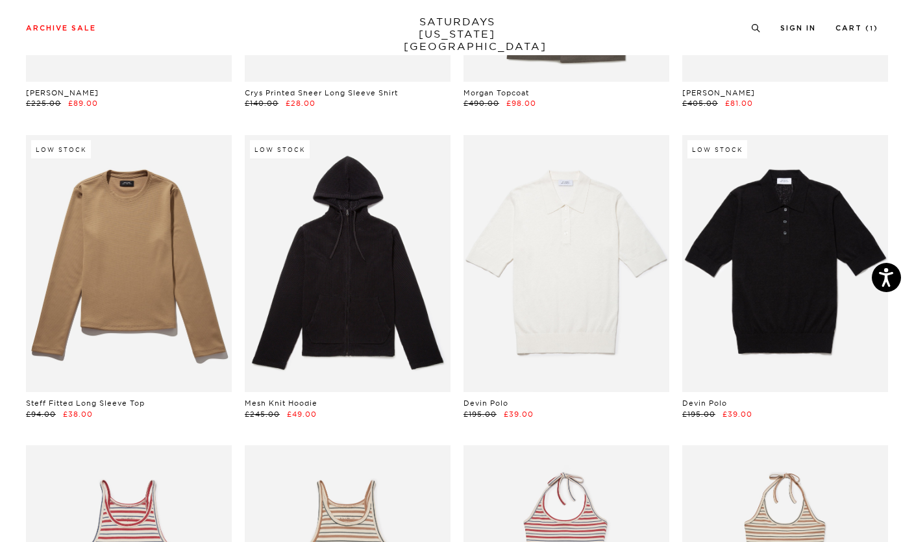
scroll to position [3491, 0]
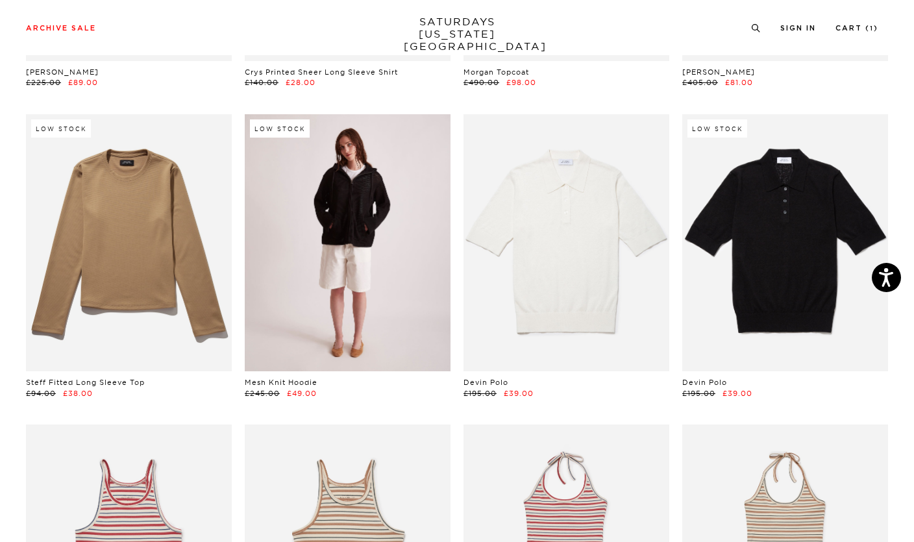
click at [377, 263] on link at bounding box center [348, 242] width 206 height 257
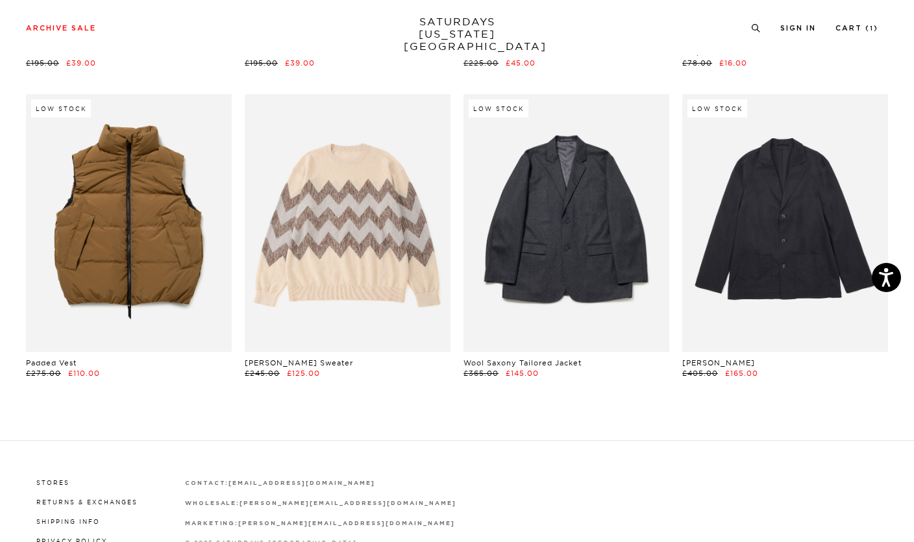
scroll to position [5376, 0]
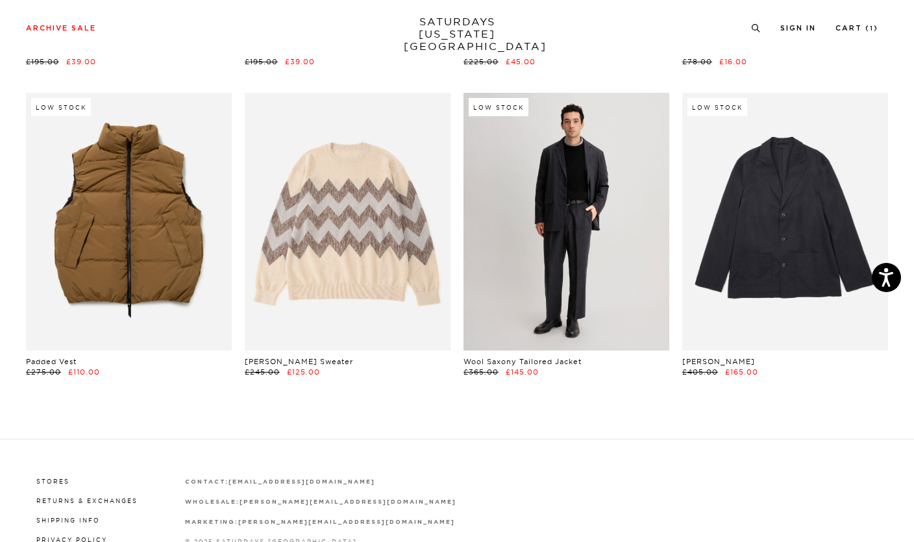
click at [581, 236] on link at bounding box center [567, 221] width 206 height 257
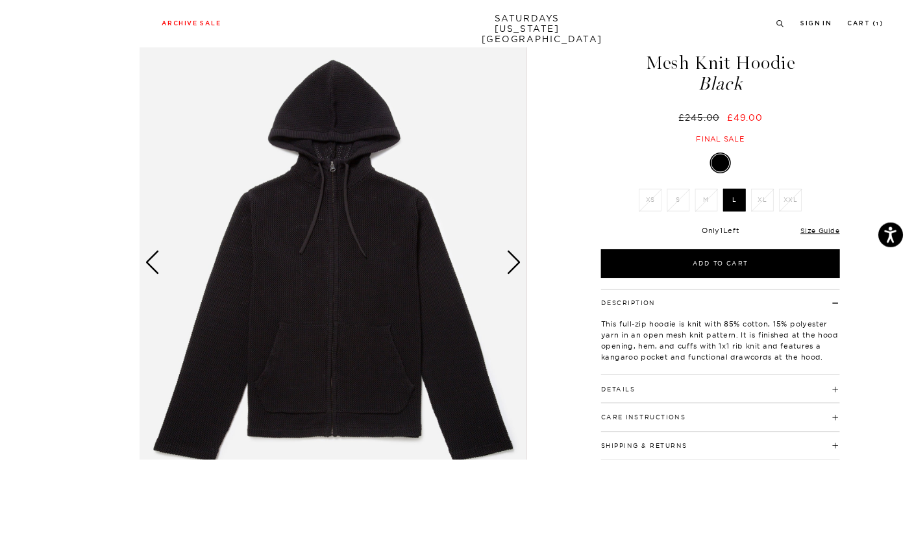
scroll to position [101, 0]
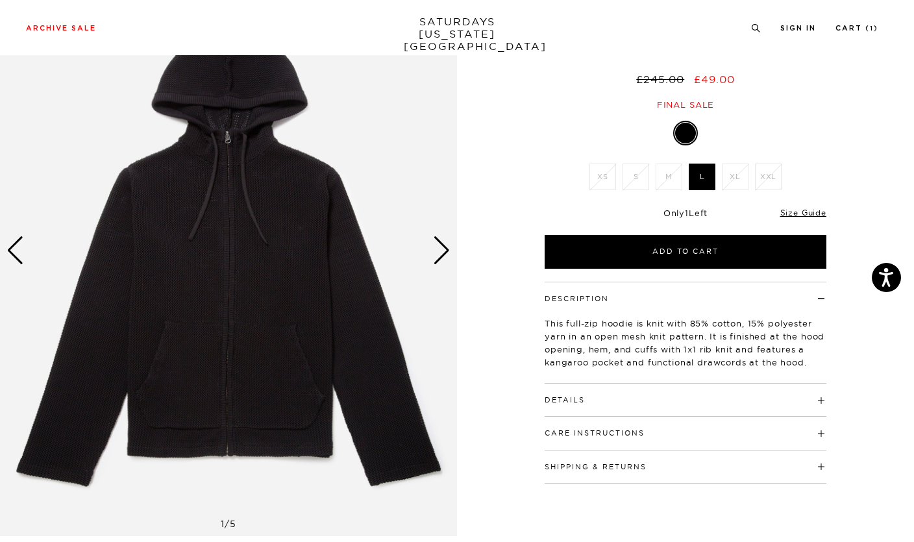
click at [440, 253] on div "Next slide" at bounding box center [442, 250] width 18 height 29
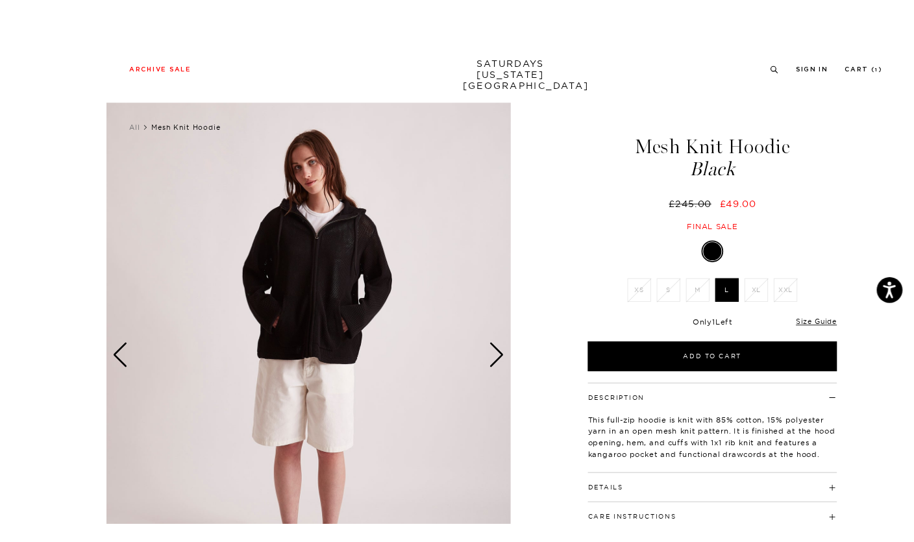
scroll to position [29, 0]
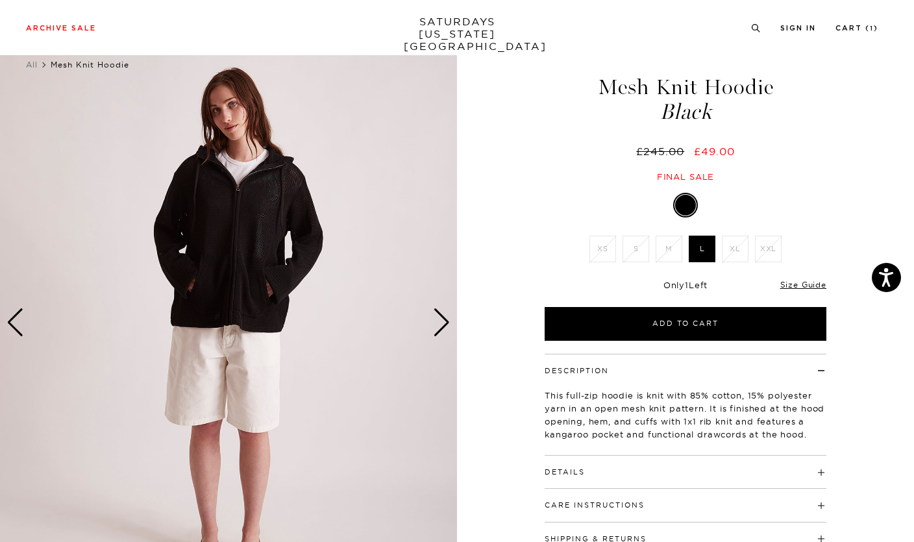
click at [442, 323] on div "Next slide" at bounding box center [442, 322] width 18 height 29
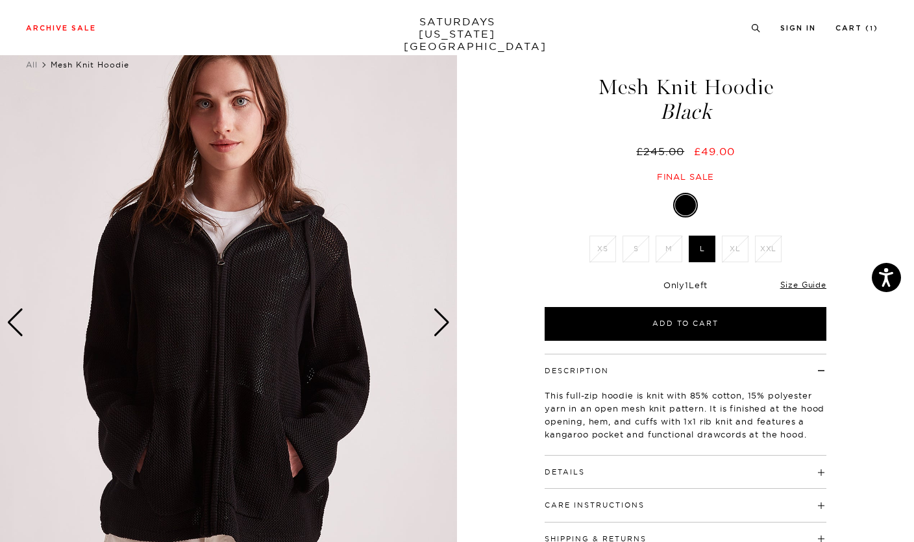
click at [456, 344] on img at bounding box center [228, 322] width 457 height 571
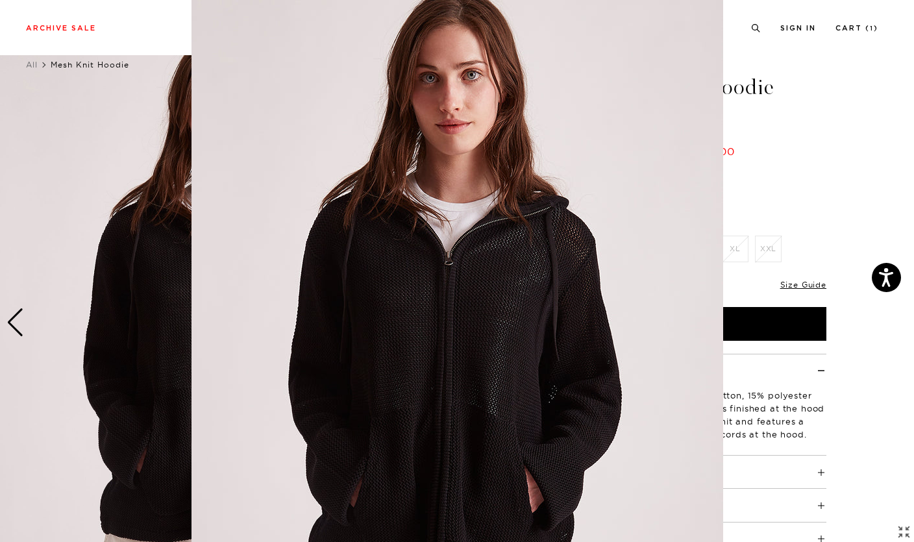
scroll to position [61, 0]
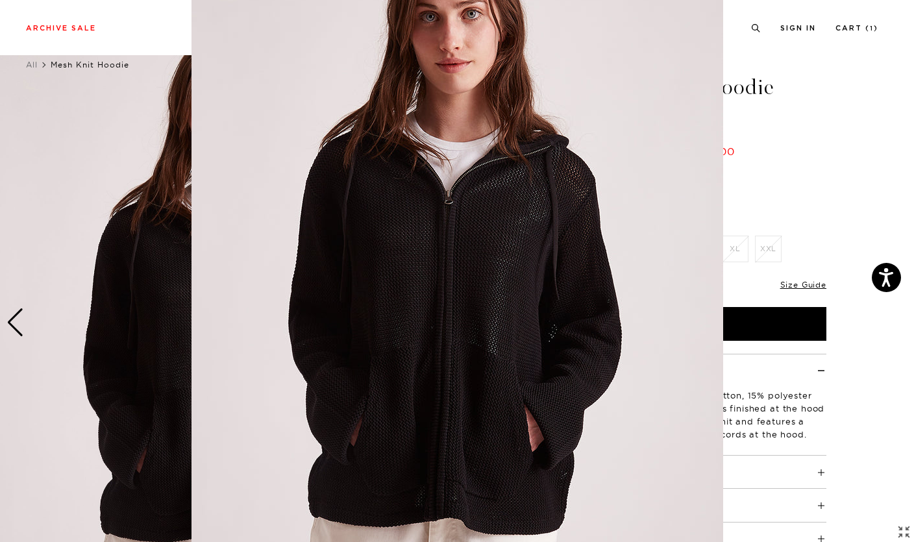
click at [441, 331] on img at bounding box center [458, 271] width 532 height 665
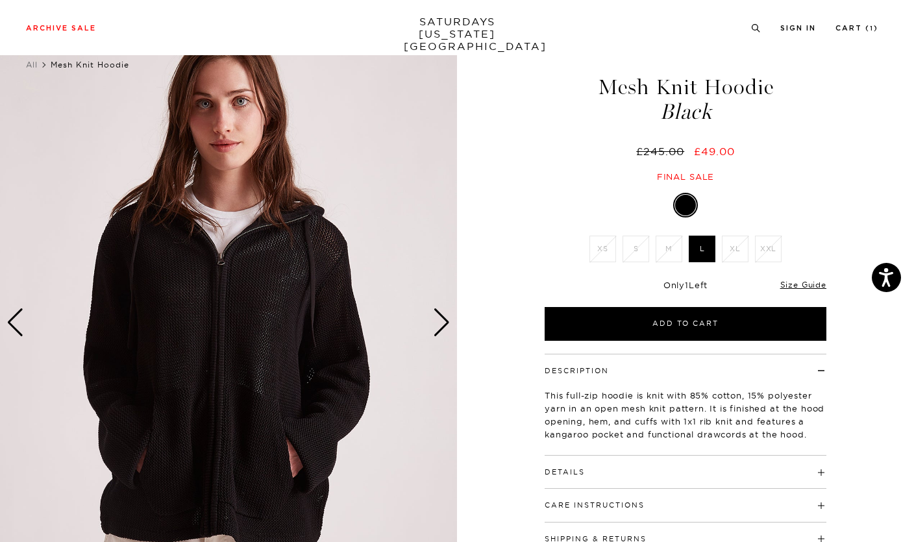
scroll to position [0, 0]
click at [438, 317] on div "Next slide" at bounding box center [442, 322] width 18 height 29
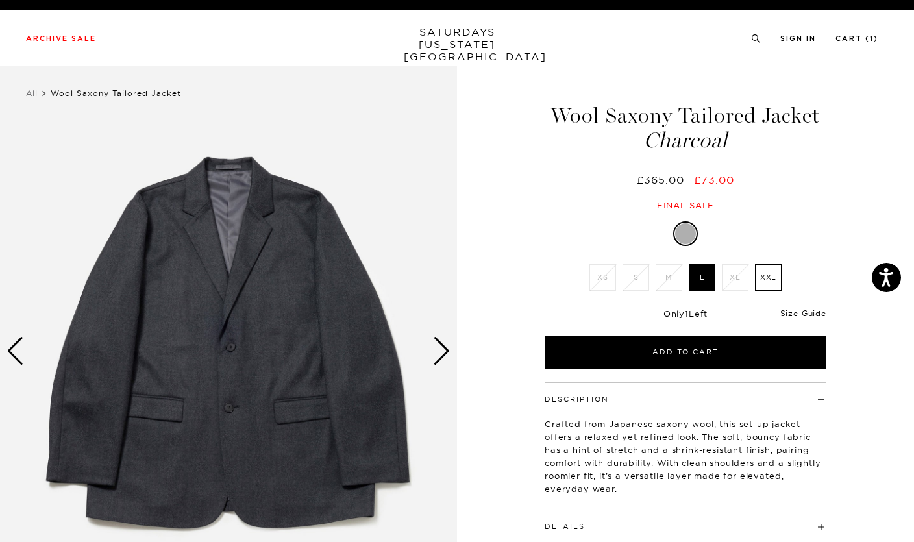
click at [446, 355] on div "Next slide" at bounding box center [442, 351] width 18 height 29
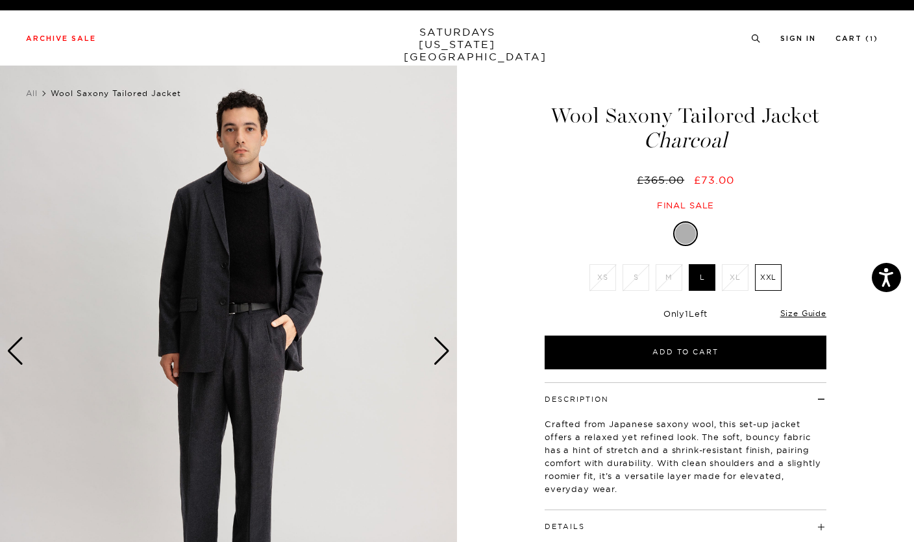
click at [446, 346] on div "Next slide" at bounding box center [442, 351] width 18 height 29
